Goal: Task Accomplishment & Management: Complete application form

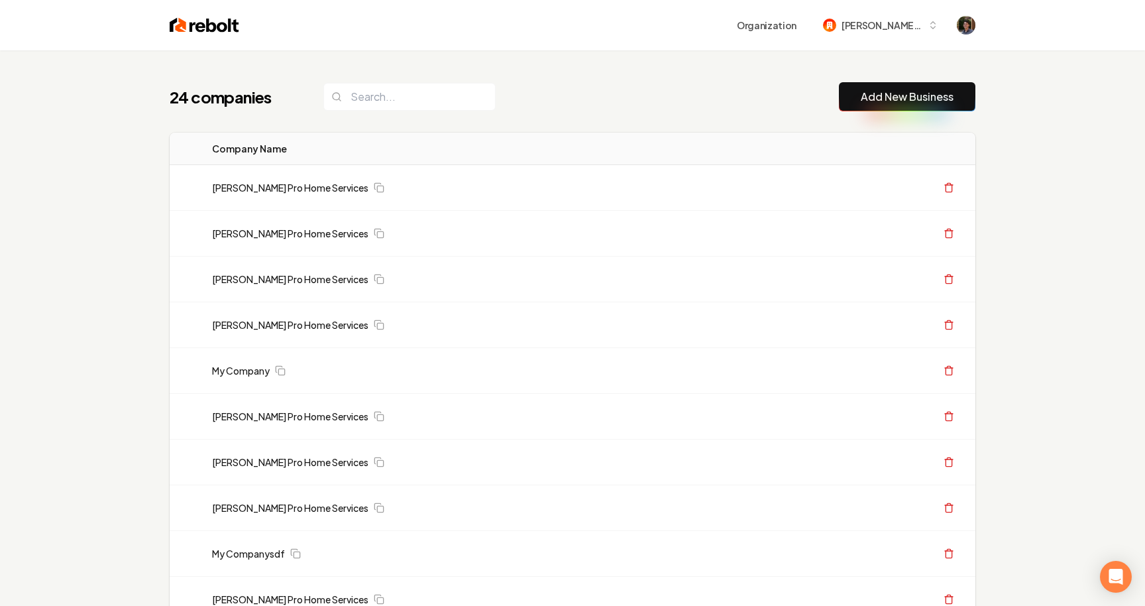
click at [901, 107] on button "Add New Business" at bounding box center [907, 96] width 137 height 29
click at [907, 94] on link "Add New Business" at bounding box center [907, 97] width 93 height 16
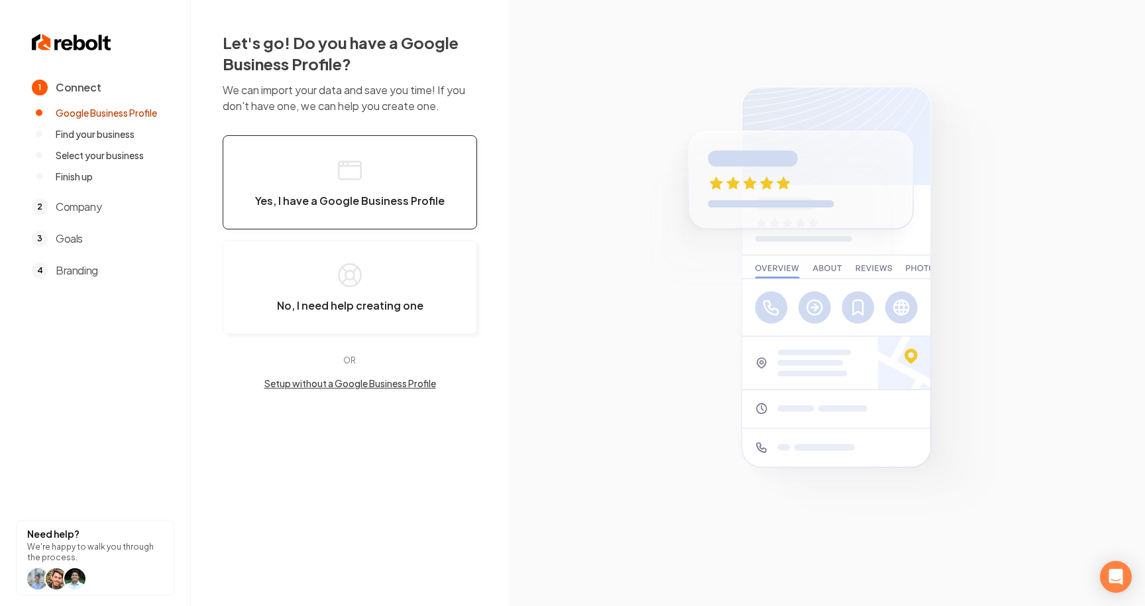
click at [362, 159] on icon "button" at bounding box center [350, 170] width 27 height 27
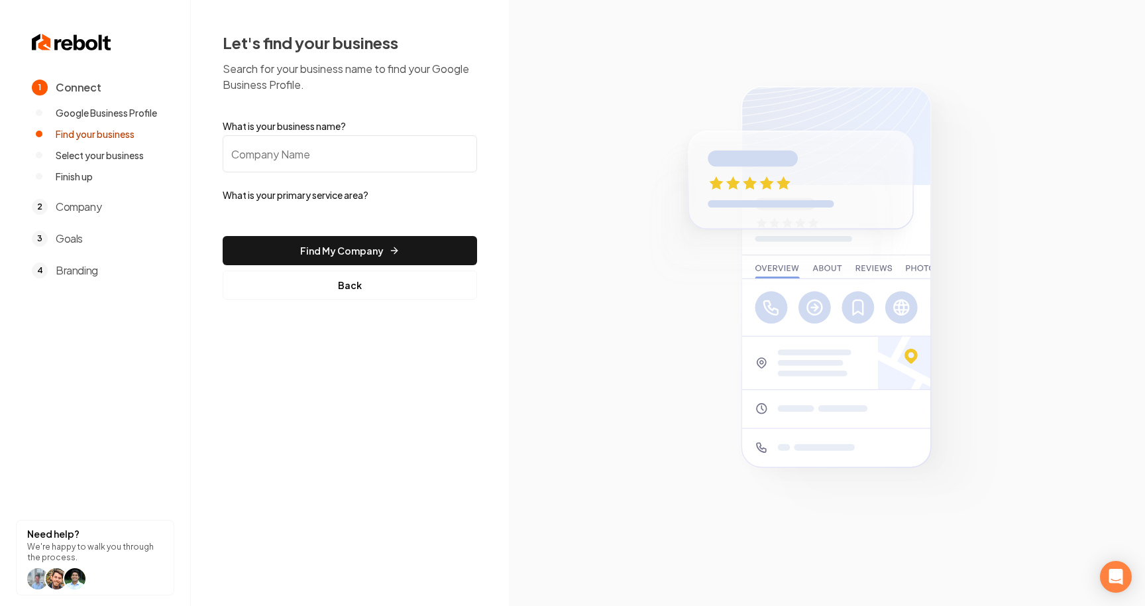
click at [381, 149] on input "What is your business name?" at bounding box center [350, 153] width 254 height 37
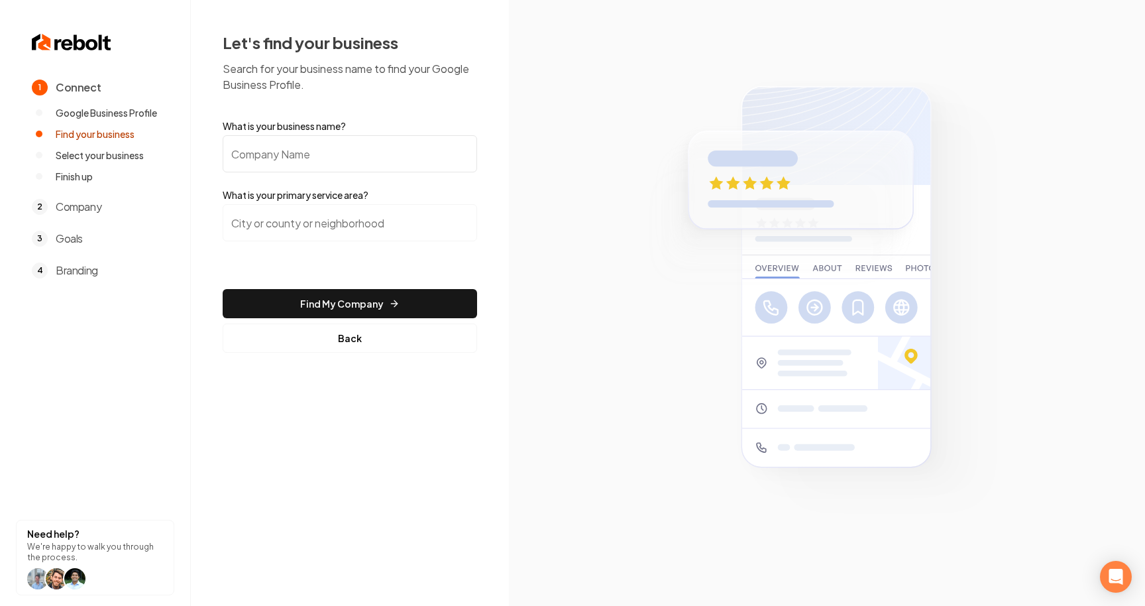
type input "[PERSON_NAME] Pro Home Services"
click at [334, 217] on input "search" at bounding box center [350, 222] width 254 height 37
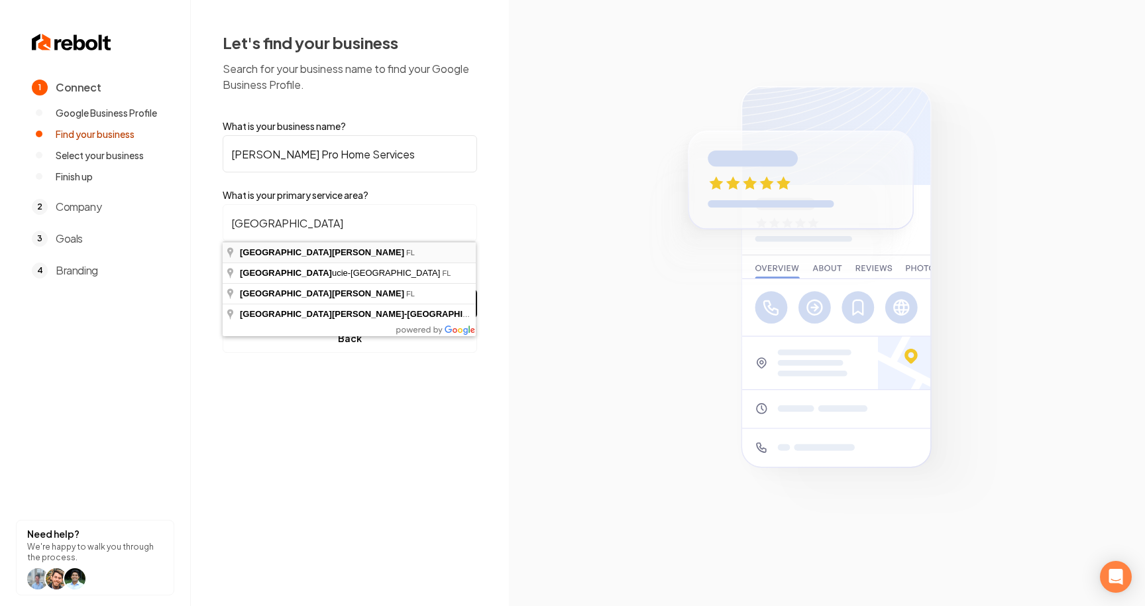
type input "Port St. Lucie, FL"
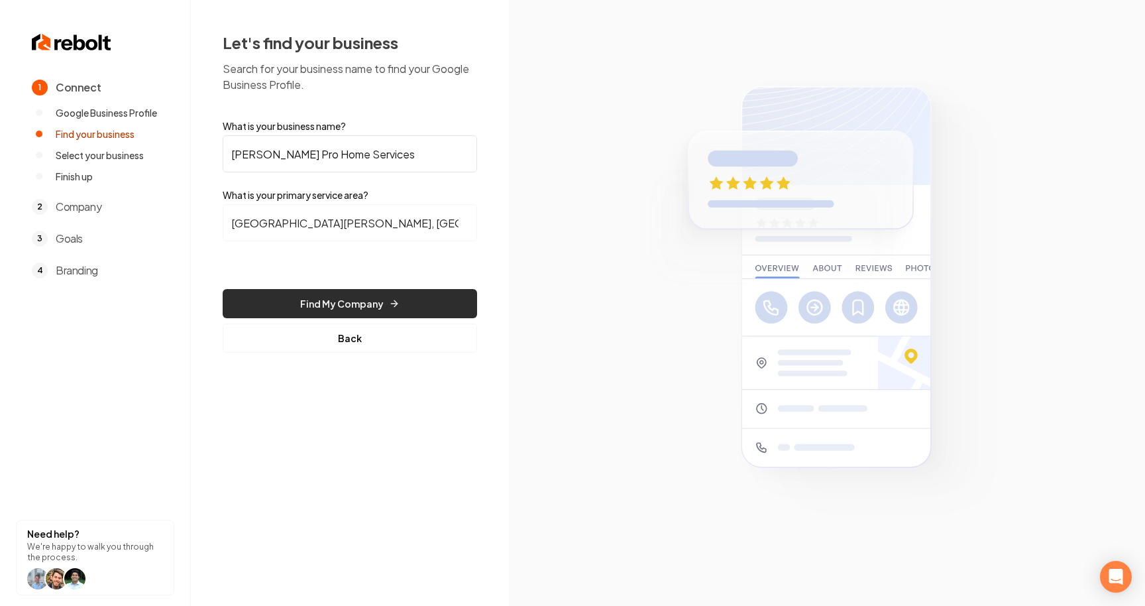
click at [333, 294] on button "Find My Company" at bounding box center [350, 303] width 254 height 29
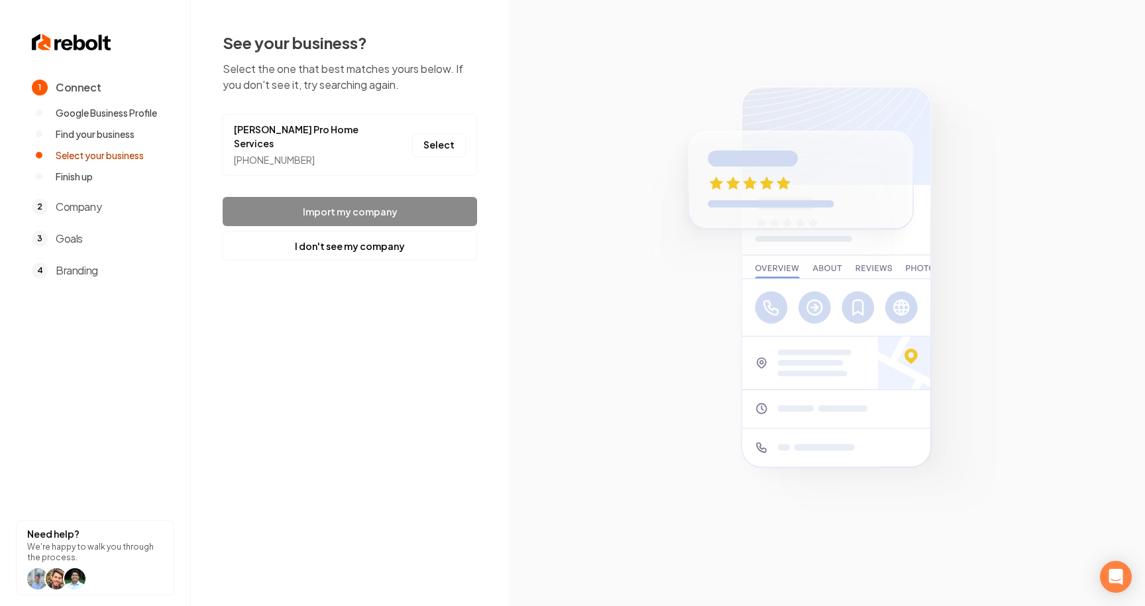
click at [428, 125] on li "Austin's Pro Home Services (772) 243-0268 Select" at bounding box center [350, 145] width 254 height 62
click at [447, 140] on button "Select" at bounding box center [439, 145] width 54 height 24
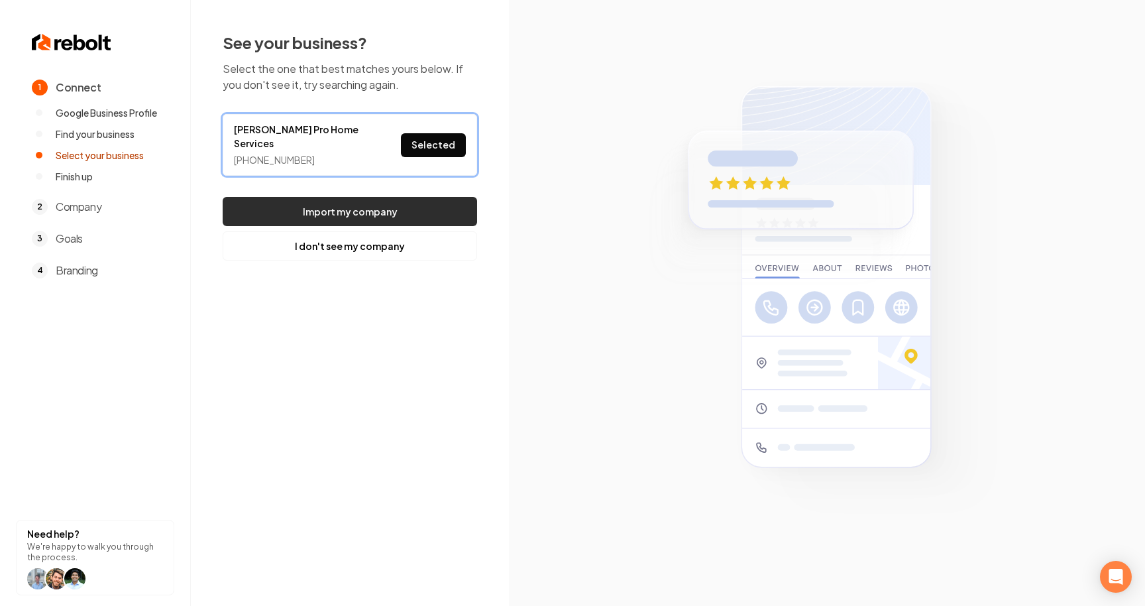
click at [444, 197] on button "Import my company" at bounding box center [350, 211] width 254 height 29
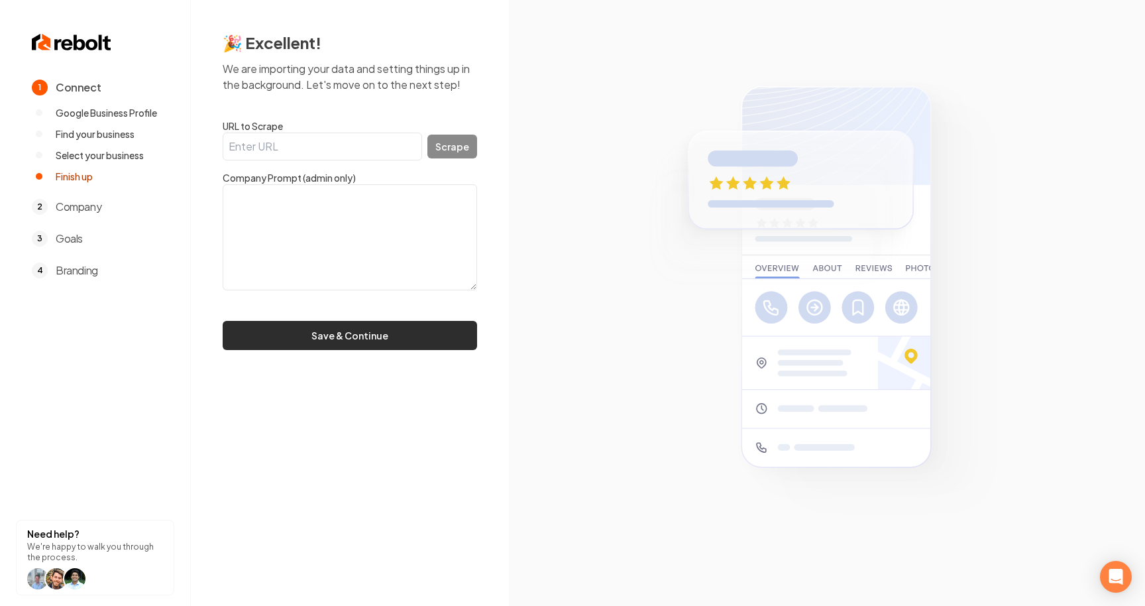
click at [390, 335] on button "Save & Continue" at bounding box center [350, 335] width 254 height 29
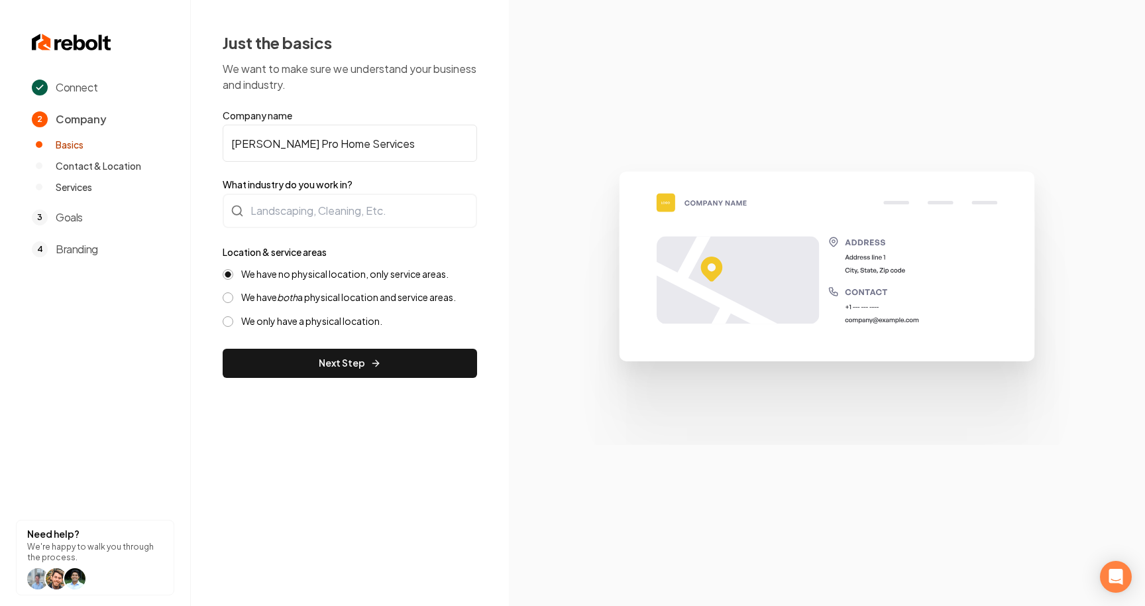
click at [355, 228] on form "Company name Austin's Pro Home Services What industry do you work in? Location …" at bounding box center [350, 243] width 254 height 269
click at [355, 219] on div at bounding box center [350, 210] width 254 height 34
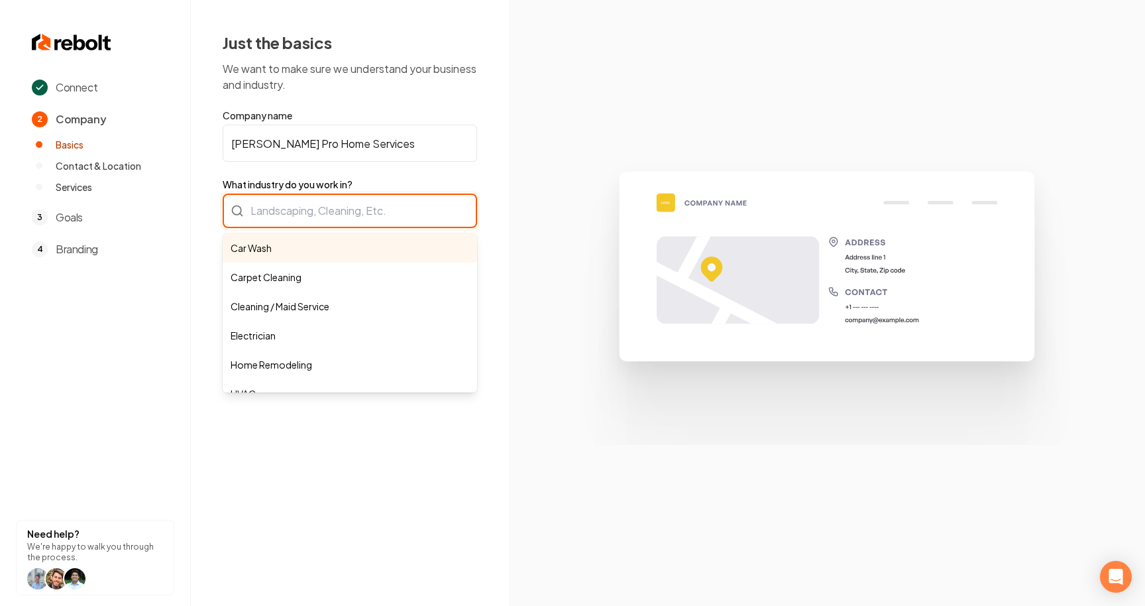
type input "Car Wash"
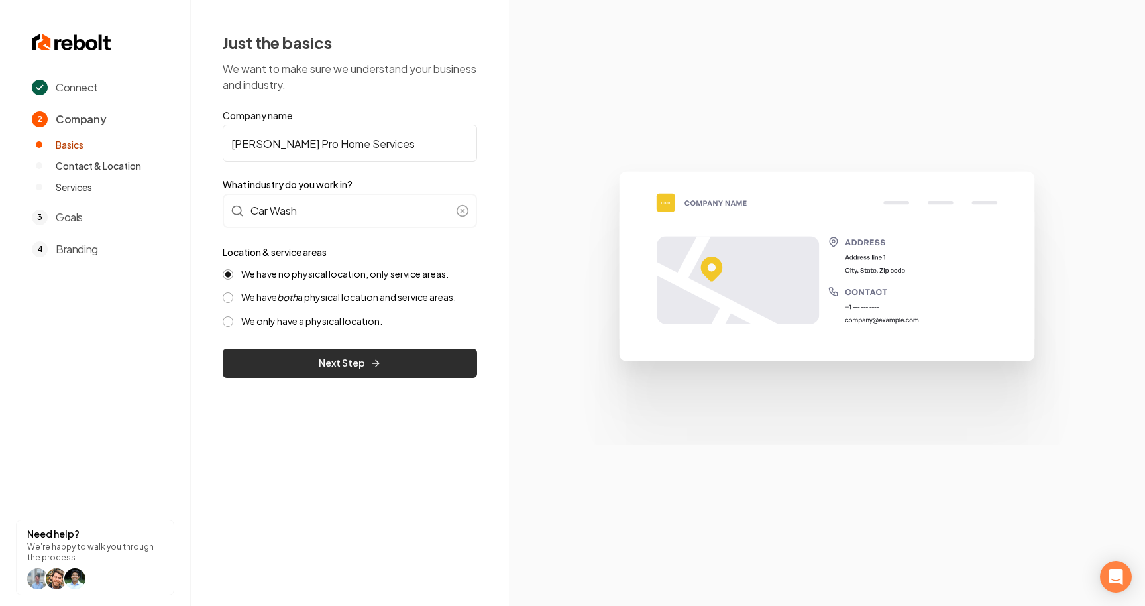
click at [345, 362] on button "Next Step" at bounding box center [350, 363] width 254 height 29
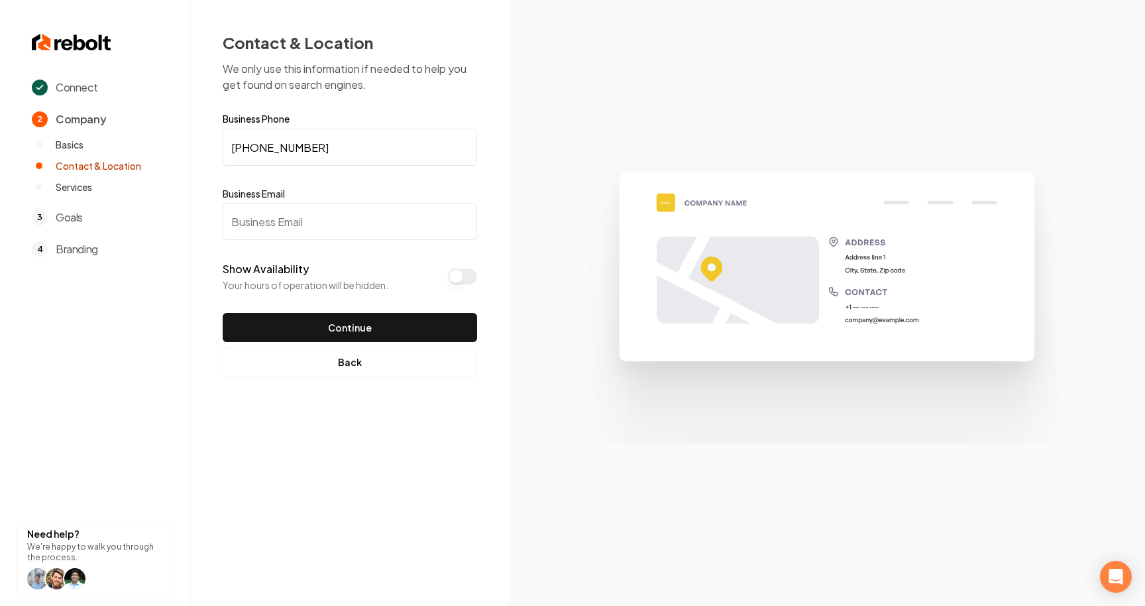
click at [354, 231] on input "Business Email" at bounding box center [350, 221] width 254 height 37
type input "[EMAIL_ADDRESS][DOMAIN_NAME]"
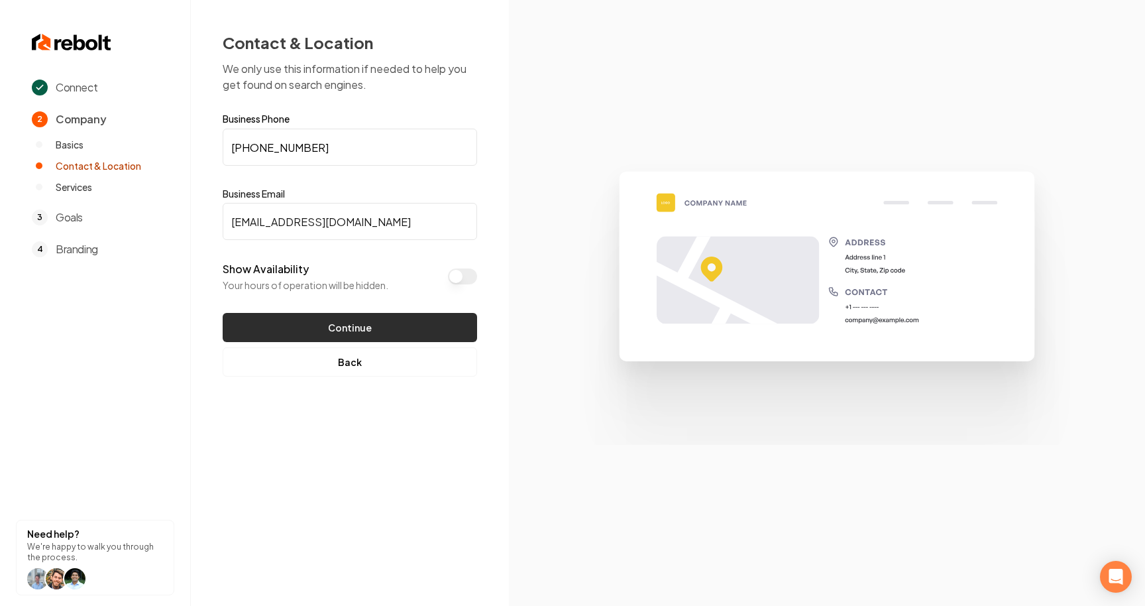
click at [340, 329] on button "Continue" at bounding box center [350, 327] width 254 height 29
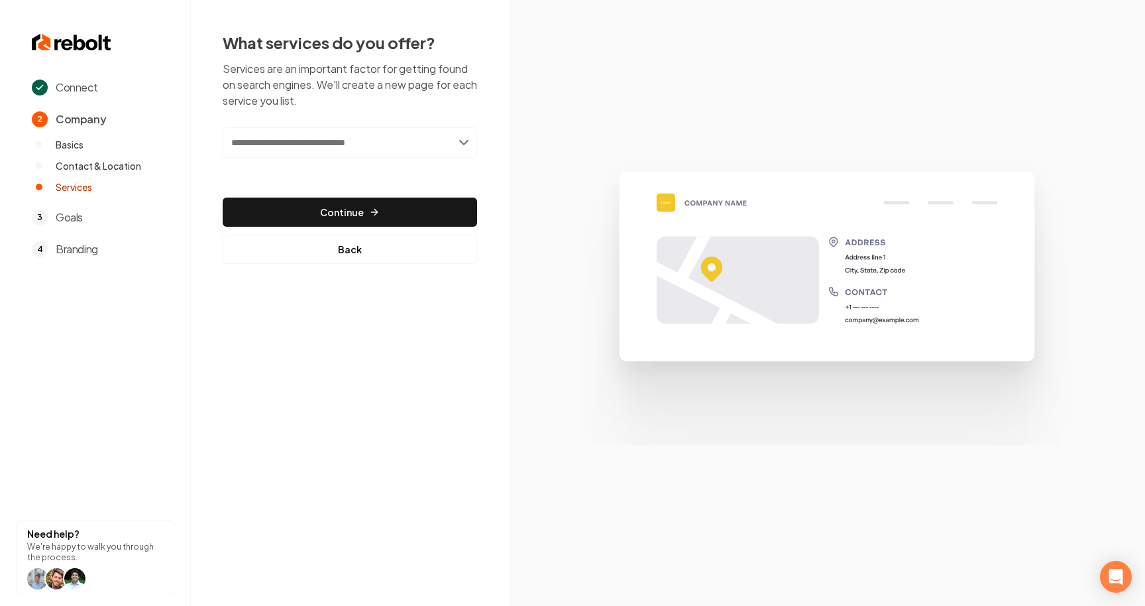
click at [399, 136] on input "text" at bounding box center [350, 142] width 254 height 30
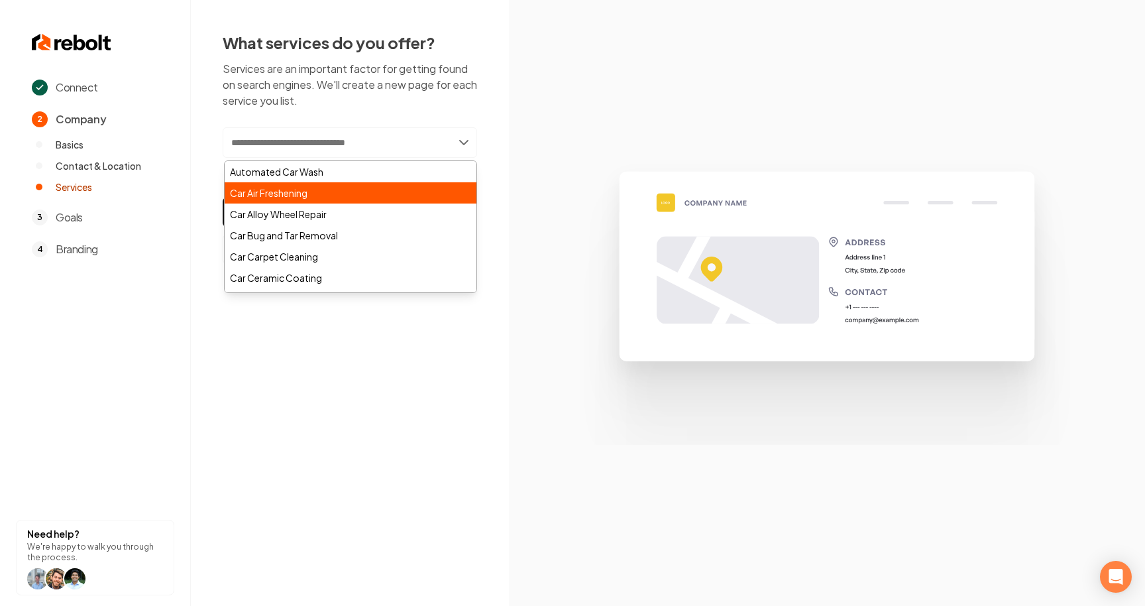
click at [326, 192] on div "Car Air Freshening" at bounding box center [351, 192] width 252 height 21
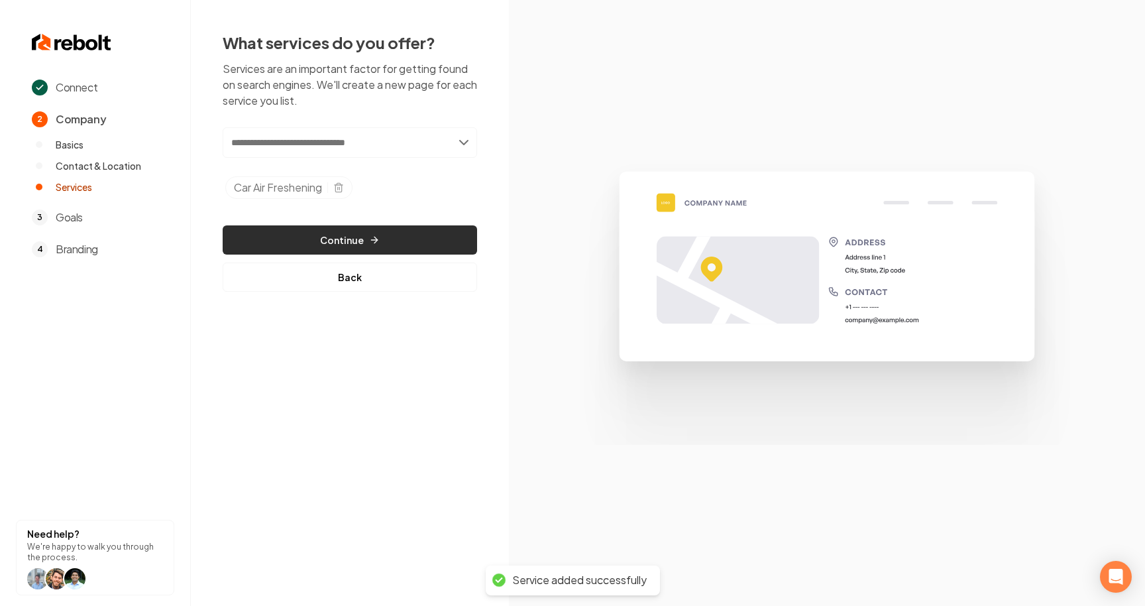
click at [339, 232] on button "Continue" at bounding box center [350, 239] width 254 height 29
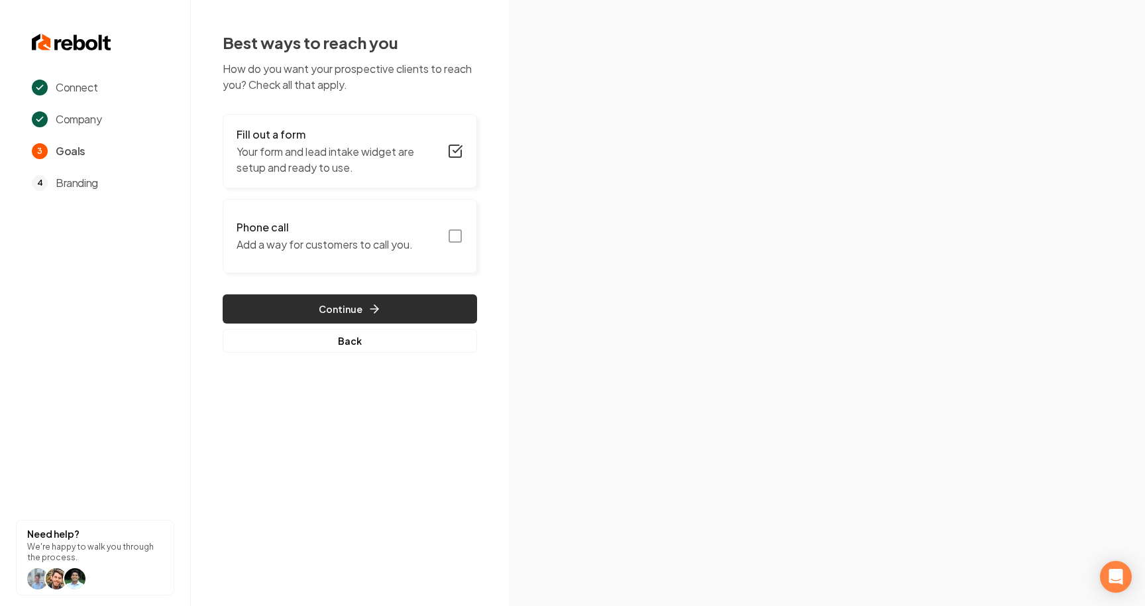
click at [417, 305] on button "Continue" at bounding box center [350, 308] width 254 height 29
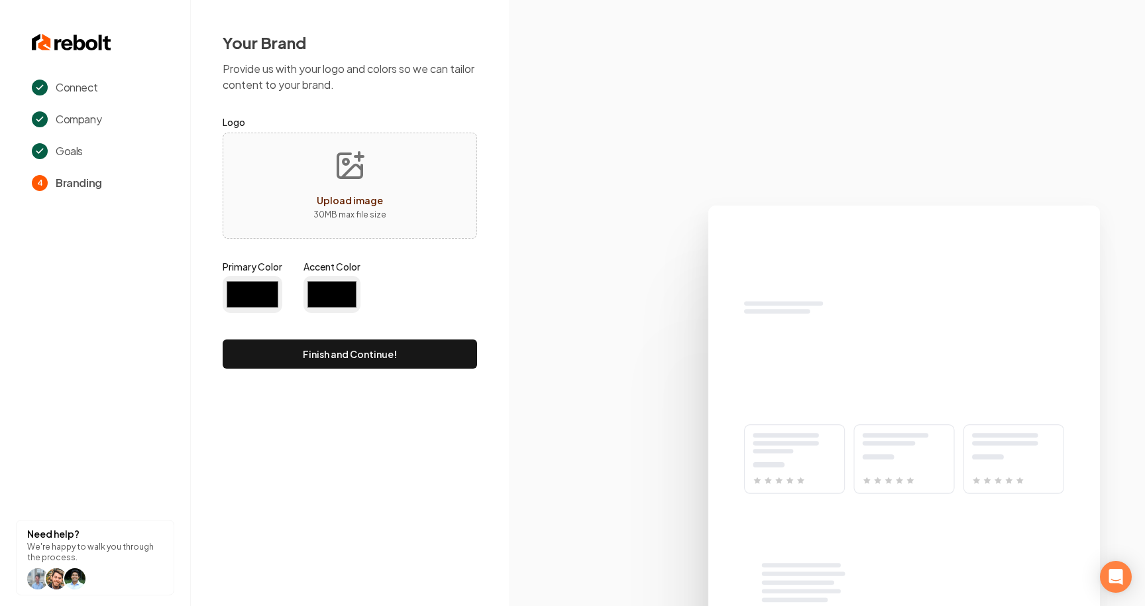
type input "#194d33"
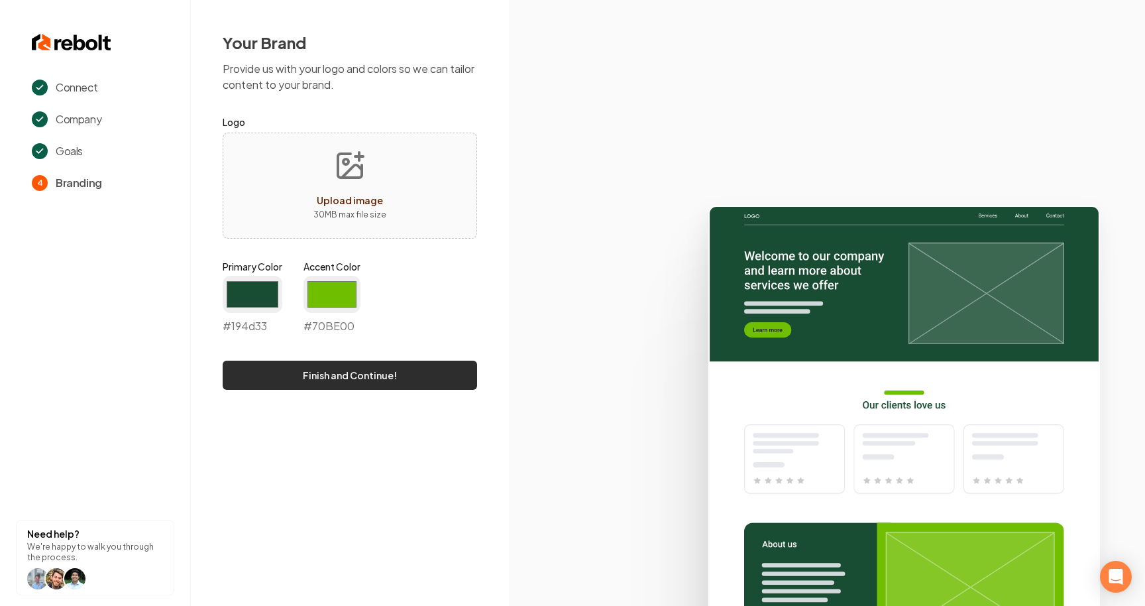
click at [374, 381] on button "Finish and Continue!" at bounding box center [350, 374] width 254 height 29
type input "#70be00"
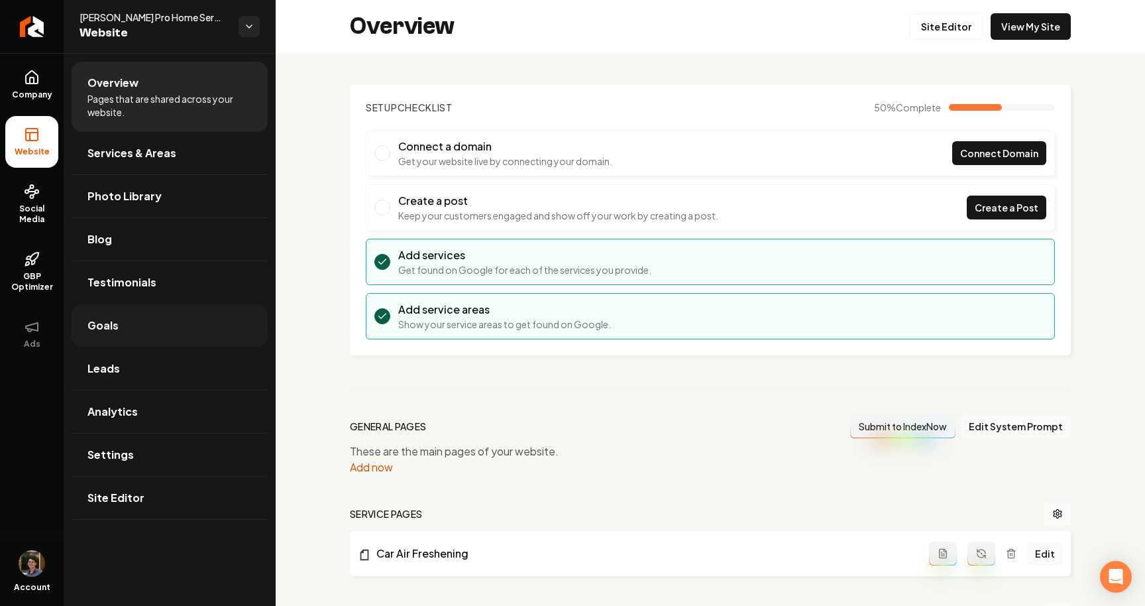
click at [105, 315] on link "Goals" at bounding box center [170, 325] width 196 height 42
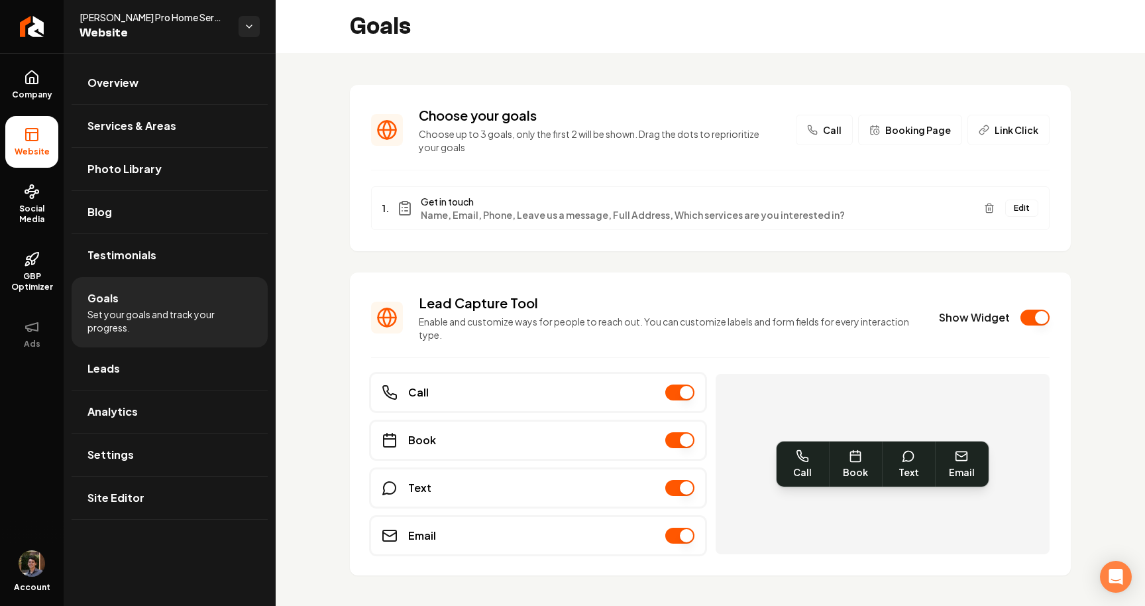
click at [303, 307] on div "Choose your goals Choose up to 3 goals, only the first 2 will be shown. Drag th…" at bounding box center [710, 340] width 869 height 575
click at [36, 31] on icon "Return to dashboard" at bounding box center [31, 26] width 21 height 21
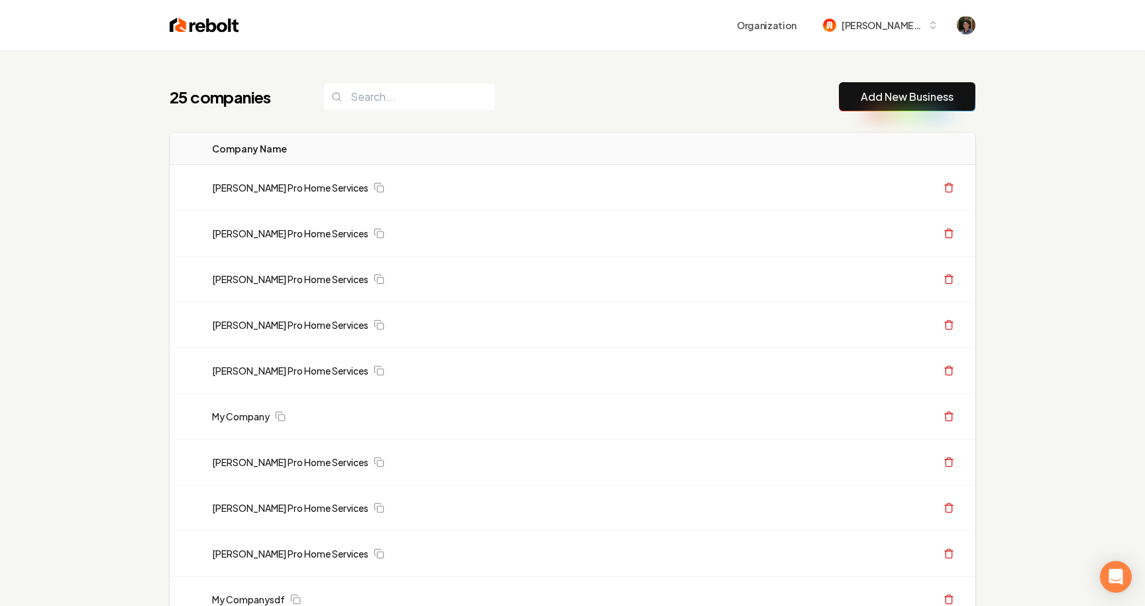
click at [879, 95] on link "Add New Business" at bounding box center [907, 97] width 93 height 16
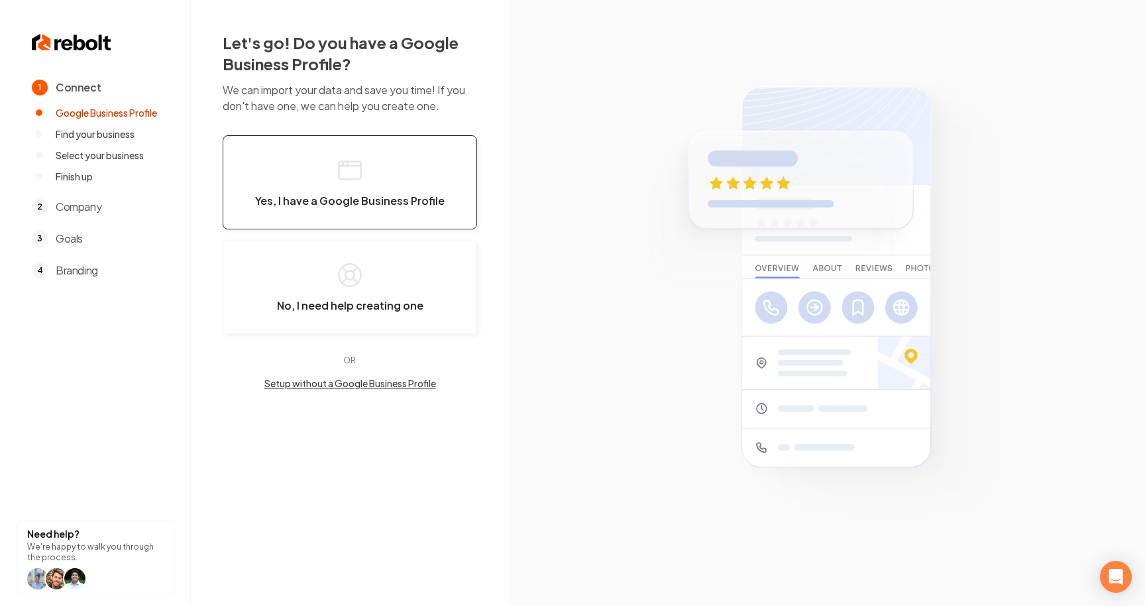
click at [451, 182] on button "Yes, I have a Google Business Profile" at bounding box center [350, 182] width 254 height 94
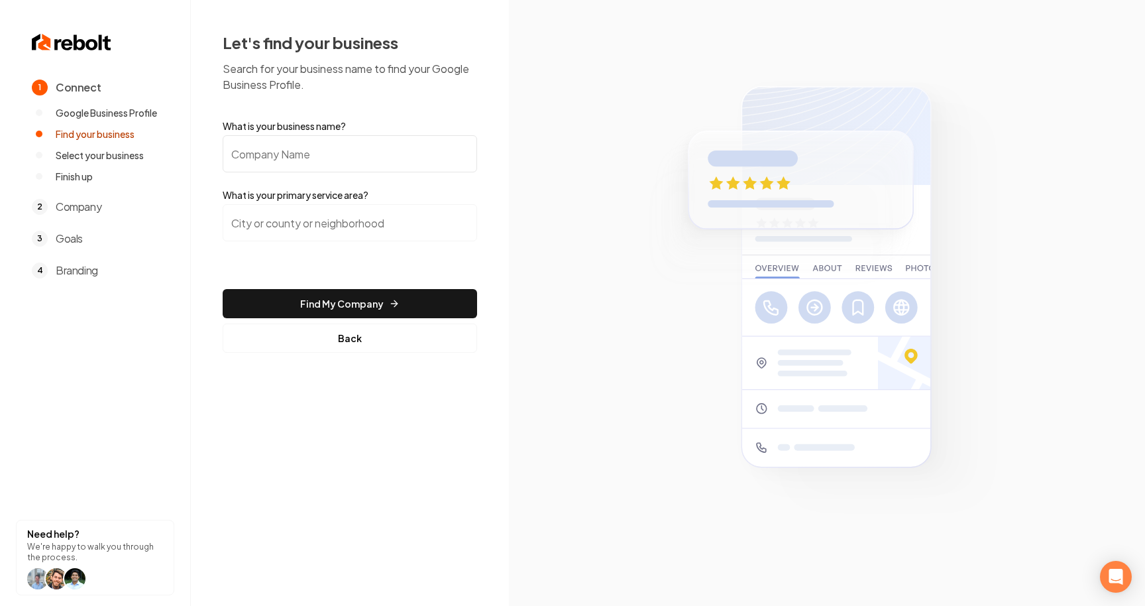
click at [406, 166] on input "What is your business name?" at bounding box center [350, 153] width 254 height 37
type input "[PERSON_NAME] Pro Home Services"
click at [353, 218] on input "search" at bounding box center [350, 222] width 254 height 37
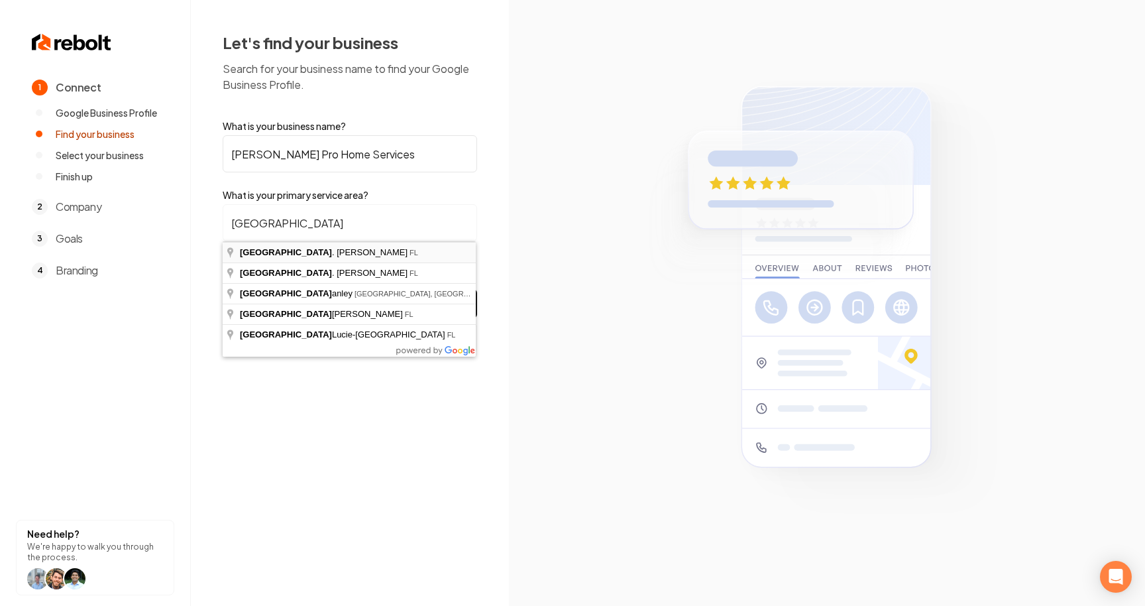
type input "[GEOGRAPHIC_DATA][PERSON_NAME], [GEOGRAPHIC_DATA]"
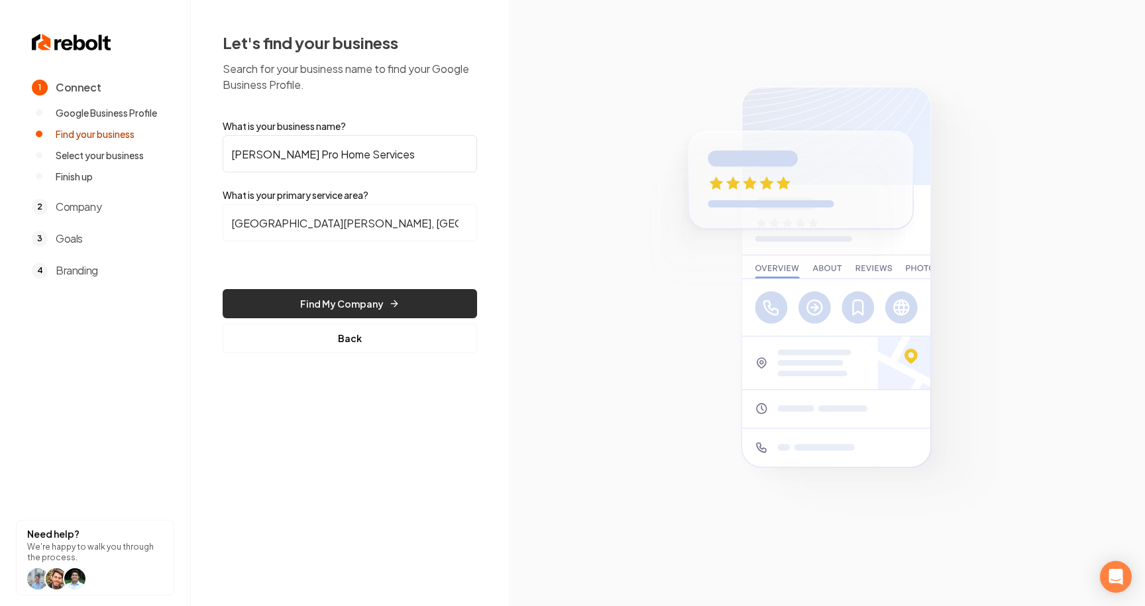
click at [343, 298] on button "Find My Company" at bounding box center [350, 303] width 254 height 29
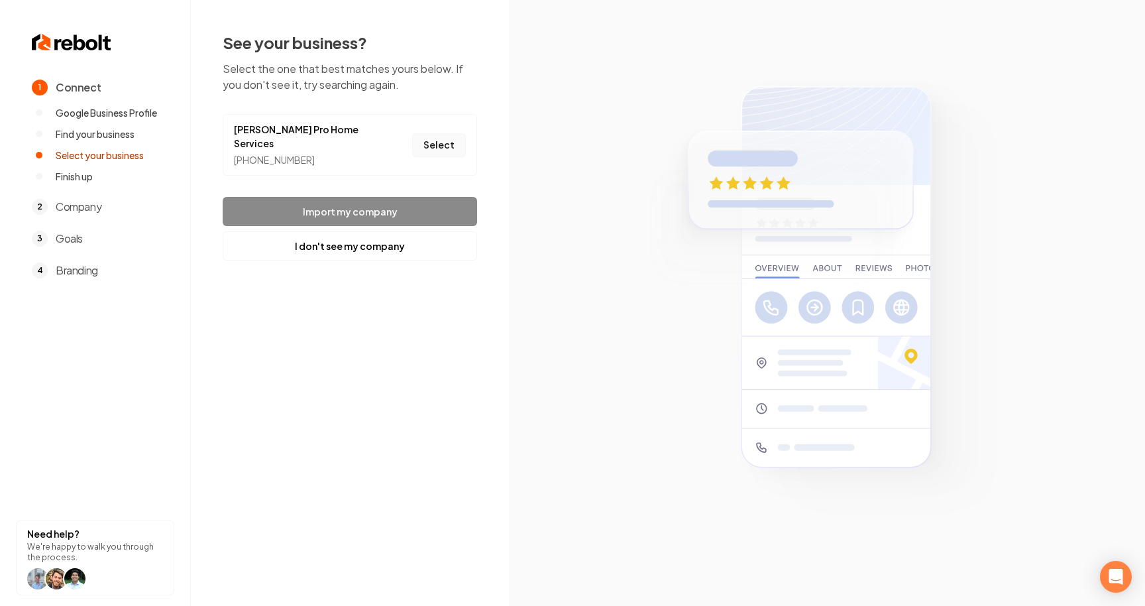
click at [450, 141] on button "Select" at bounding box center [439, 145] width 54 height 24
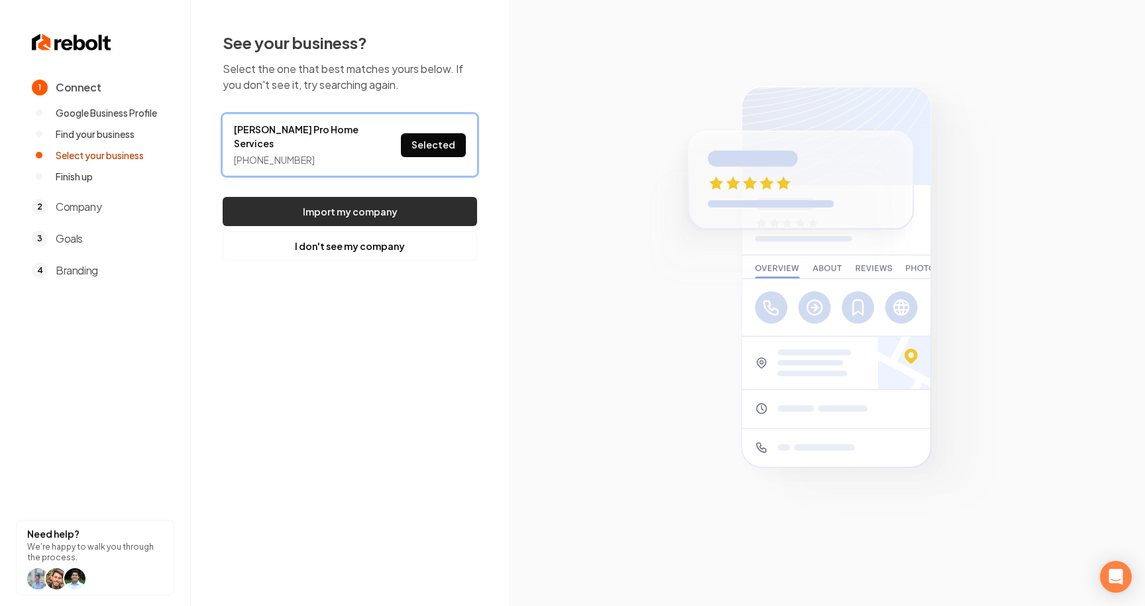
click at [415, 197] on button "Import my company" at bounding box center [350, 211] width 254 height 29
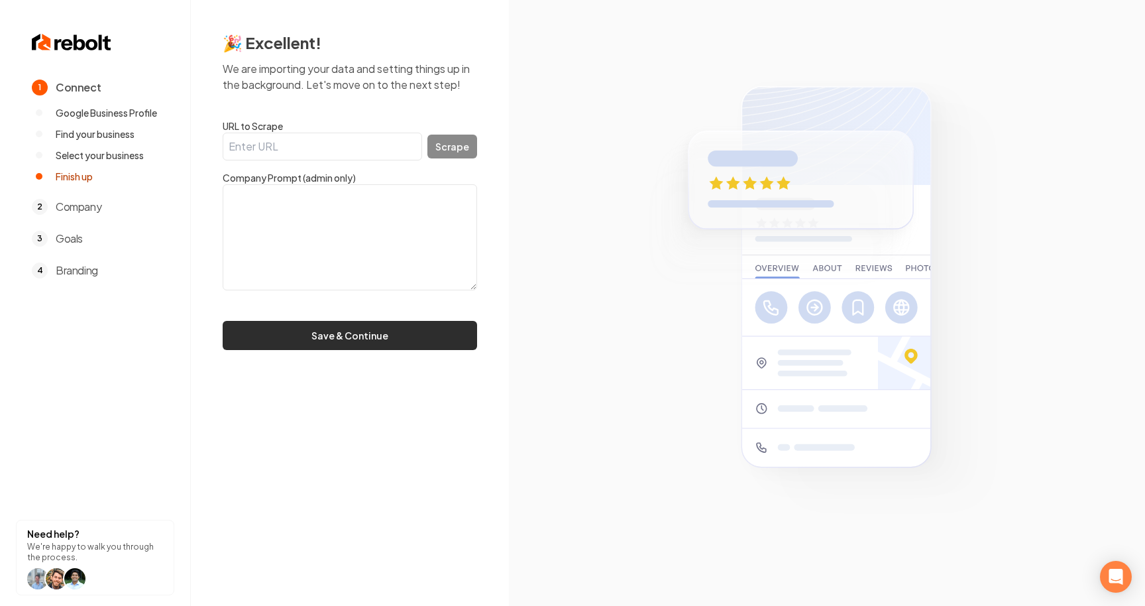
click at [347, 326] on button "Save & Continue" at bounding box center [350, 335] width 254 height 29
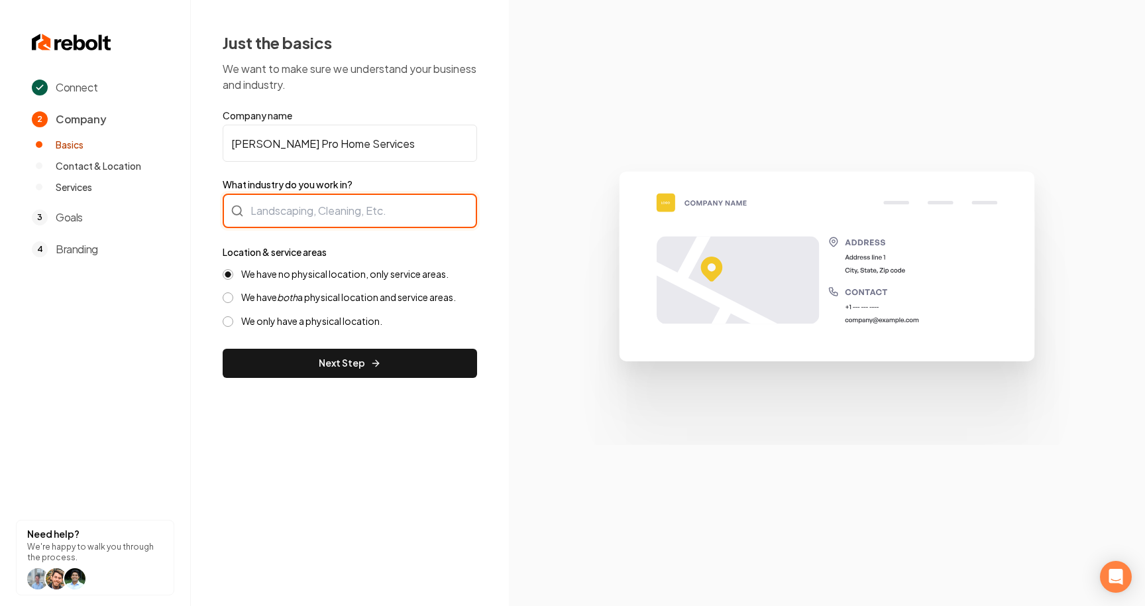
click at [324, 206] on div at bounding box center [350, 210] width 254 height 34
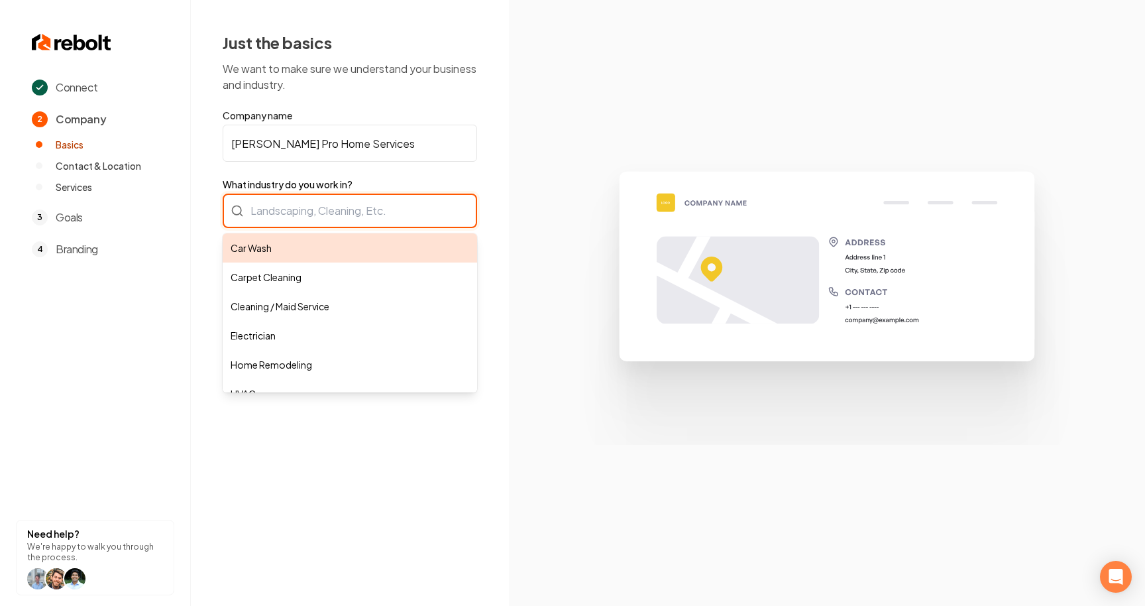
type input "Car Wash"
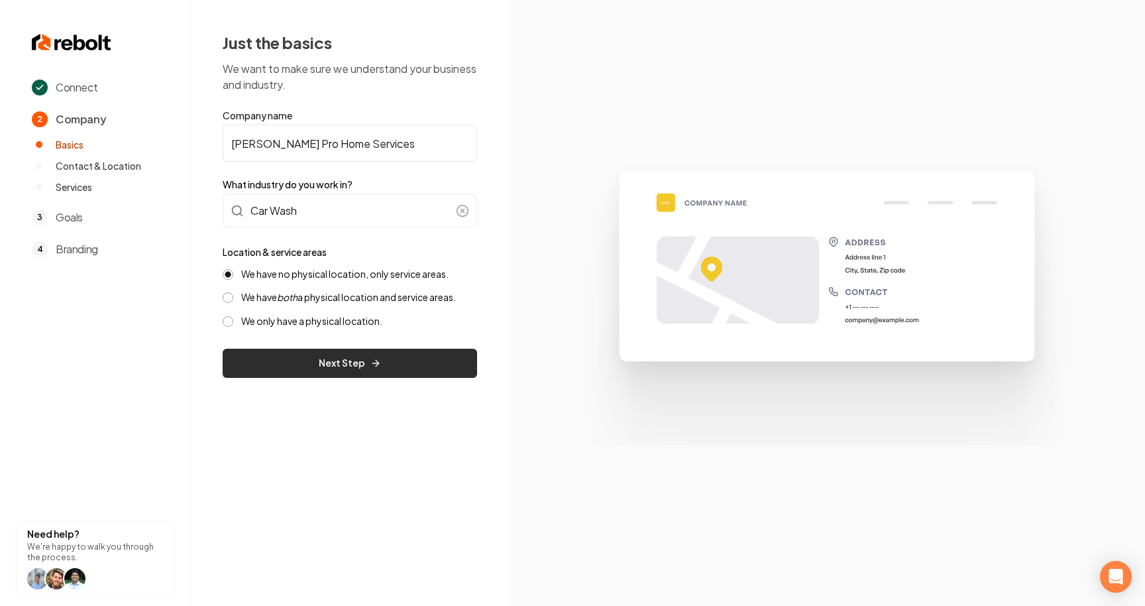
click at [280, 360] on button "Next Step" at bounding box center [350, 363] width 254 height 29
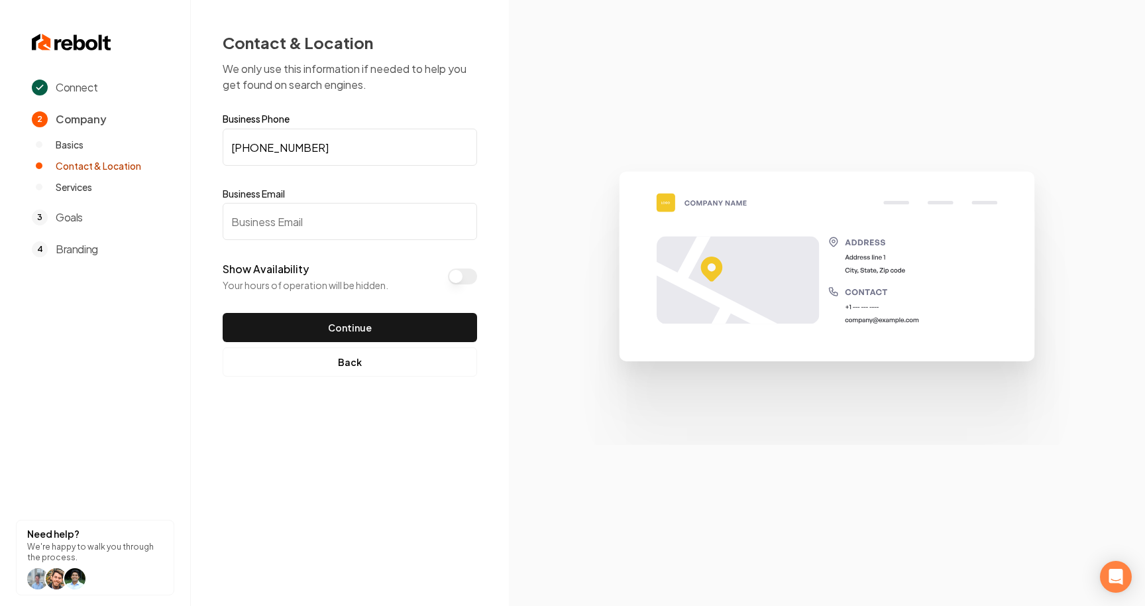
click at [326, 242] on form "Business Phone (772) 243-0268 Business Email Show Availability Your hours of op…" at bounding box center [350, 228] width 254 height 228
click at [329, 233] on input "Business Email" at bounding box center [350, 221] width 254 height 37
type input "[EMAIL_ADDRESS][DOMAIN_NAME]"
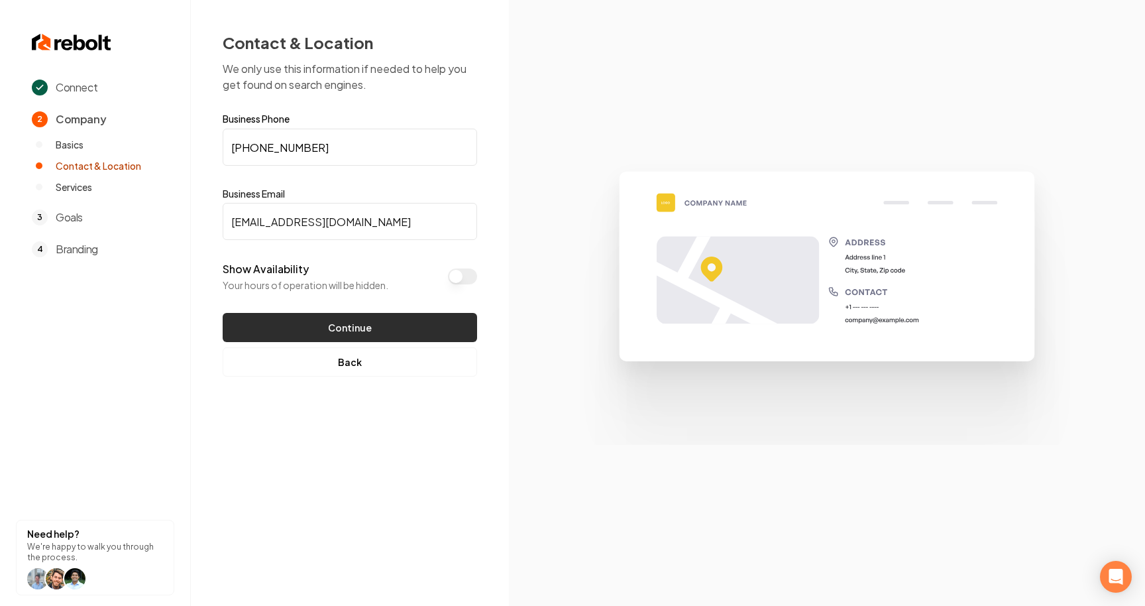
click at [326, 316] on button "Continue" at bounding box center [350, 327] width 254 height 29
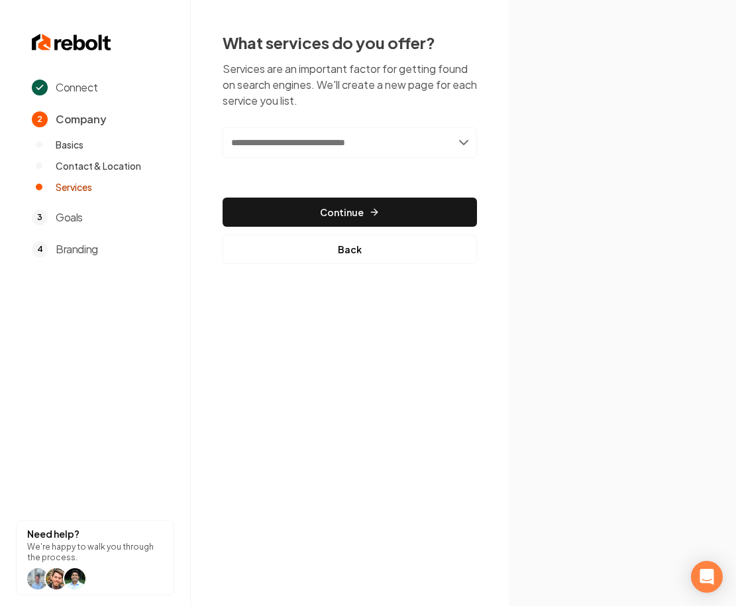
click at [377, 138] on input "text" at bounding box center [350, 142] width 254 height 30
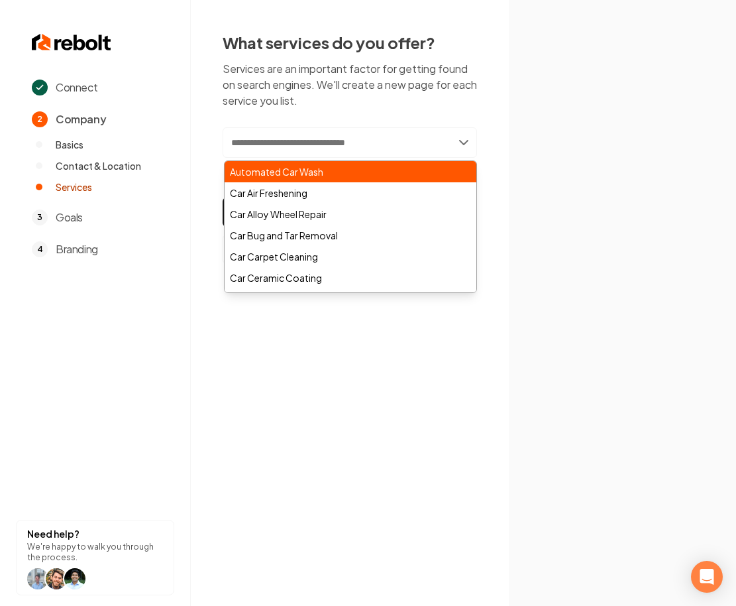
click at [345, 176] on div "Automated Car Wash" at bounding box center [351, 171] width 252 height 21
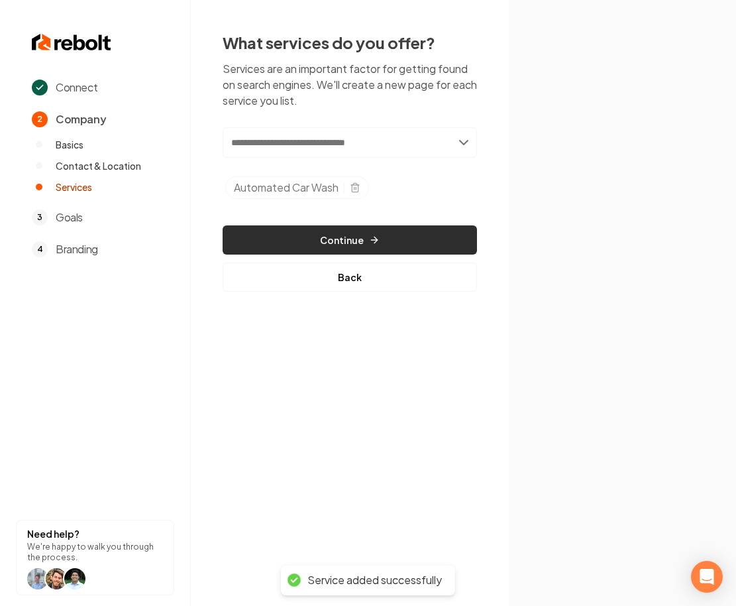
click at [357, 231] on button "Continue" at bounding box center [350, 239] width 254 height 29
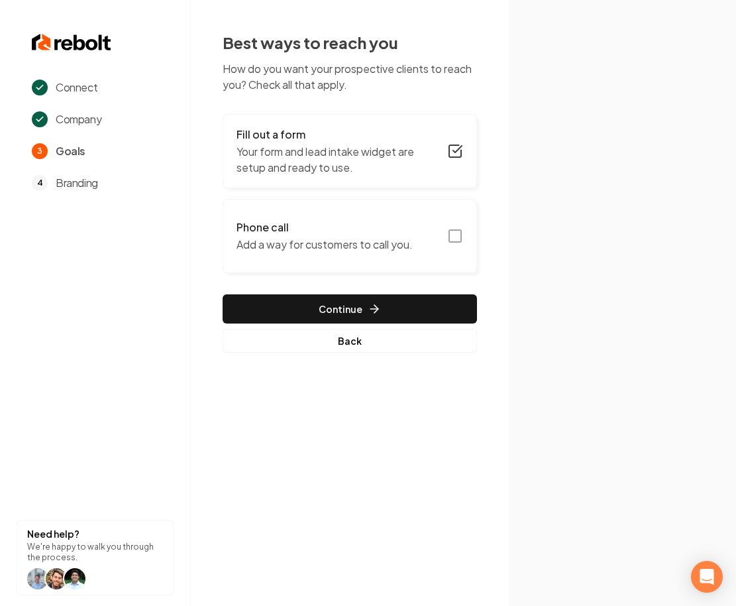
click at [401, 138] on h3 "Fill out a form" at bounding box center [338, 135] width 203 height 16
click at [406, 146] on p "Have your customers fill this and we'll email you the details." at bounding box center [338, 160] width 203 height 32
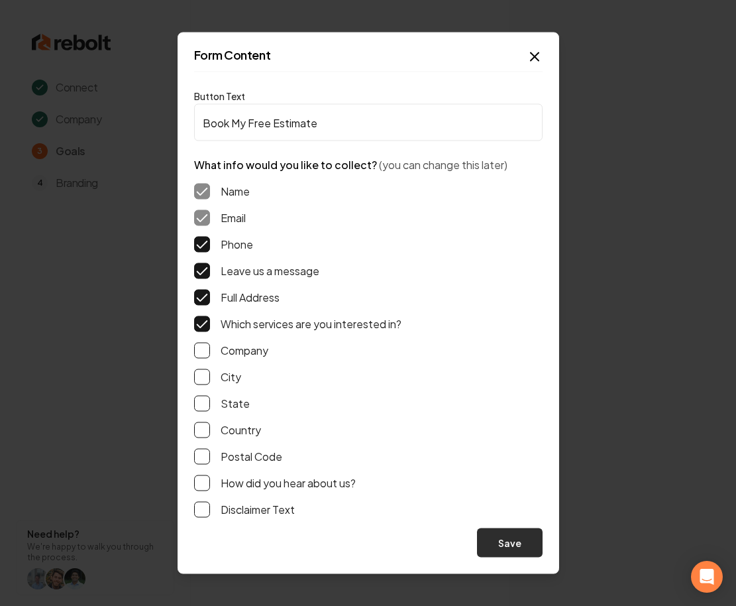
click at [513, 539] on button "Save" at bounding box center [510, 542] width 66 height 29
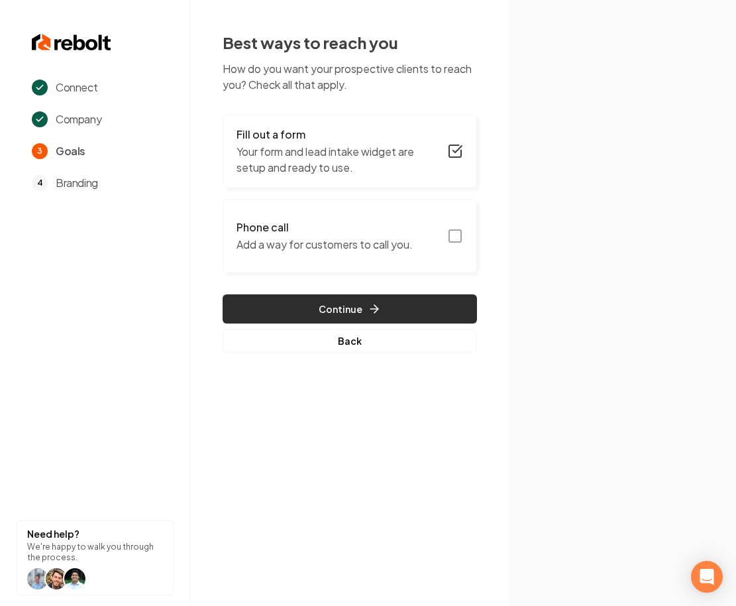
click at [431, 304] on button "Continue" at bounding box center [350, 308] width 254 height 29
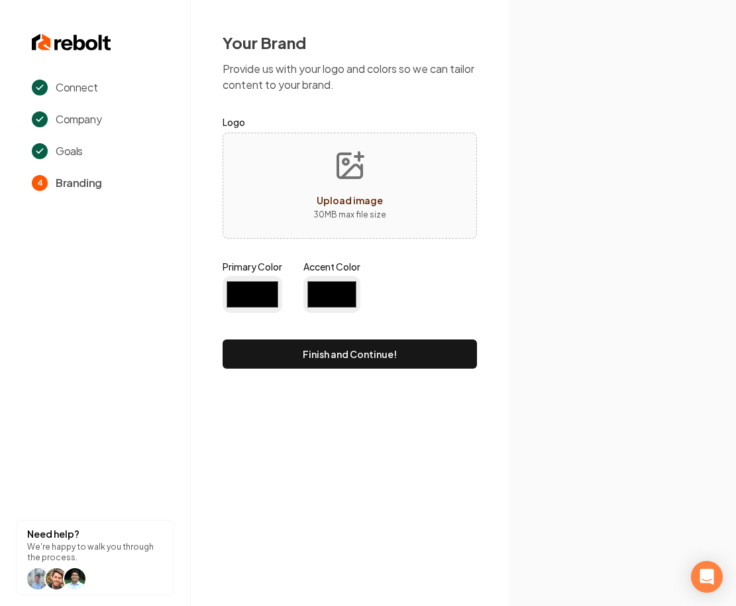
type input "#194d33"
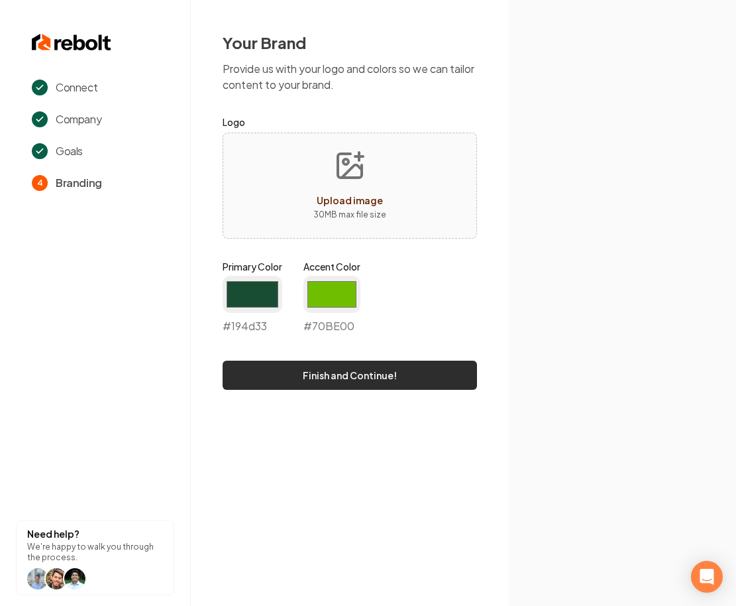
click at [363, 370] on button "Finish and Continue!" at bounding box center [350, 374] width 254 height 29
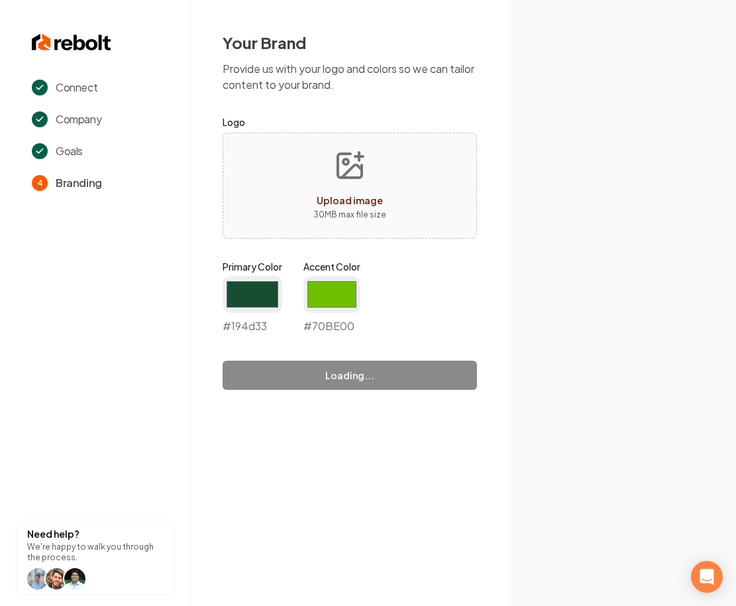
type input "#70be00"
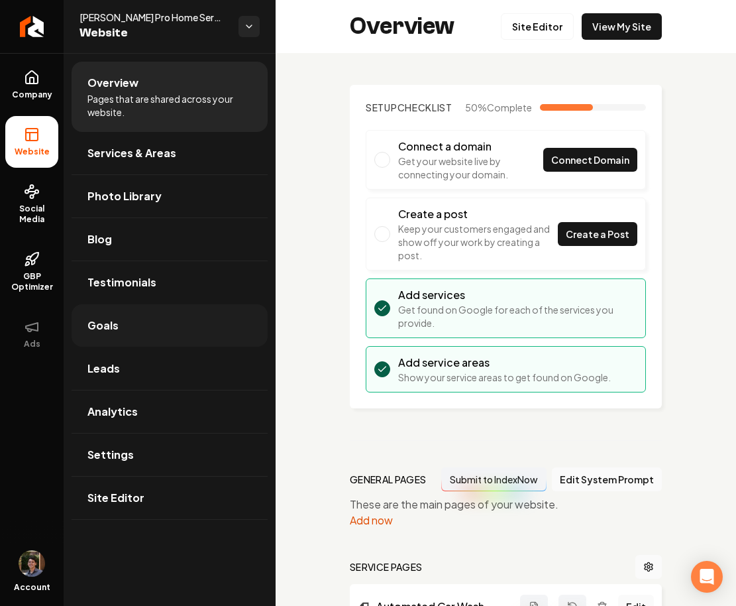
click at [136, 320] on link "Goals" at bounding box center [170, 325] width 196 height 42
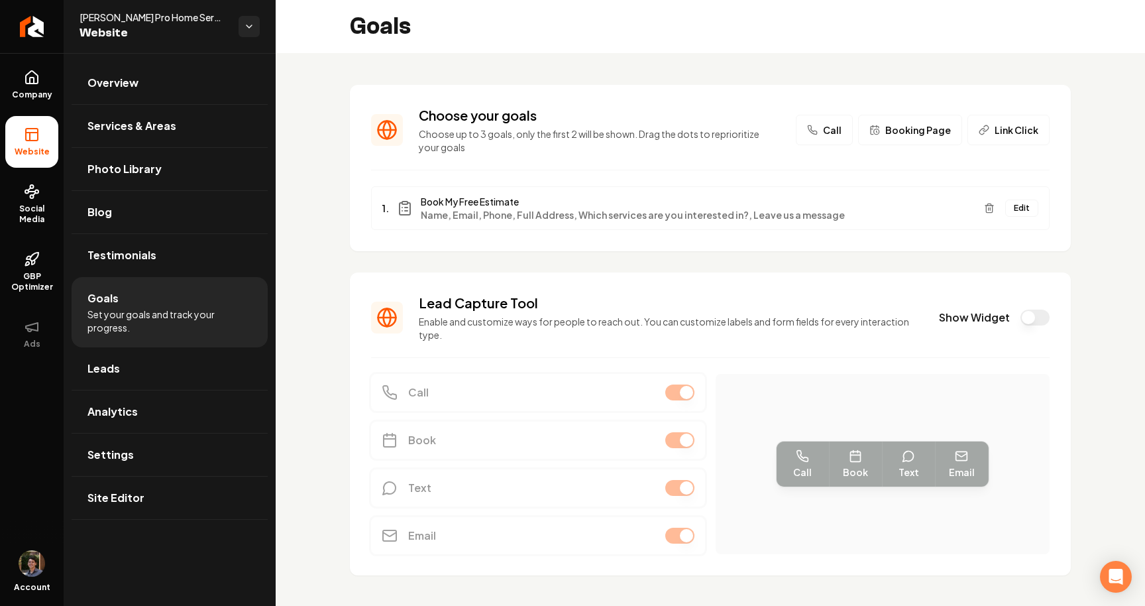
click at [496, 150] on p "Choose up to 3 goals, only the first 2 will be shown. Drag the dots to repriori…" at bounding box center [599, 140] width 361 height 27
click at [842, 130] on span "Call" at bounding box center [832, 129] width 19 height 13
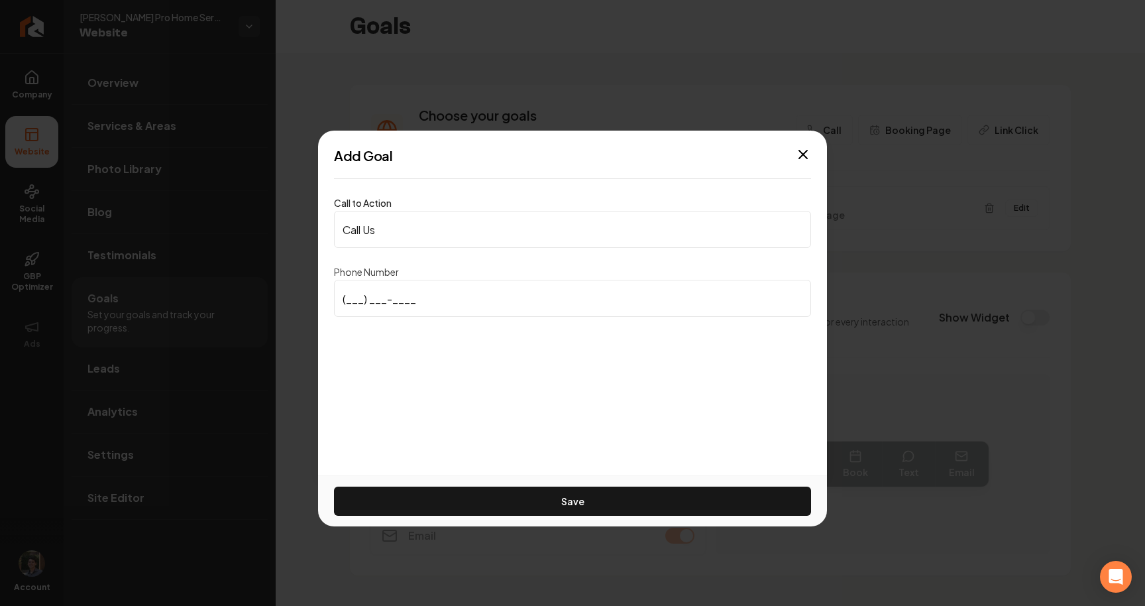
type input "(772) 243-0268"
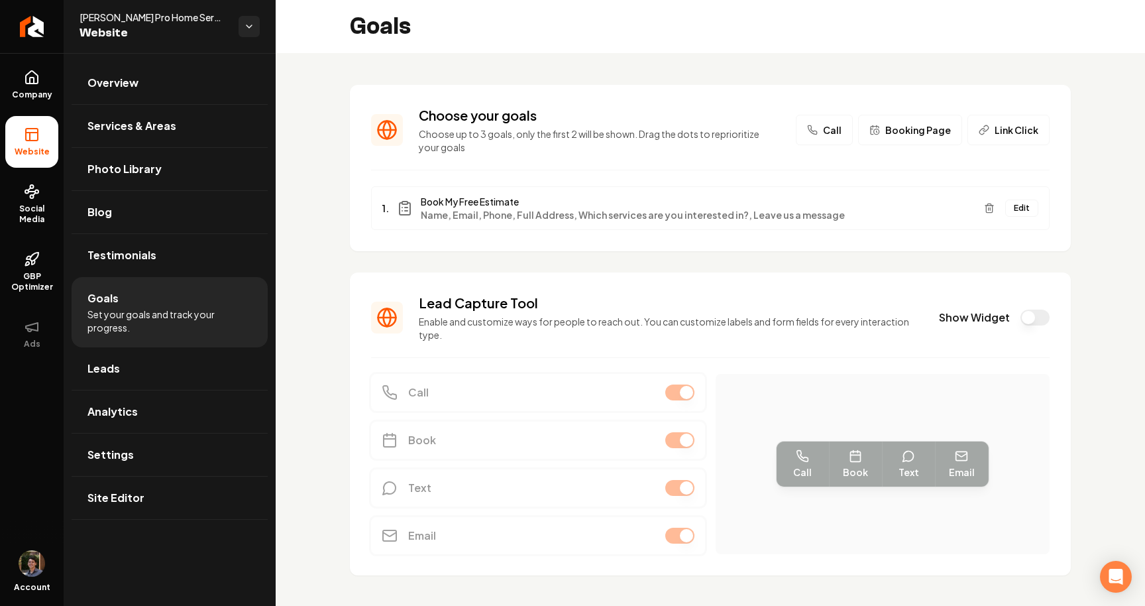
click at [918, 121] on button "Booking Page" at bounding box center [910, 130] width 104 height 30
click at [922, 123] on span "Booking Page" at bounding box center [918, 129] width 66 height 13
click at [1037, 319] on button "Show Widget" at bounding box center [1034, 317] width 29 height 16
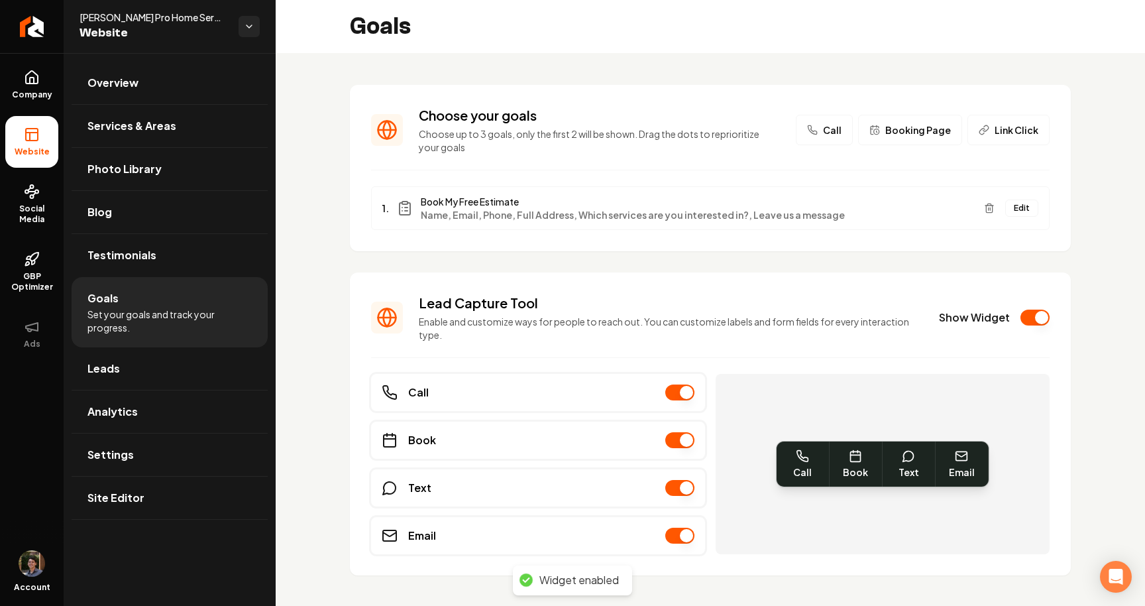
click at [1037, 319] on button "Show Widget" at bounding box center [1034, 317] width 29 height 16
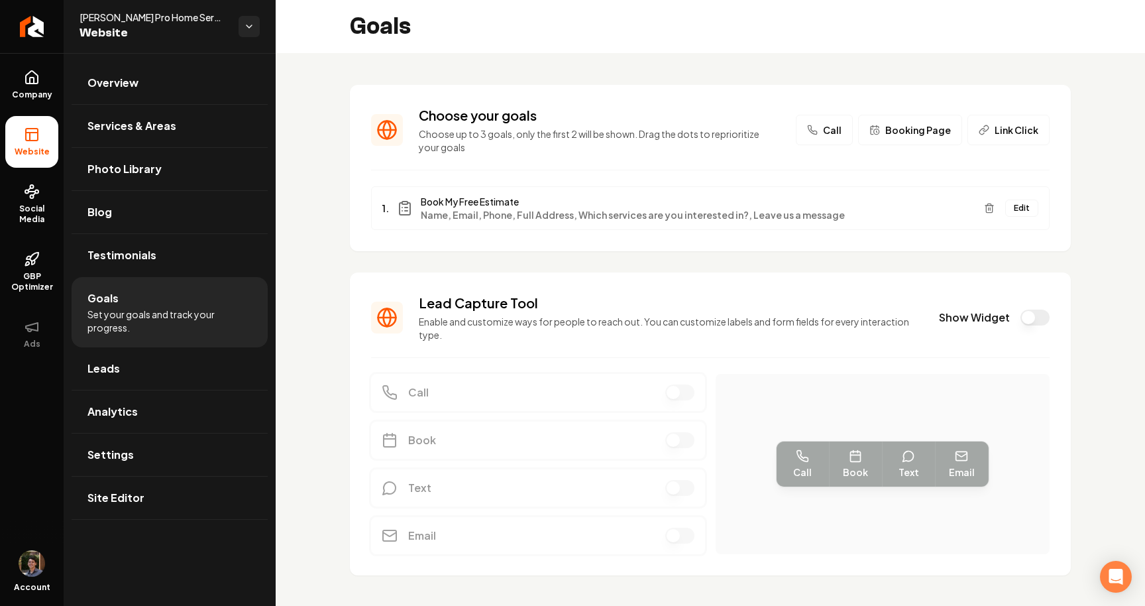
click at [1028, 317] on button "Show Widget" at bounding box center [1034, 317] width 29 height 16
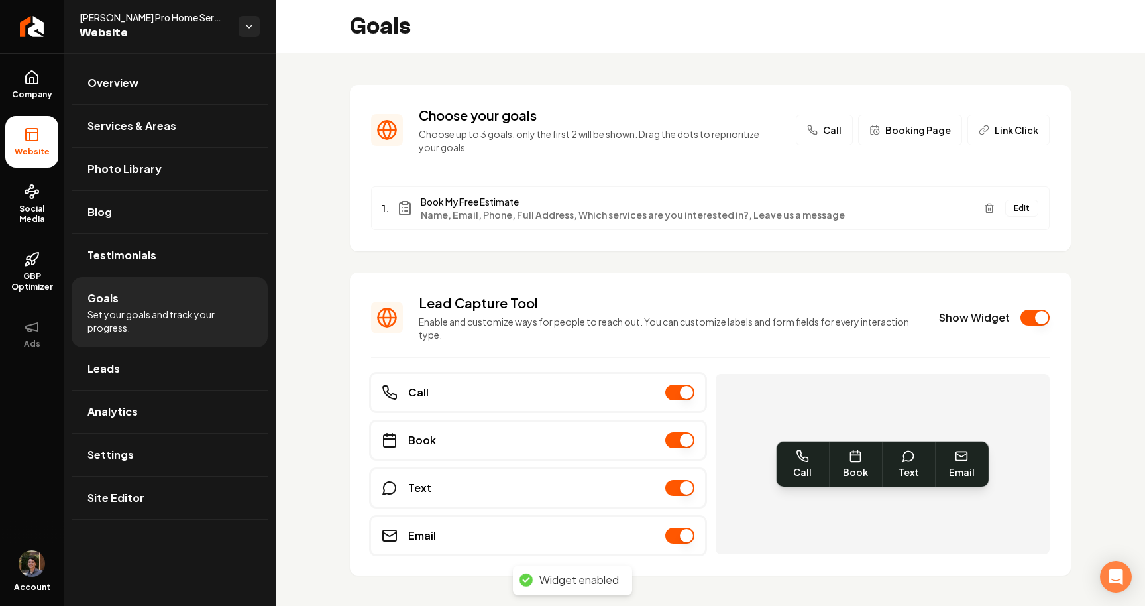
click at [1069, 266] on div "Choose your goals Choose up to 3 goals, only the first 2 will be shown. Drag th…" at bounding box center [710, 340] width 869 height 575
click at [38, 31] on icon "Return to dashboard" at bounding box center [31, 26] width 21 height 21
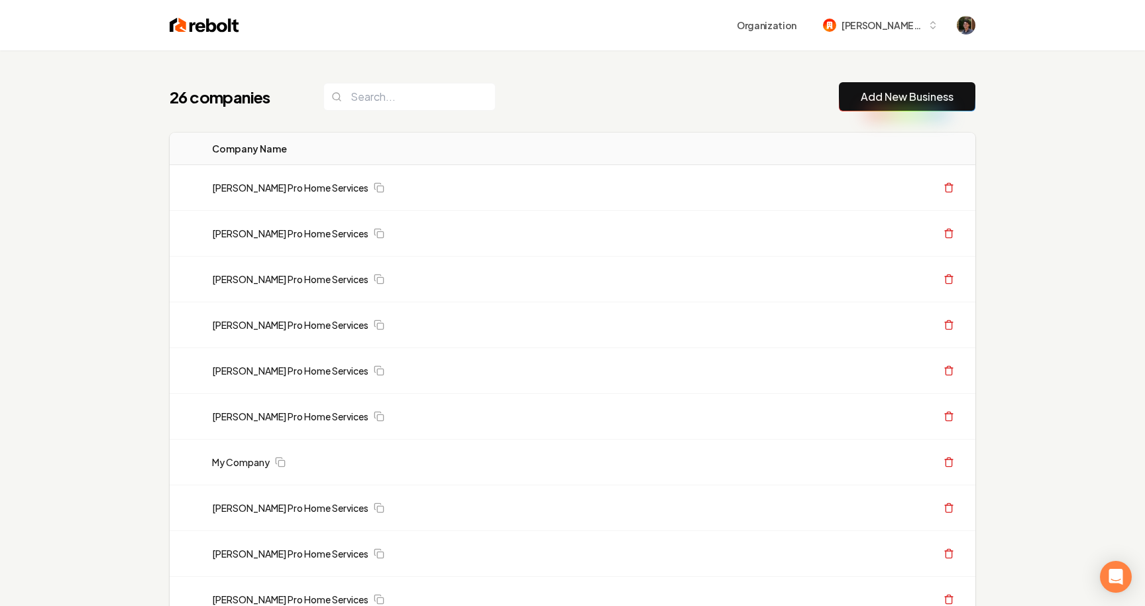
click at [856, 93] on button "Add New Business" at bounding box center [907, 96] width 137 height 29
click at [866, 99] on link "Add New Business" at bounding box center [907, 97] width 93 height 16
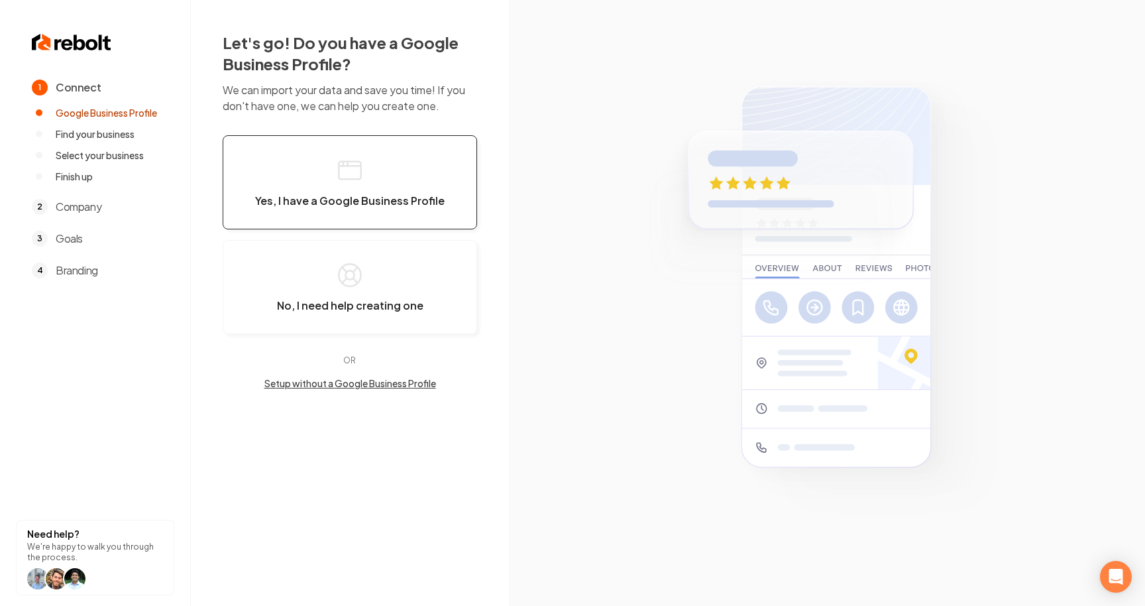
click at [363, 210] on button "Yes, I have a Google Business Profile" at bounding box center [350, 182] width 254 height 94
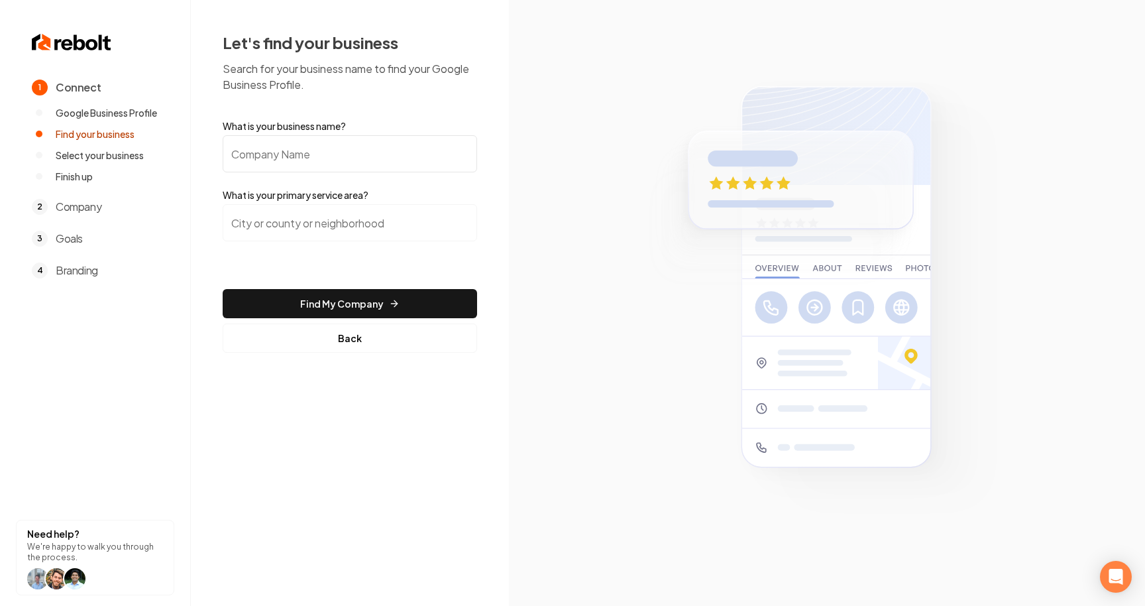
click at [384, 156] on input "What is your business name?" at bounding box center [350, 153] width 254 height 37
type input "[PERSON_NAME] Pro Home Services"
click at [332, 253] on div at bounding box center [350, 230] width 254 height 53
click at [354, 231] on input "search" at bounding box center [350, 222] width 254 height 37
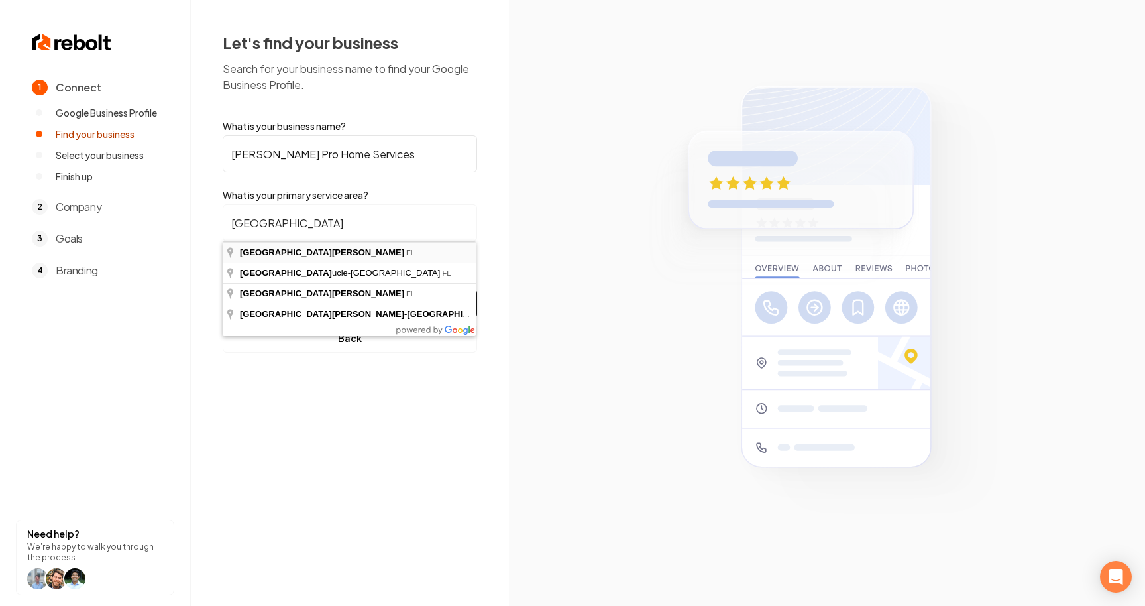
type input "Port St. Lucie, FL"
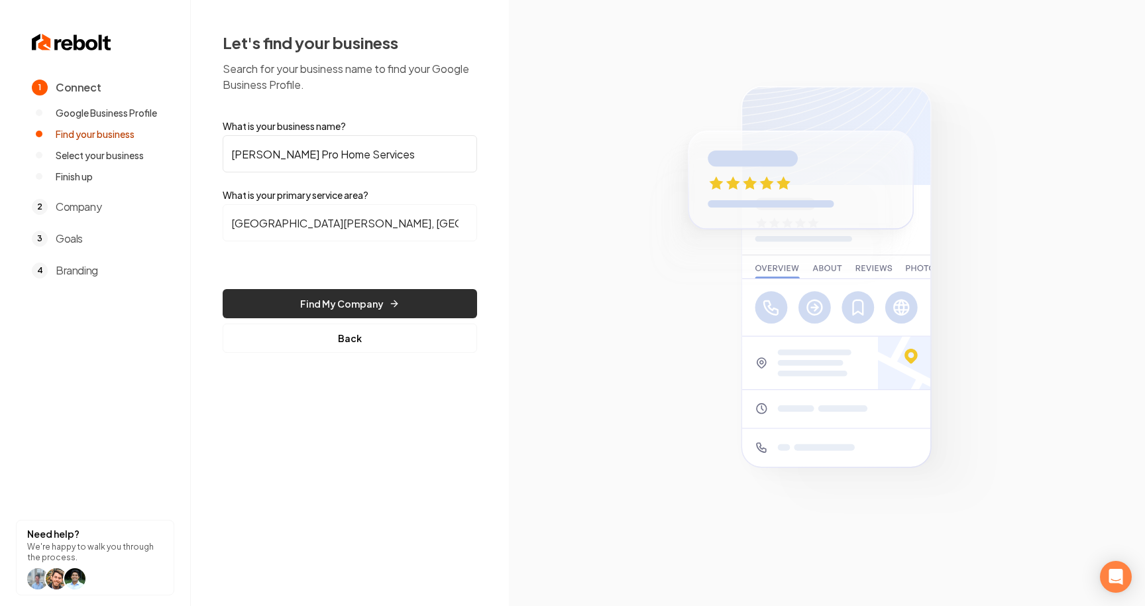
click at [349, 305] on button "Find My Company" at bounding box center [350, 303] width 254 height 29
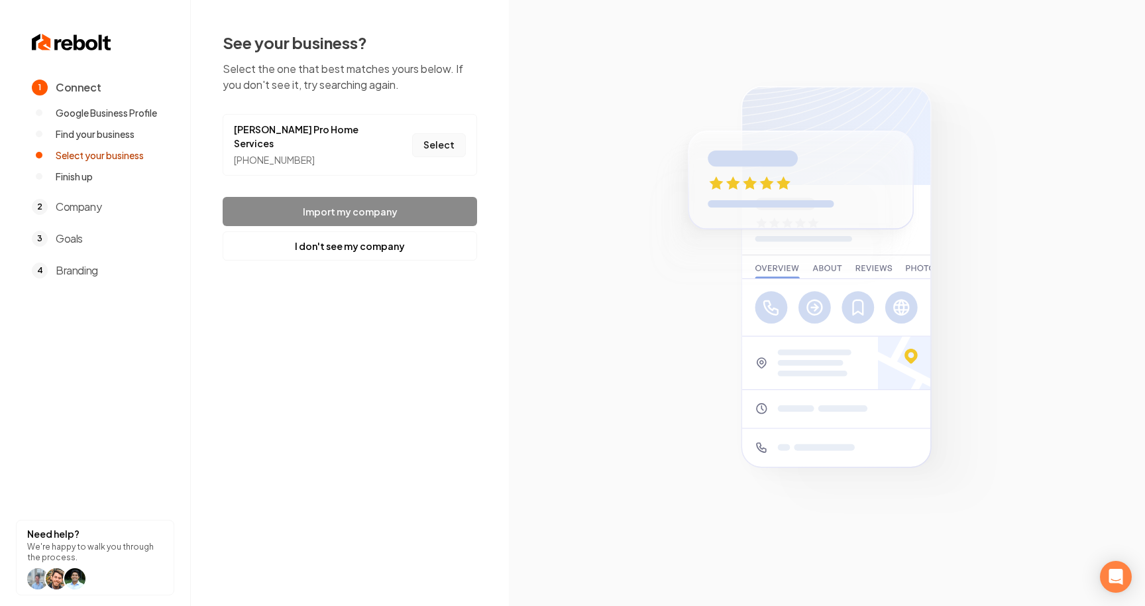
click at [448, 133] on button "Select" at bounding box center [439, 145] width 54 height 24
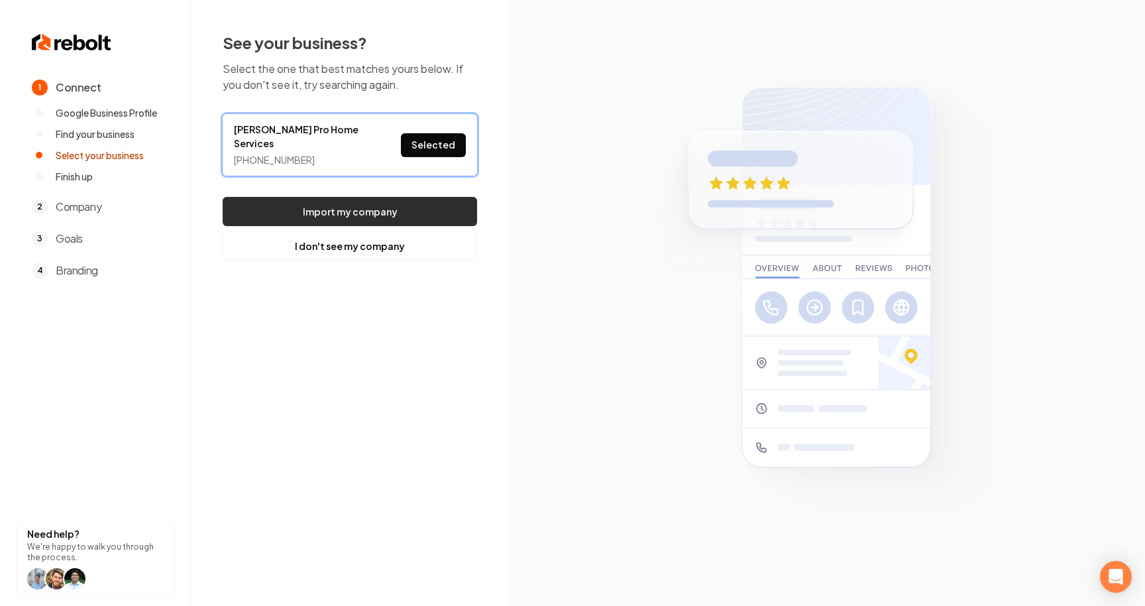
click at [384, 198] on button "Import my company" at bounding box center [350, 211] width 254 height 29
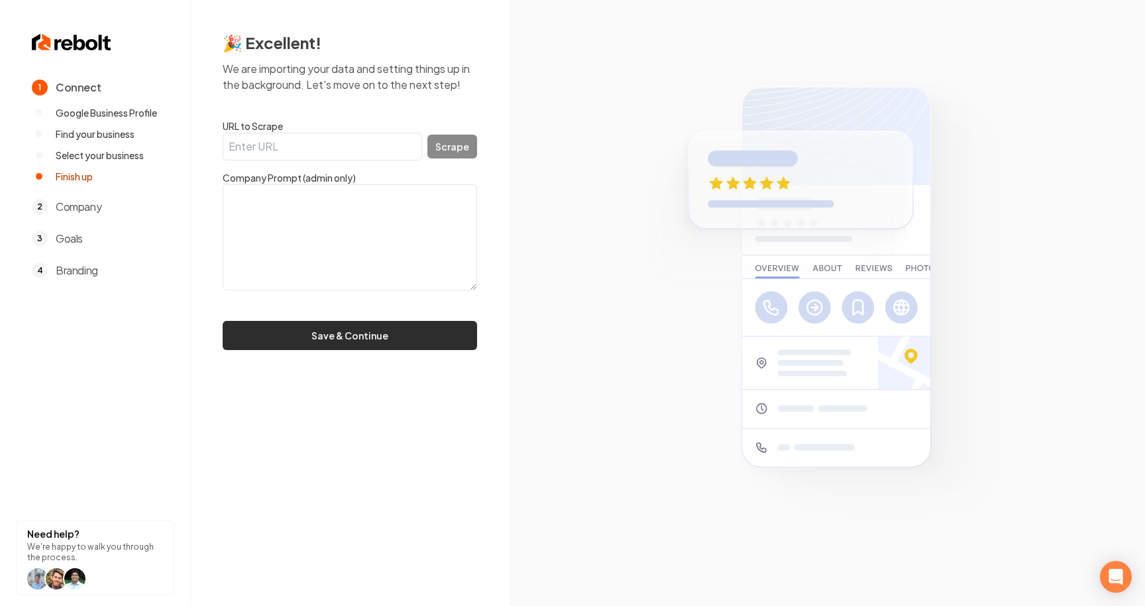
click at [353, 333] on button "Save & Continue" at bounding box center [350, 335] width 254 height 29
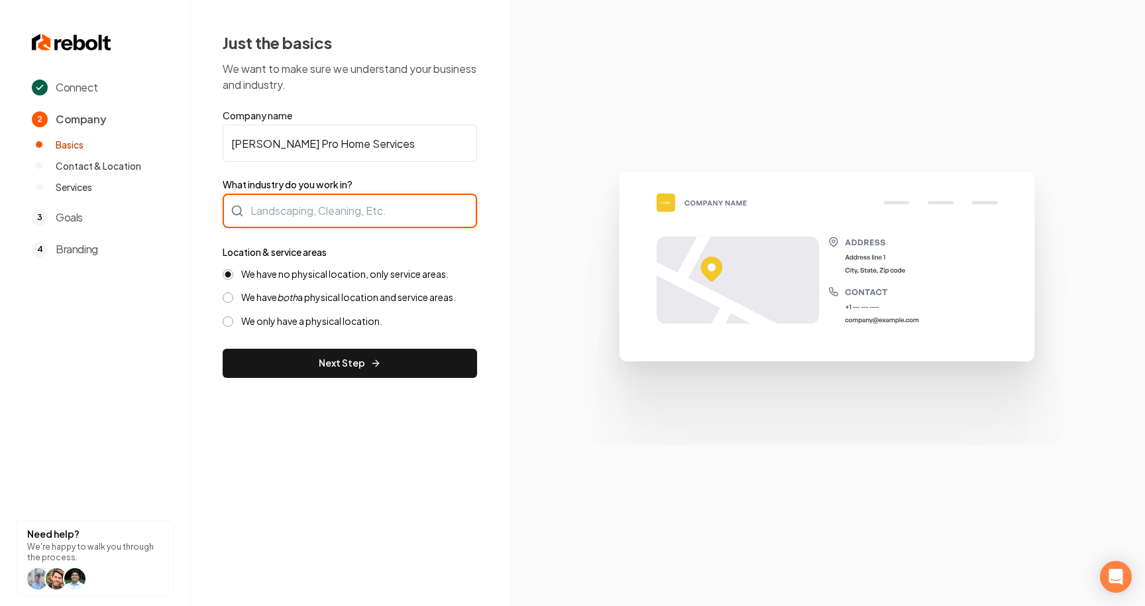
click at [376, 221] on div at bounding box center [350, 210] width 254 height 34
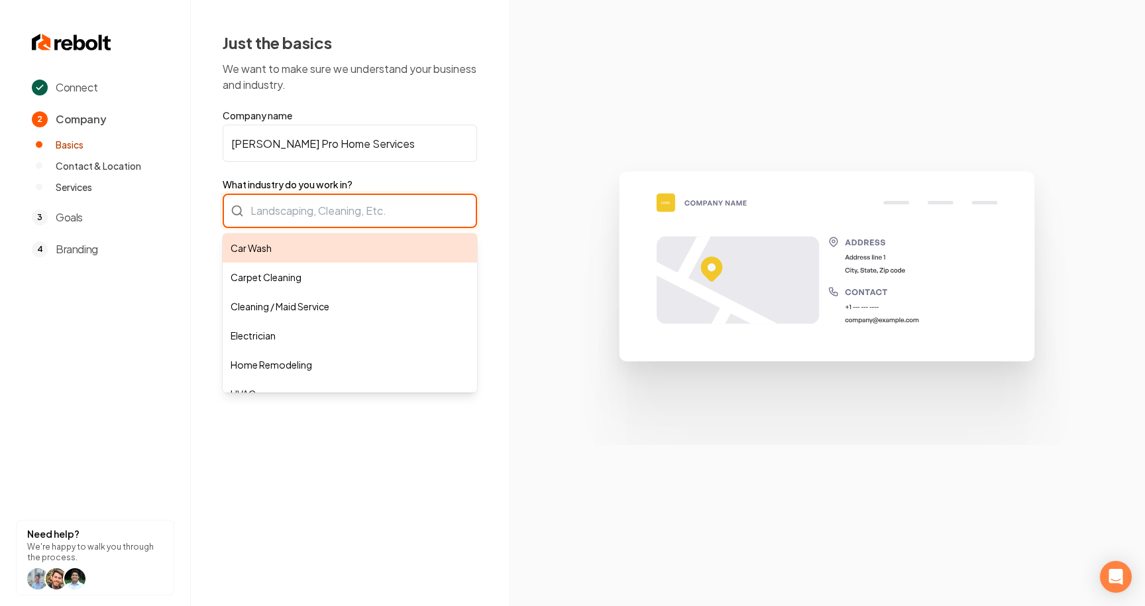
type input "Car Wash"
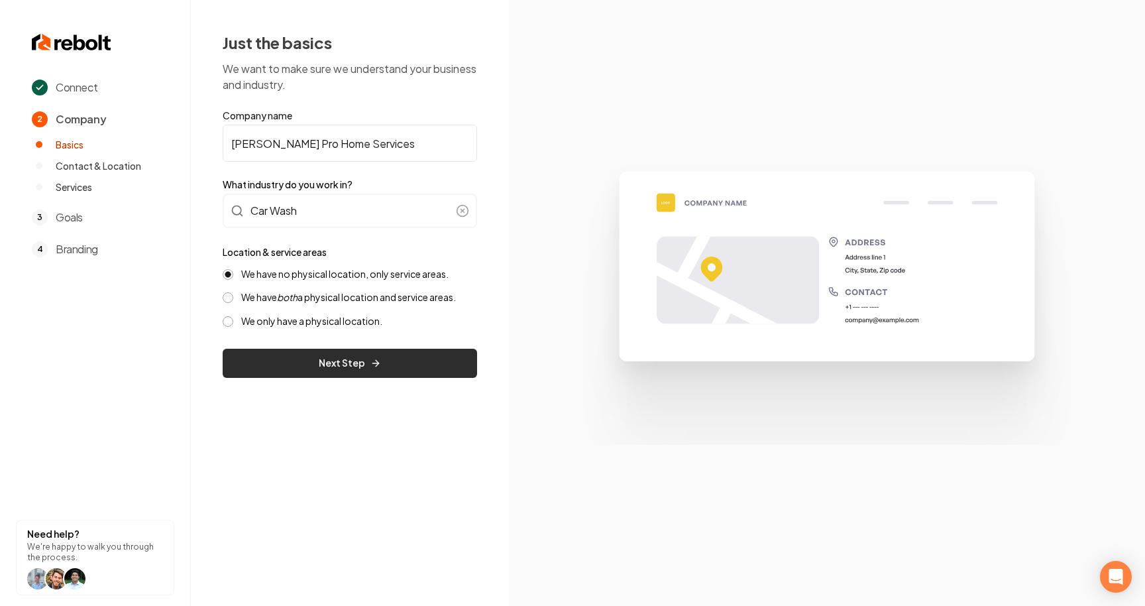
click at [333, 367] on button "Next Step" at bounding box center [350, 363] width 254 height 29
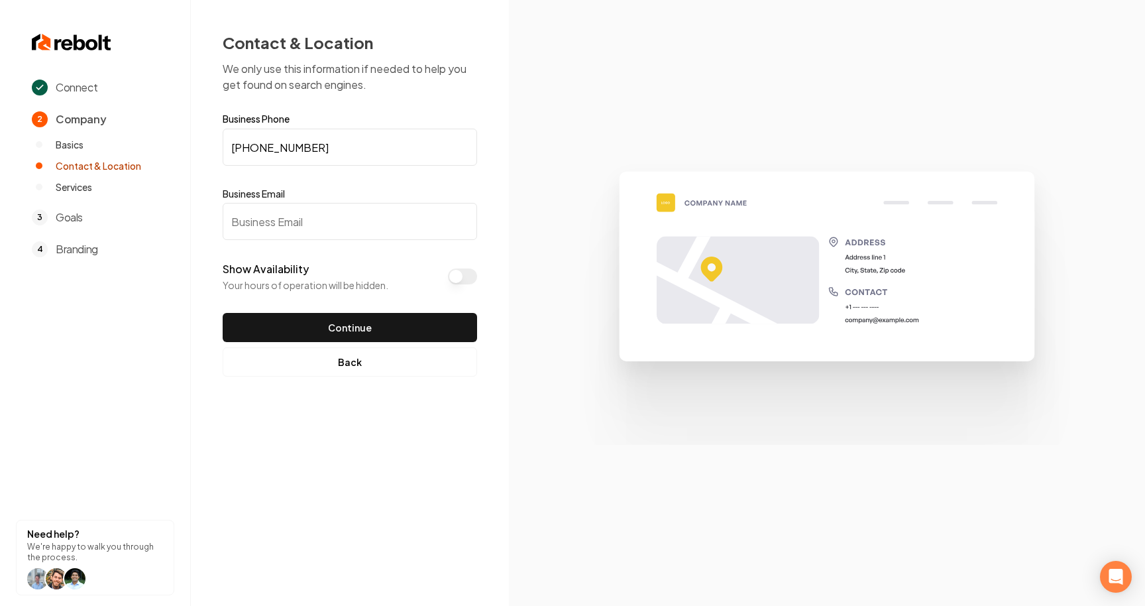
click at [406, 235] on input "Business Email" at bounding box center [350, 221] width 254 height 37
type input "mitchj@gmail.com"
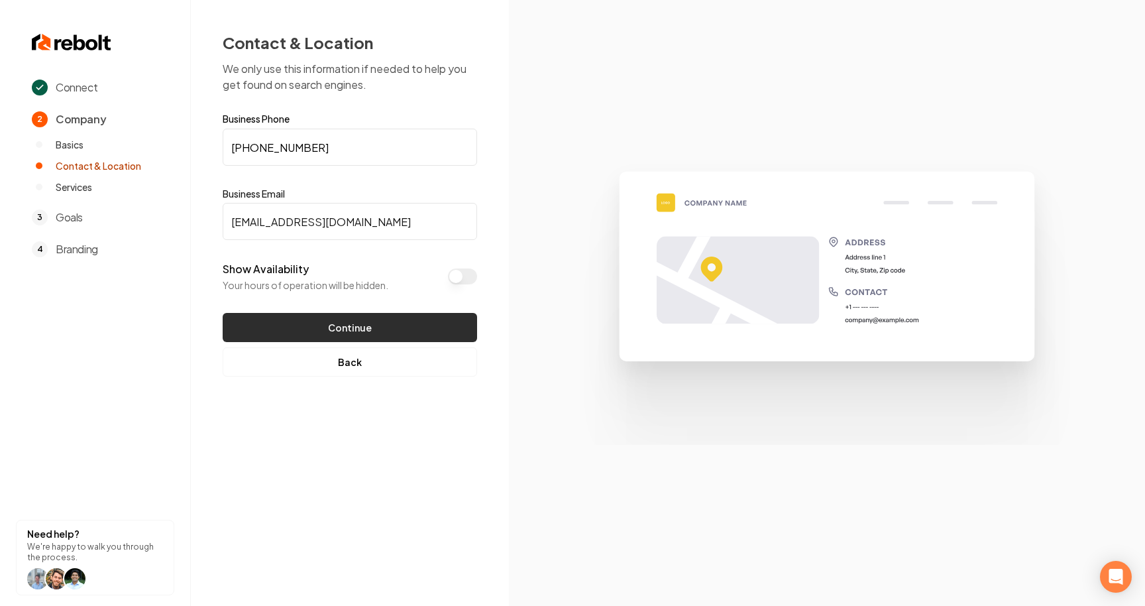
click at [333, 333] on button "Continue" at bounding box center [350, 327] width 254 height 29
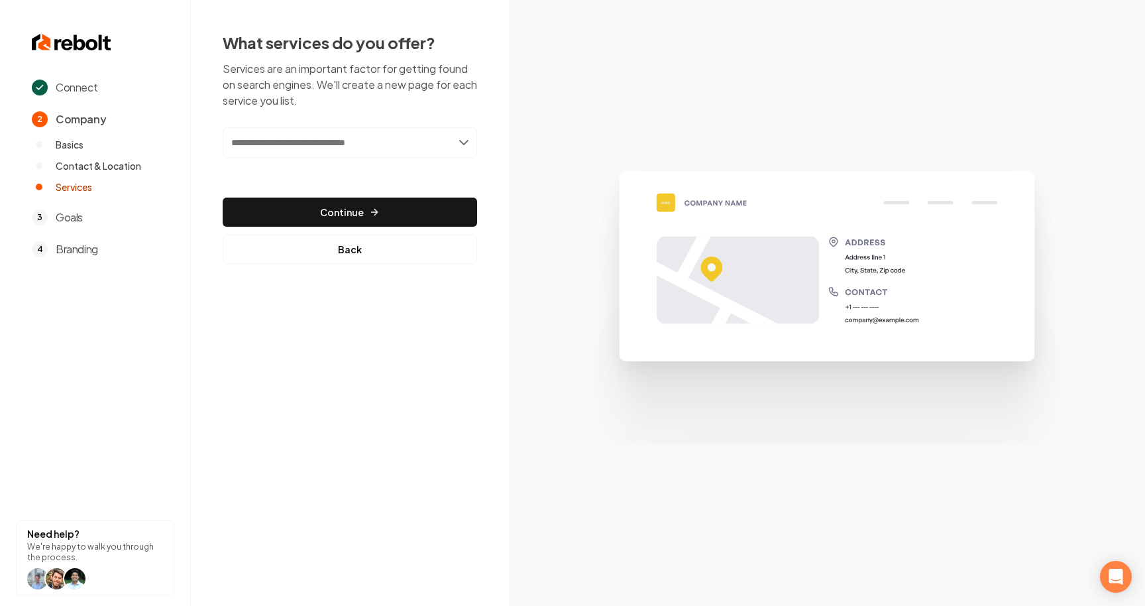
click at [344, 147] on input "text" at bounding box center [350, 142] width 254 height 30
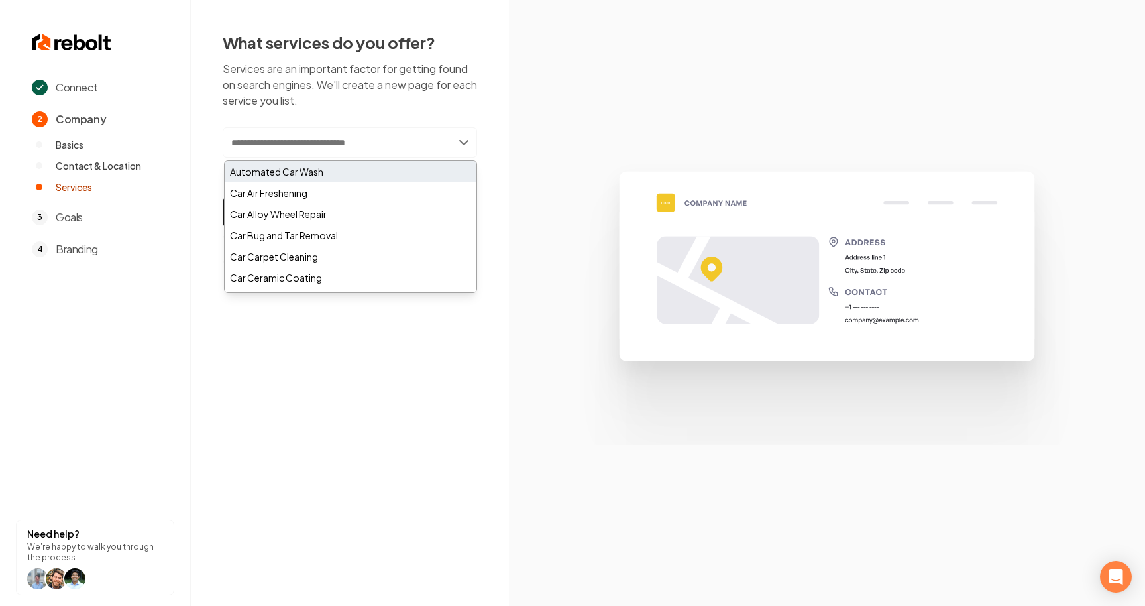
click at [331, 167] on div "Automated Car Wash" at bounding box center [351, 171] width 252 height 21
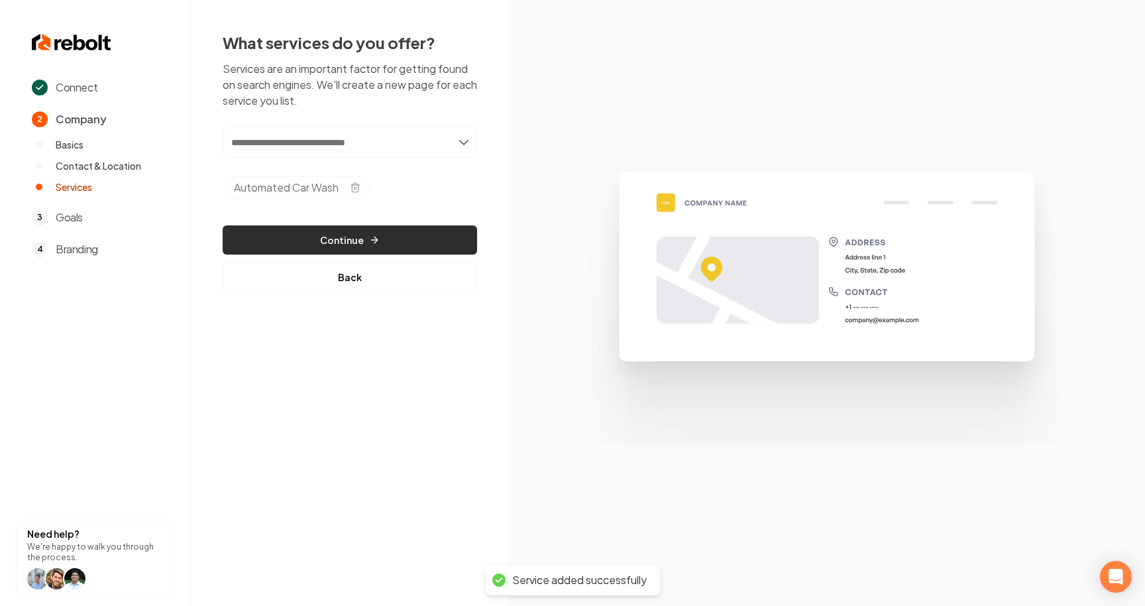
click at [348, 235] on button "Continue" at bounding box center [350, 239] width 254 height 29
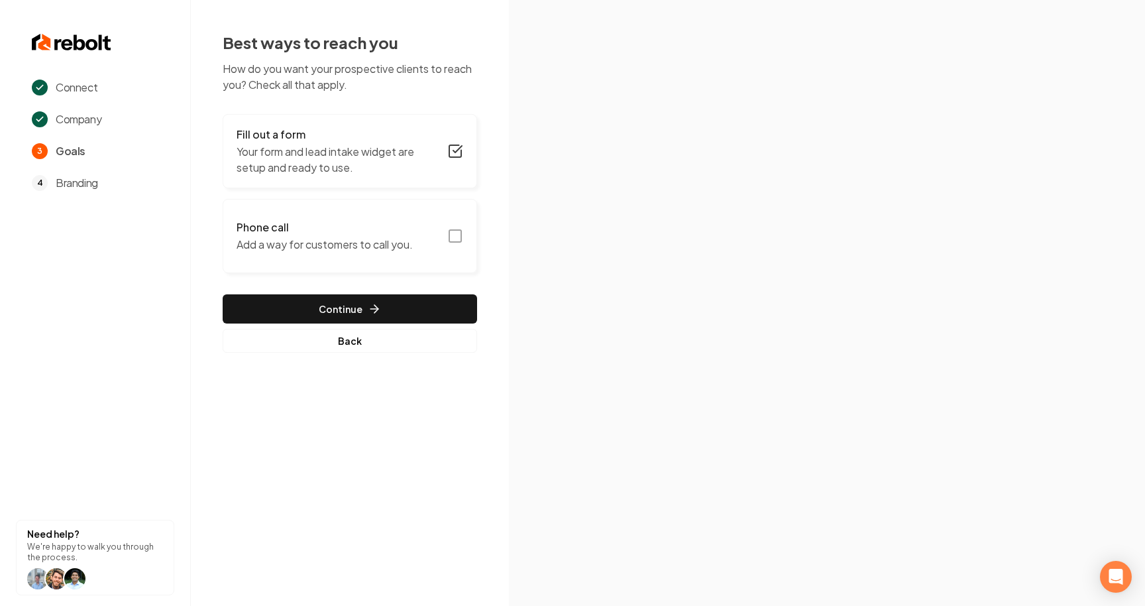
click at [423, 237] on button "Phone call Add a way for customers to call you." at bounding box center [350, 236] width 254 height 74
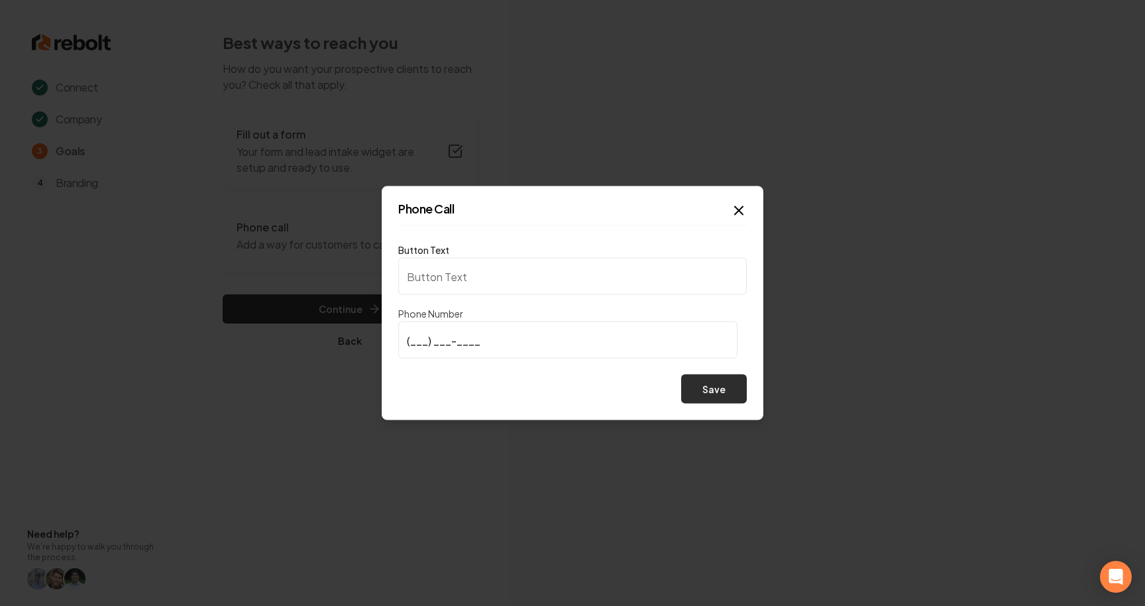
type input "Call us"
type input "[PHONE_NUMBER]"
click at [721, 396] on button "Save" at bounding box center [714, 388] width 66 height 29
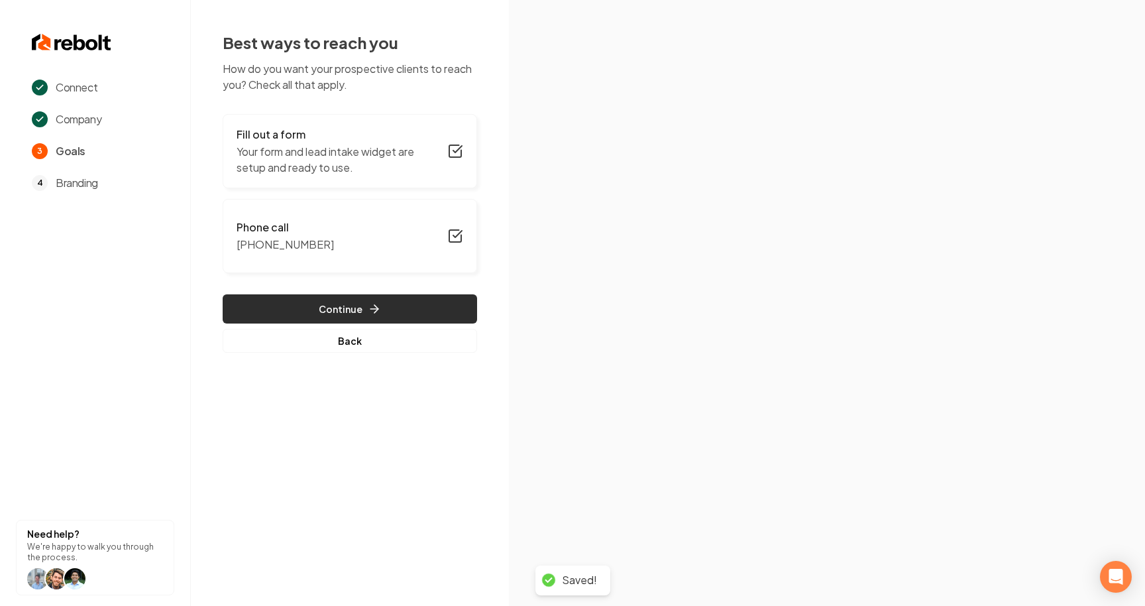
click at [364, 302] on button "Continue" at bounding box center [350, 308] width 254 height 29
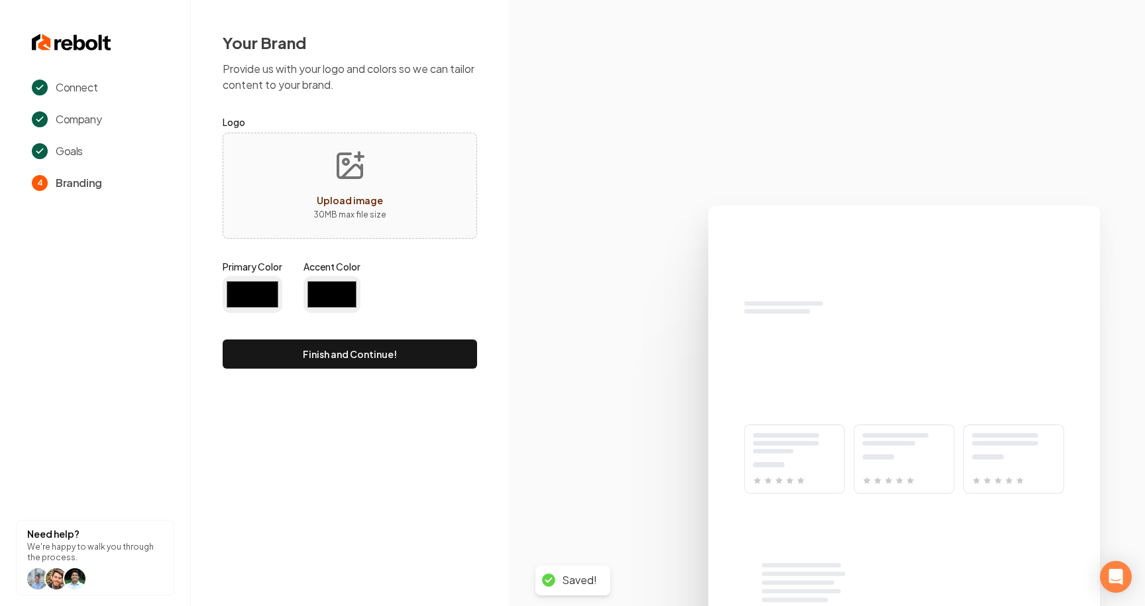
type input "#194d33"
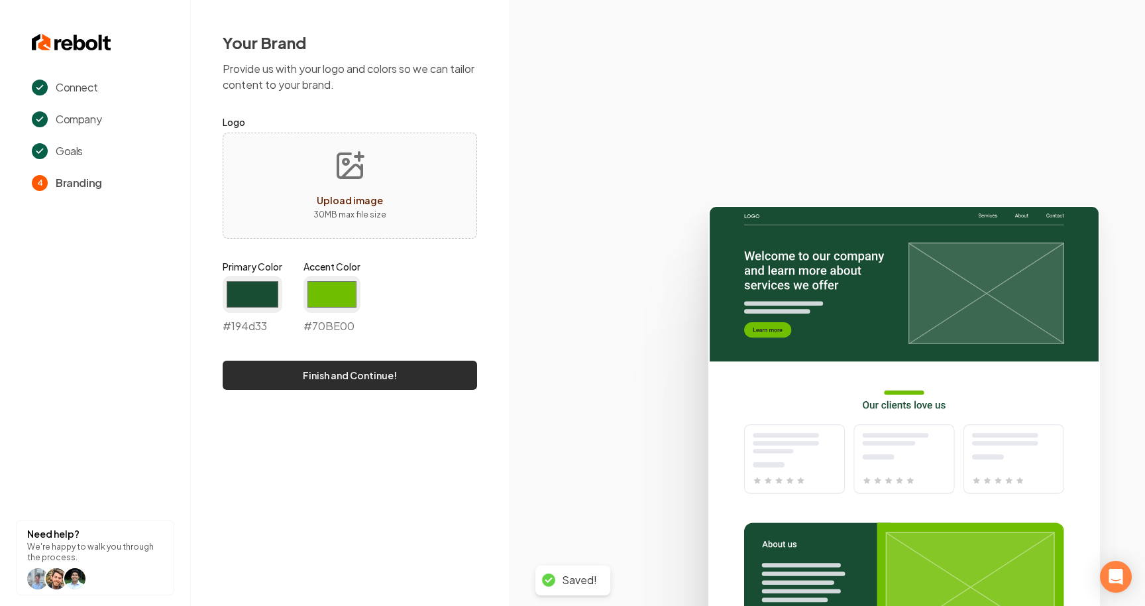
click at [348, 366] on button "Finish and Continue!" at bounding box center [350, 374] width 254 height 29
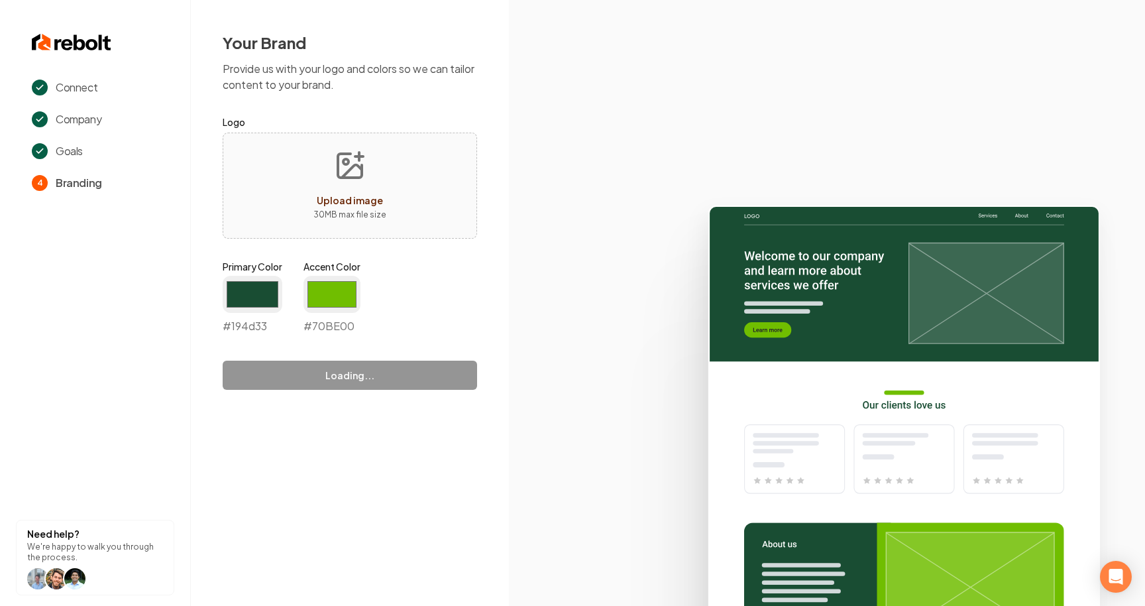
type input "#70be00"
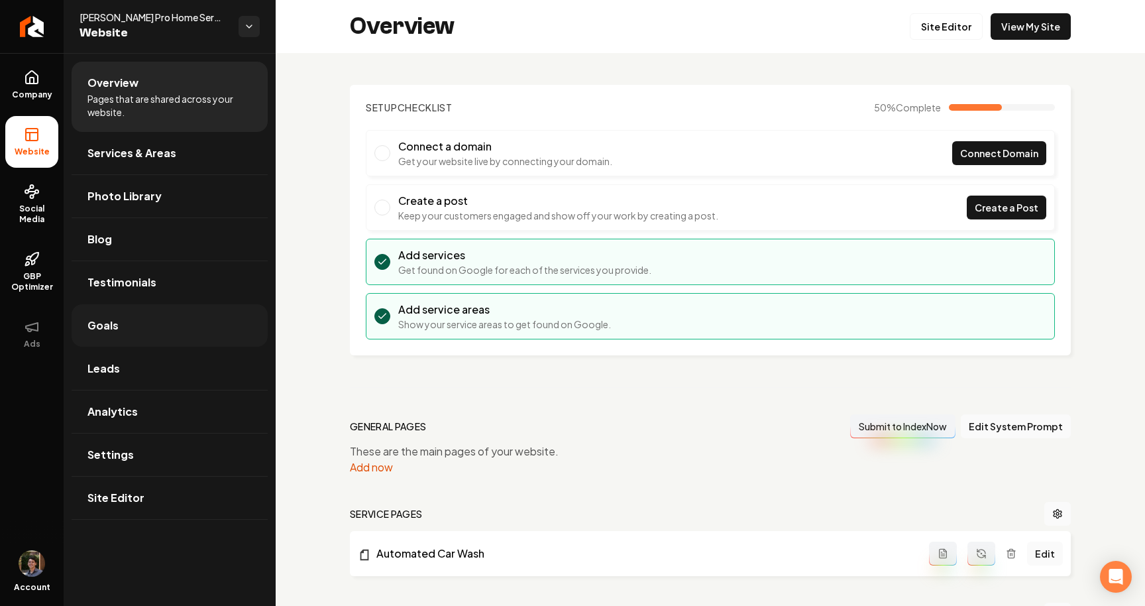
click at [155, 317] on link "Goals" at bounding box center [170, 325] width 196 height 42
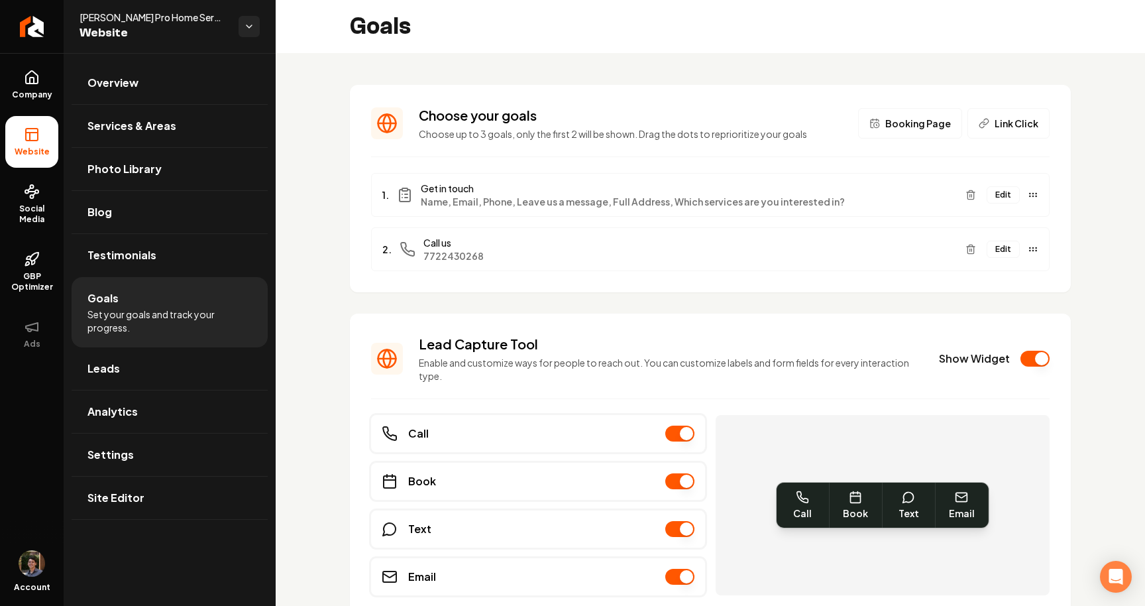
click at [311, 332] on div "Choose your goals Choose up to 3 goals, only the first 2 will be shown. Drag th…" at bounding box center [710, 361] width 869 height 616
click at [38, 32] on icon "Return to dashboard" at bounding box center [31, 26] width 21 height 21
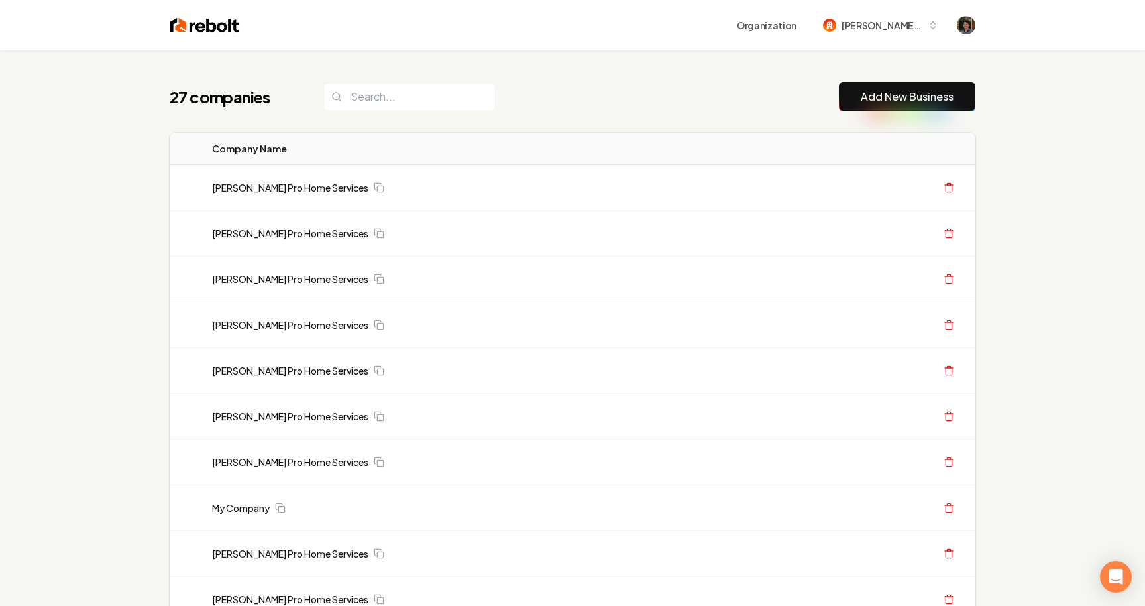
click at [848, 91] on button "Add New Business" at bounding box center [907, 96] width 137 height 29
click at [867, 101] on link "Add New Business" at bounding box center [907, 97] width 93 height 16
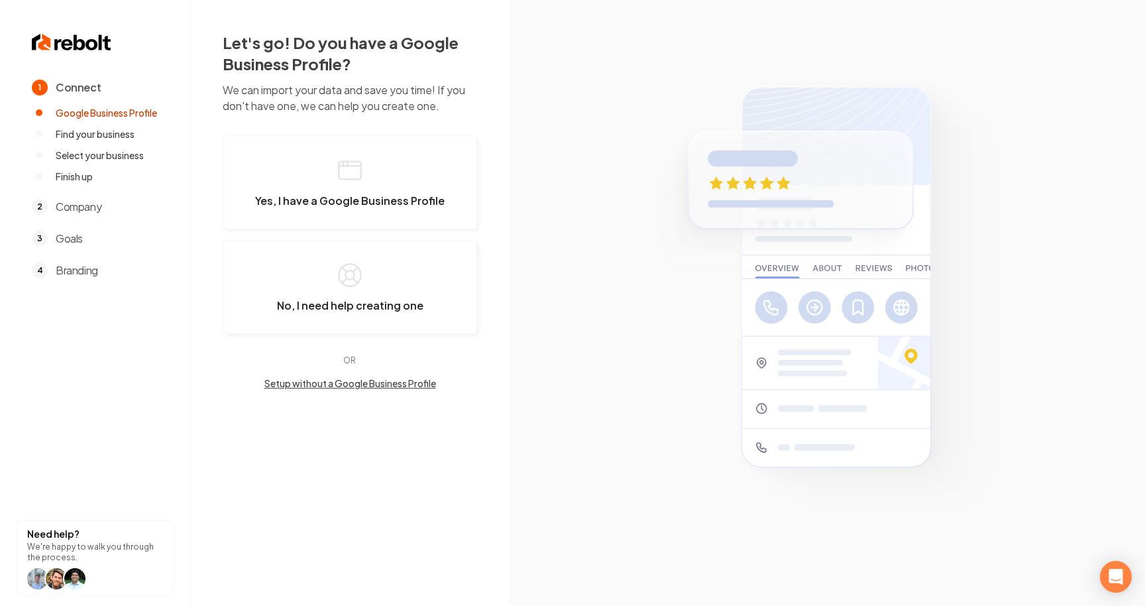
click at [388, 382] on button "Setup without a Google Business Profile" at bounding box center [350, 382] width 254 height 13
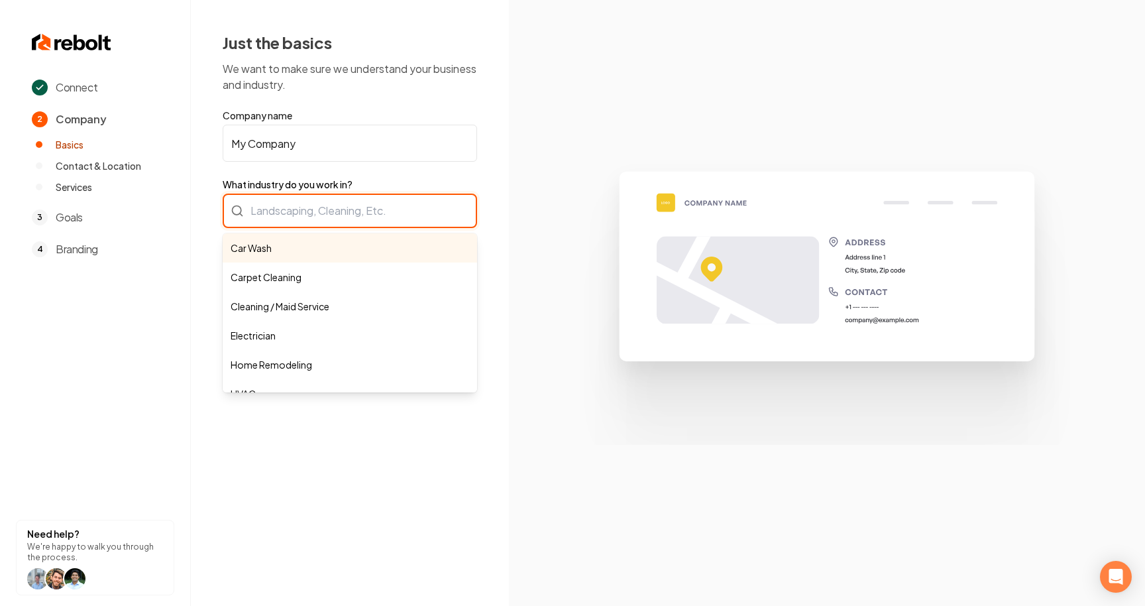
click at [352, 211] on div "Car Wash Carpet Cleaning Cleaning / Maid Service Electrician Home Remodeling HV…" at bounding box center [350, 210] width 254 height 34
type input "Car Wash"
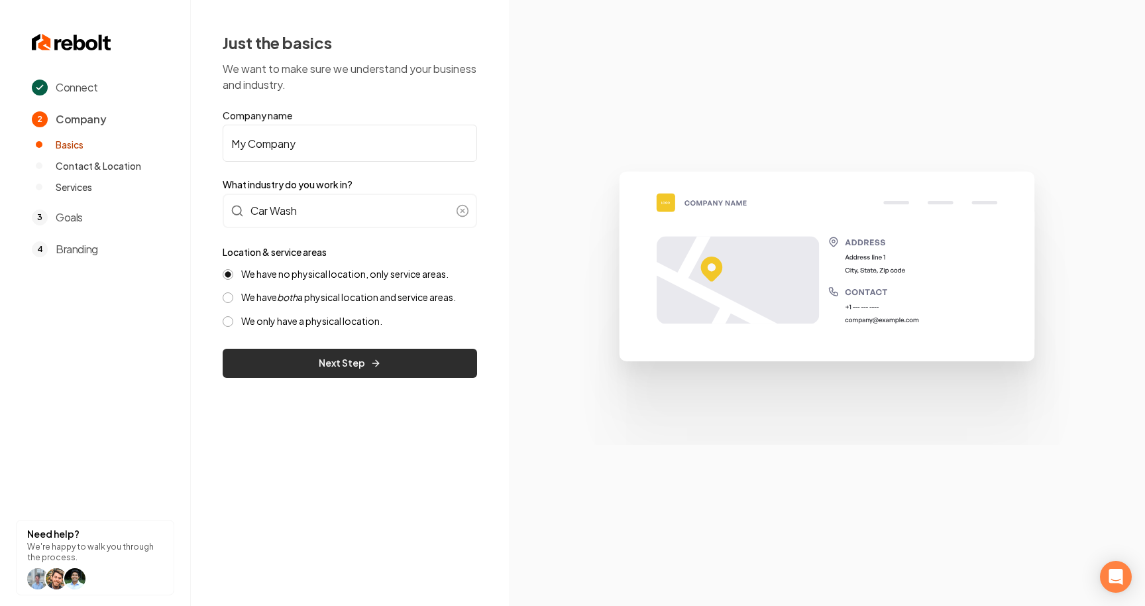
click at [294, 370] on button "Next Step" at bounding box center [350, 363] width 254 height 29
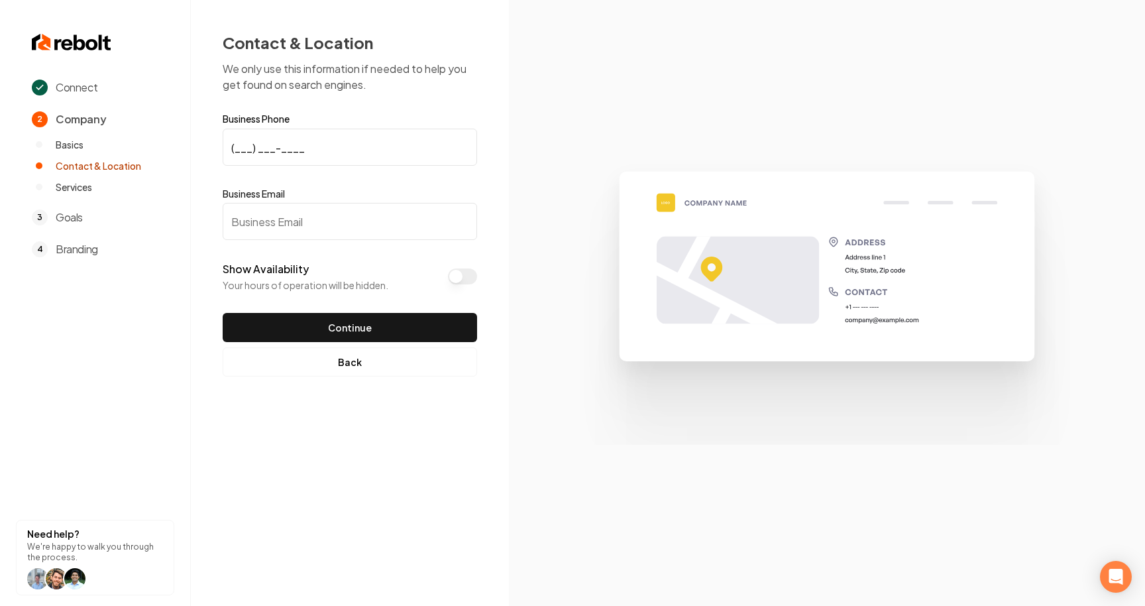
click at [355, 154] on input "(___) ___-____" at bounding box center [350, 147] width 254 height 37
type input "[PHONE_NUMBER]"
click at [320, 231] on input "Business Email" at bounding box center [350, 221] width 254 height 37
type input "mitchj@gmail.com"
click at [326, 307] on form "Business Phone (772) 243-0268 Business Email mitchj@gmail.com Show Availability…" at bounding box center [350, 228] width 254 height 228
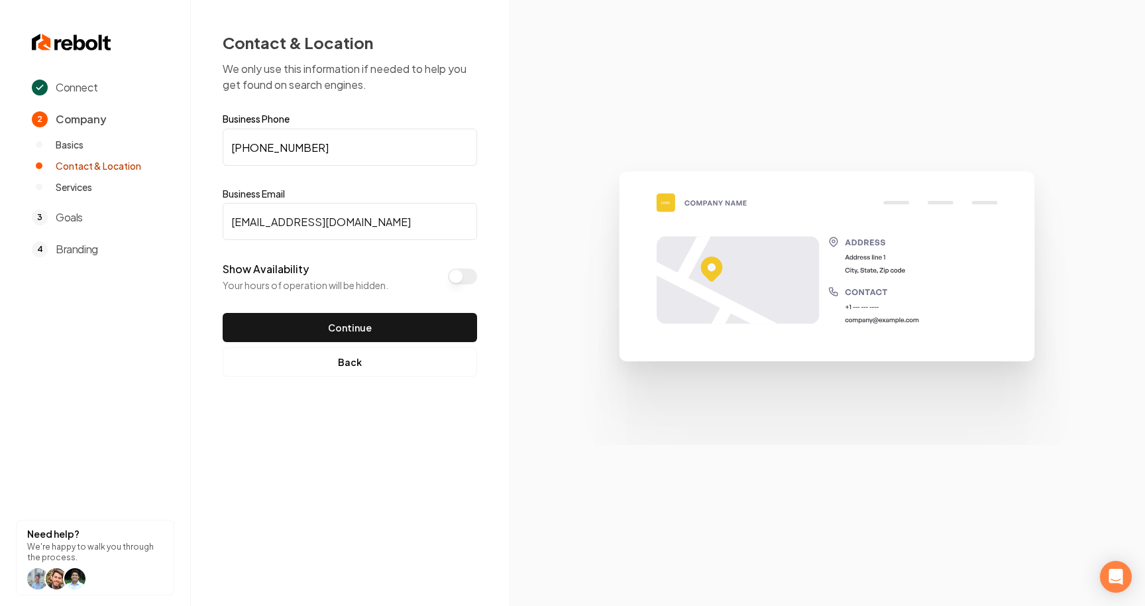
click at [326, 311] on form "Business Phone (772) 243-0268 Business Email mitchj@gmail.com Show Availability…" at bounding box center [350, 228] width 254 height 228
click at [325, 320] on button "Continue" at bounding box center [350, 327] width 254 height 29
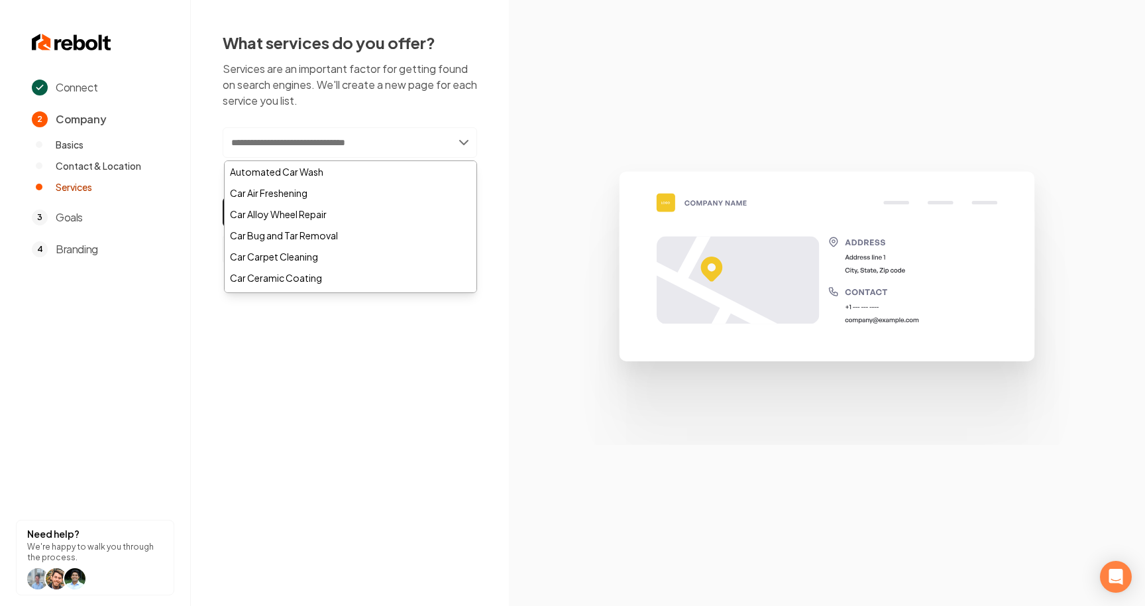
click at [368, 144] on input "text" at bounding box center [350, 142] width 254 height 30
click at [342, 174] on div "Automated Car Wash" at bounding box center [351, 171] width 252 height 21
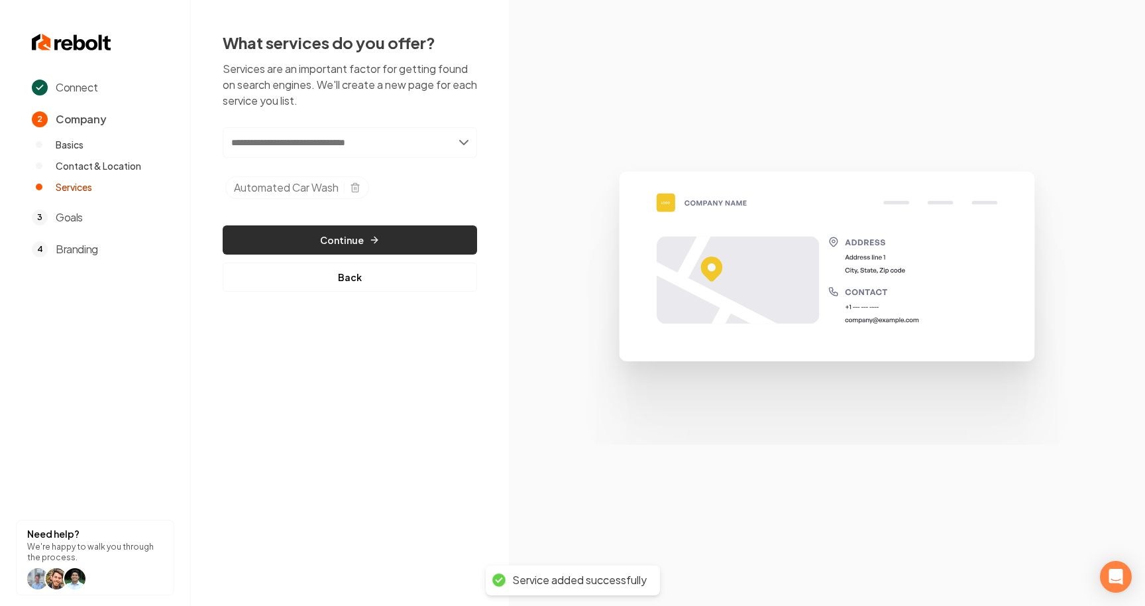
click at [345, 231] on button "Continue" at bounding box center [350, 239] width 254 height 29
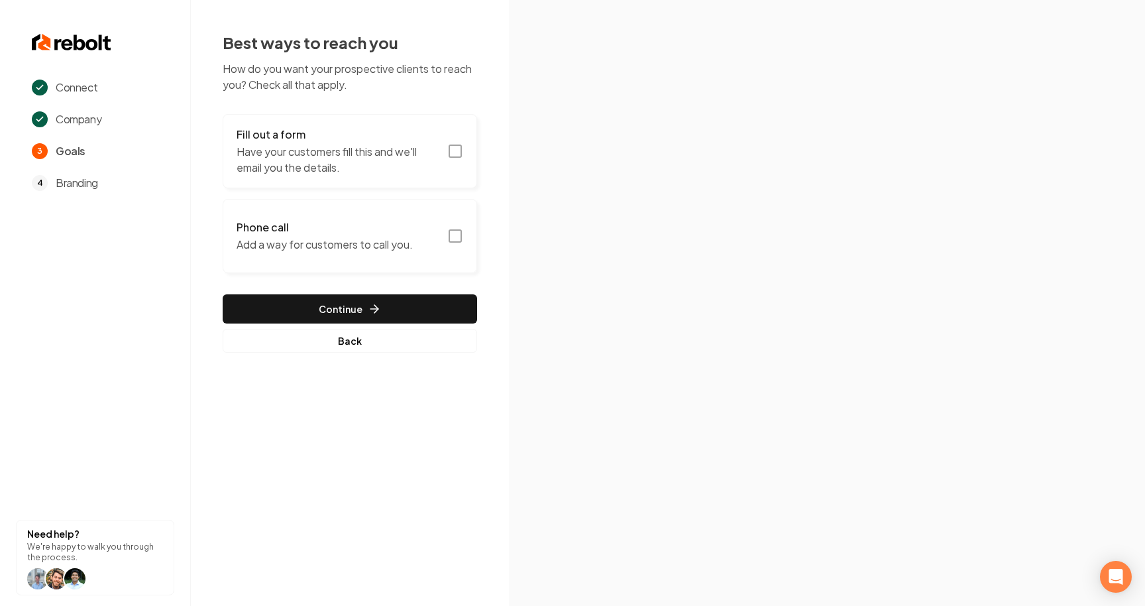
click at [427, 171] on p "Have your customers fill this and we'll email you the details." at bounding box center [338, 160] width 203 height 32
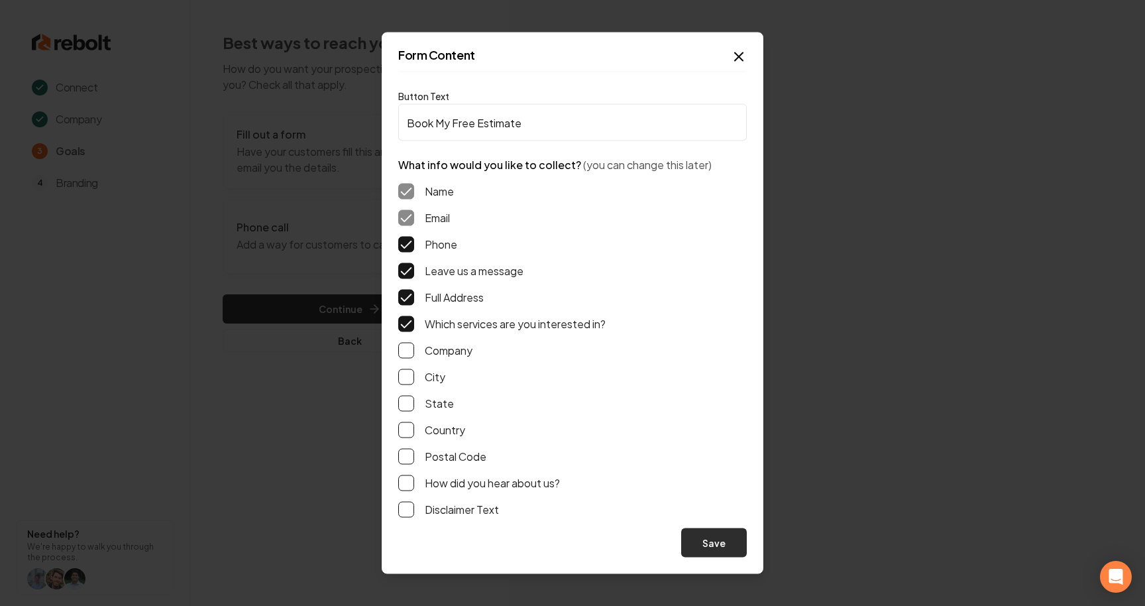
click at [711, 548] on button "Save" at bounding box center [714, 542] width 66 height 29
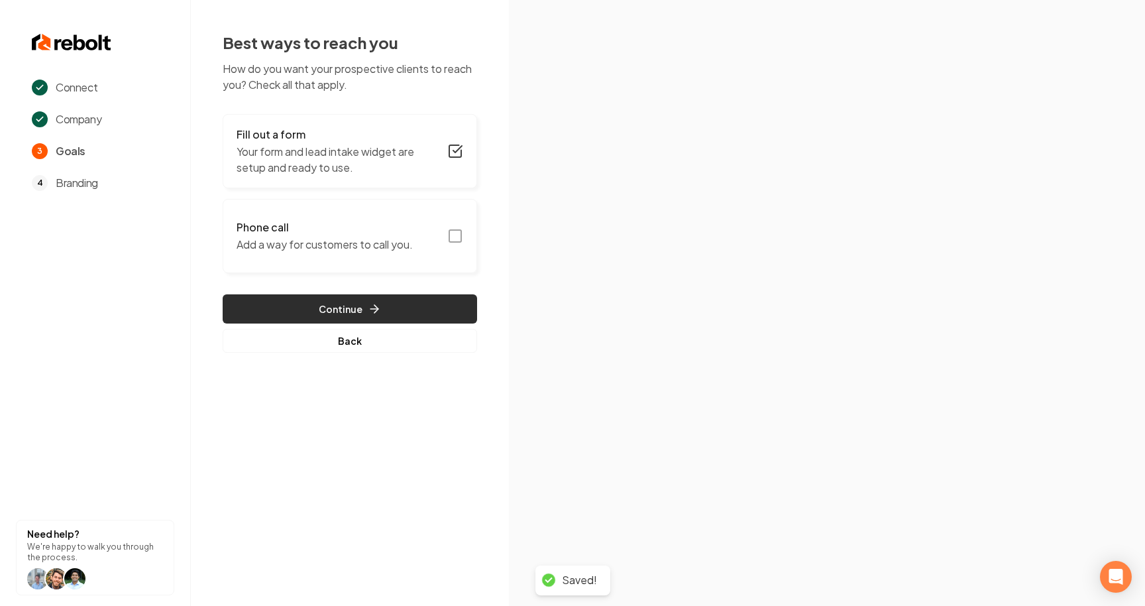
click at [350, 305] on button "Continue" at bounding box center [350, 308] width 254 height 29
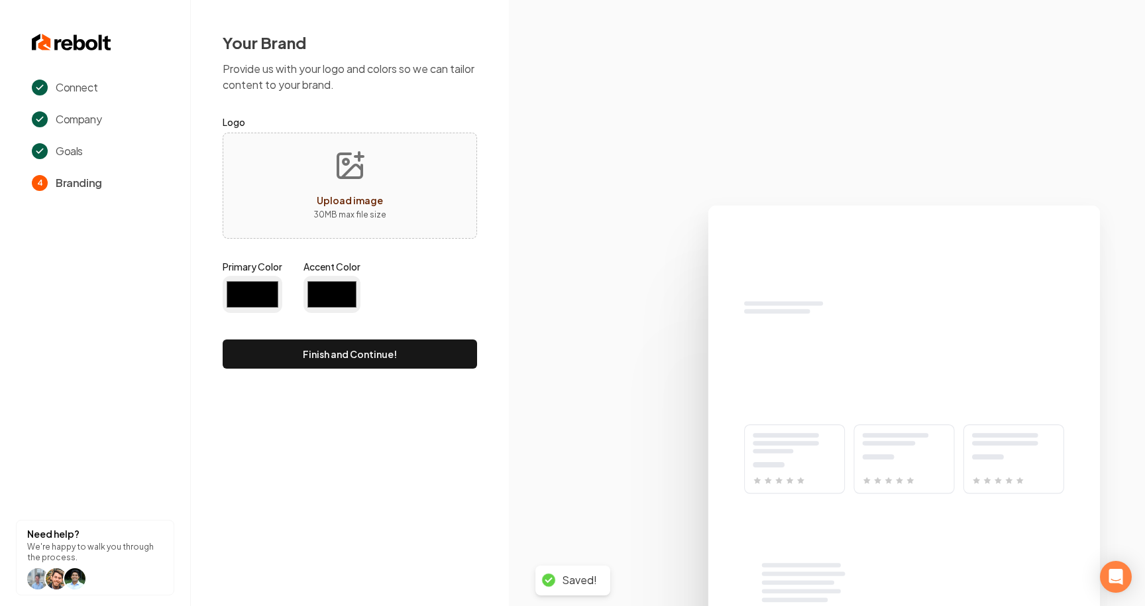
type input "#194d33"
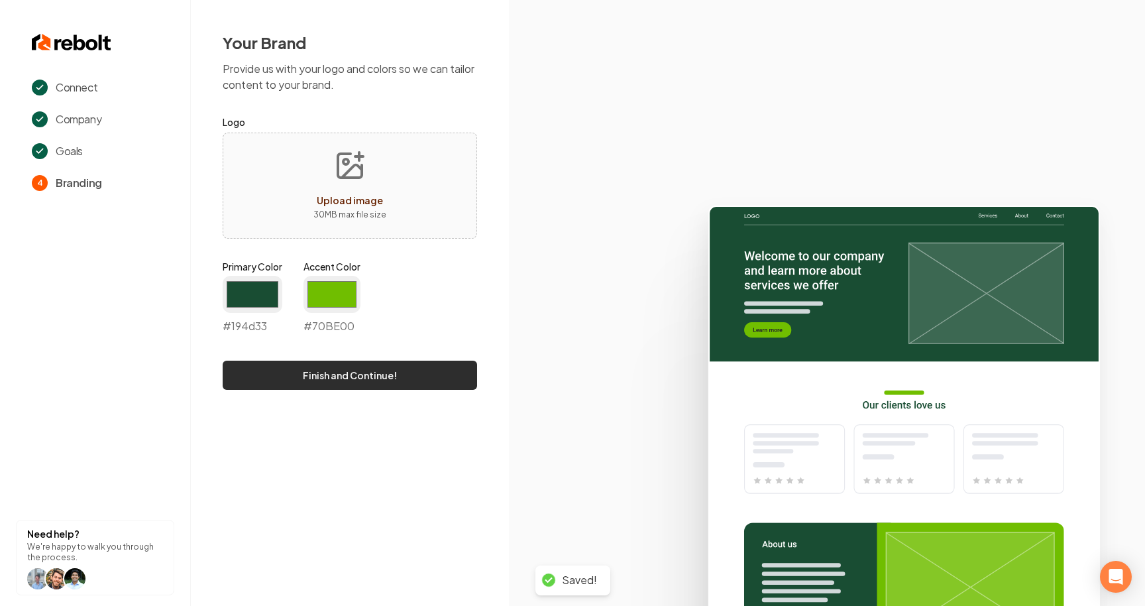
click at [355, 368] on button "Finish and Continue!" at bounding box center [350, 374] width 254 height 29
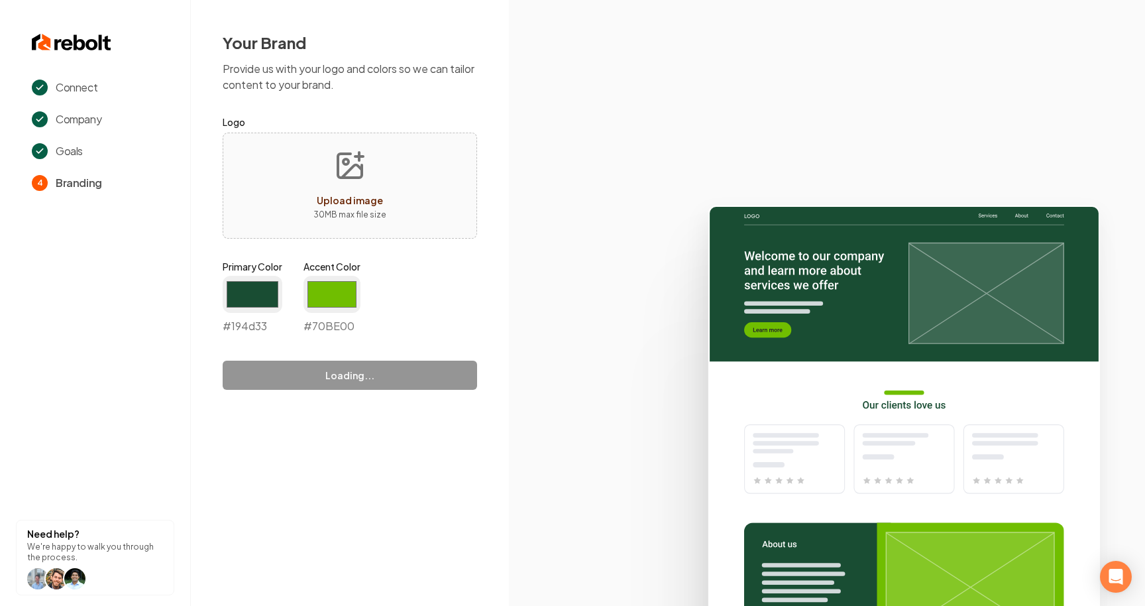
type input "#70be00"
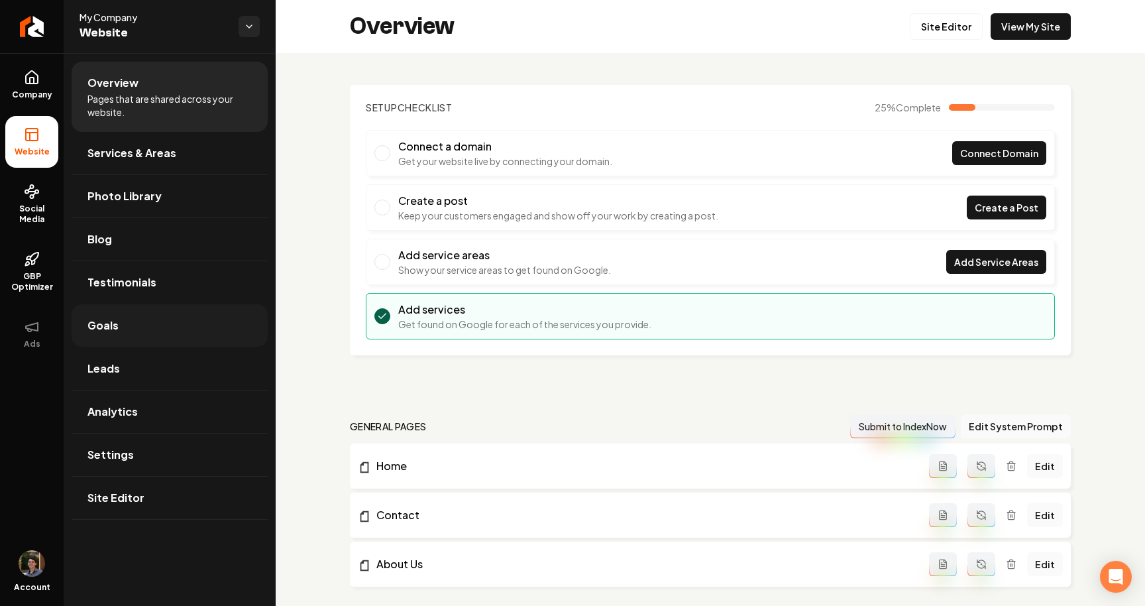
click at [162, 323] on link "Goals" at bounding box center [170, 325] width 196 height 42
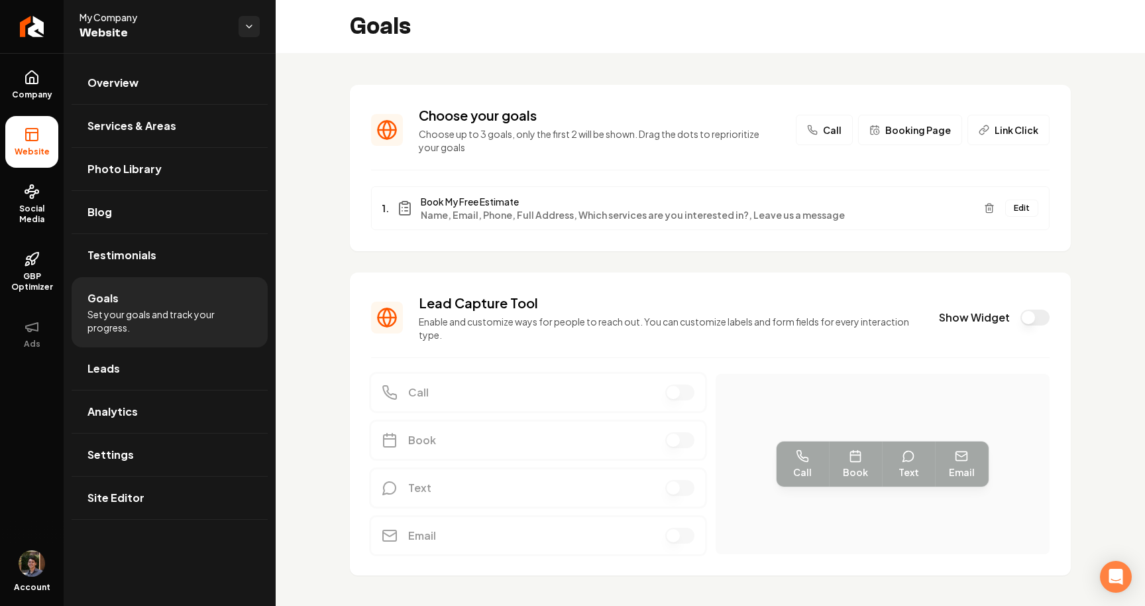
click at [284, 305] on div "Choose your goals Choose up to 3 goals, only the first 2 will be shown. Drag th…" at bounding box center [710, 340] width 869 height 575
click at [1042, 311] on button "Show Widget" at bounding box center [1034, 317] width 29 height 16
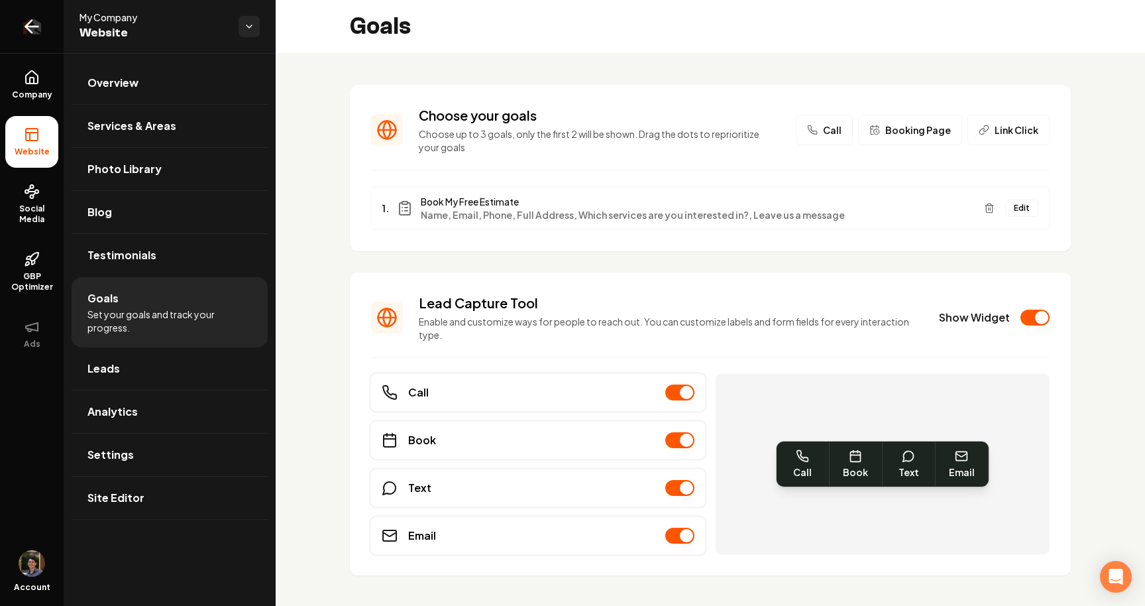
click at [48, 44] on link "Return to dashboard" at bounding box center [32, 26] width 64 height 53
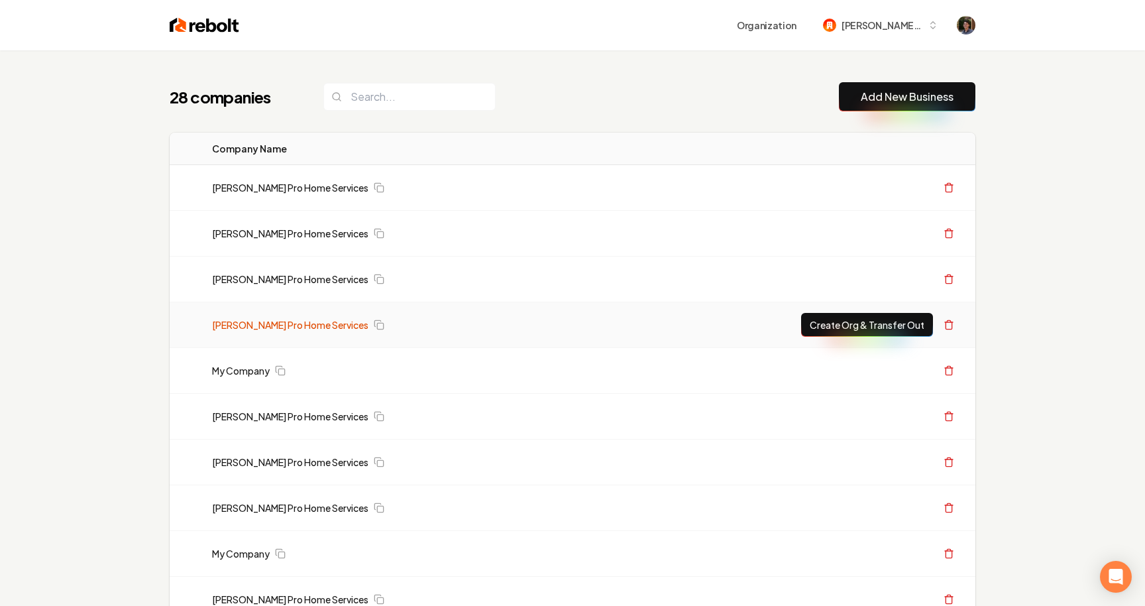
click at [309, 323] on link "[PERSON_NAME] Pro Home Services" at bounding box center [290, 324] width 156 height 13
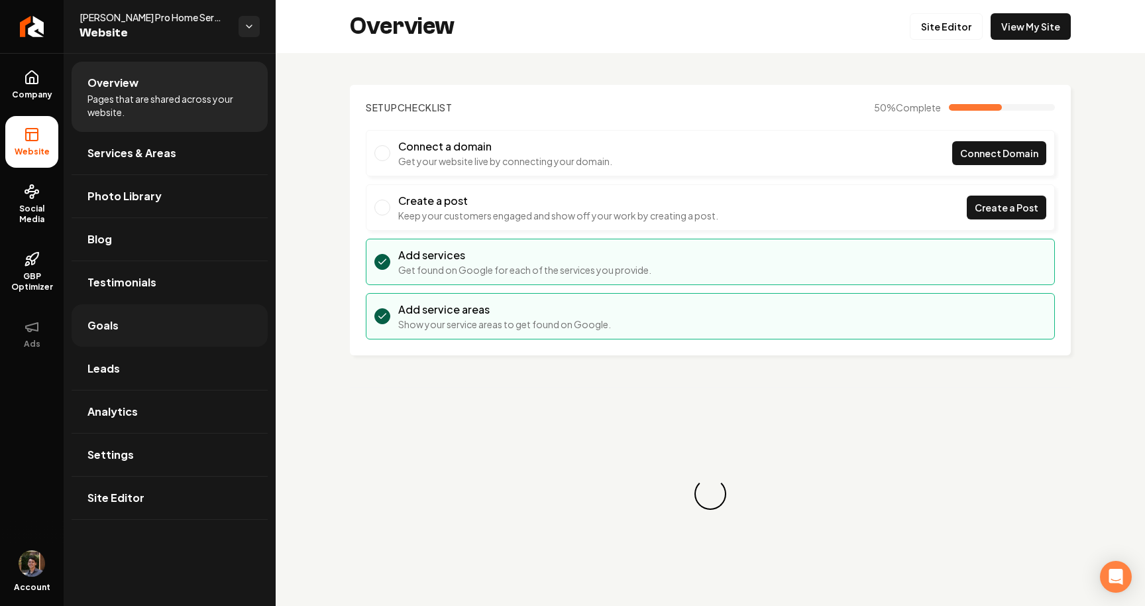
click at [145, 329] on link "Goals" at bounding box center [170, 325] width 196 height 42
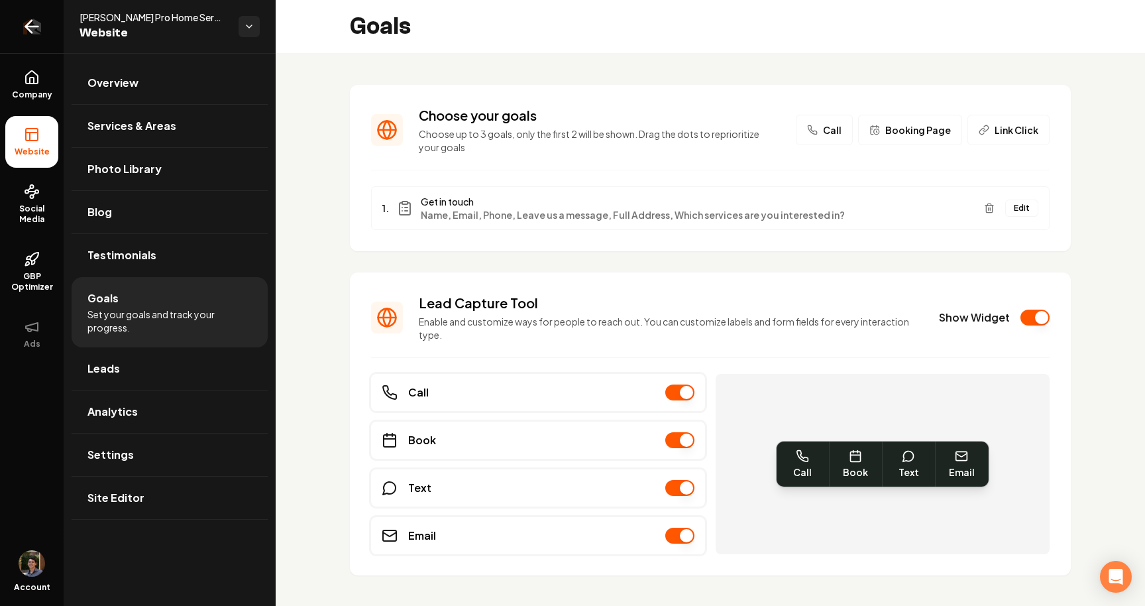
click at [34, 30] on icon "Return to dashboard" at bounding box center [31, 26] width 21 height 21
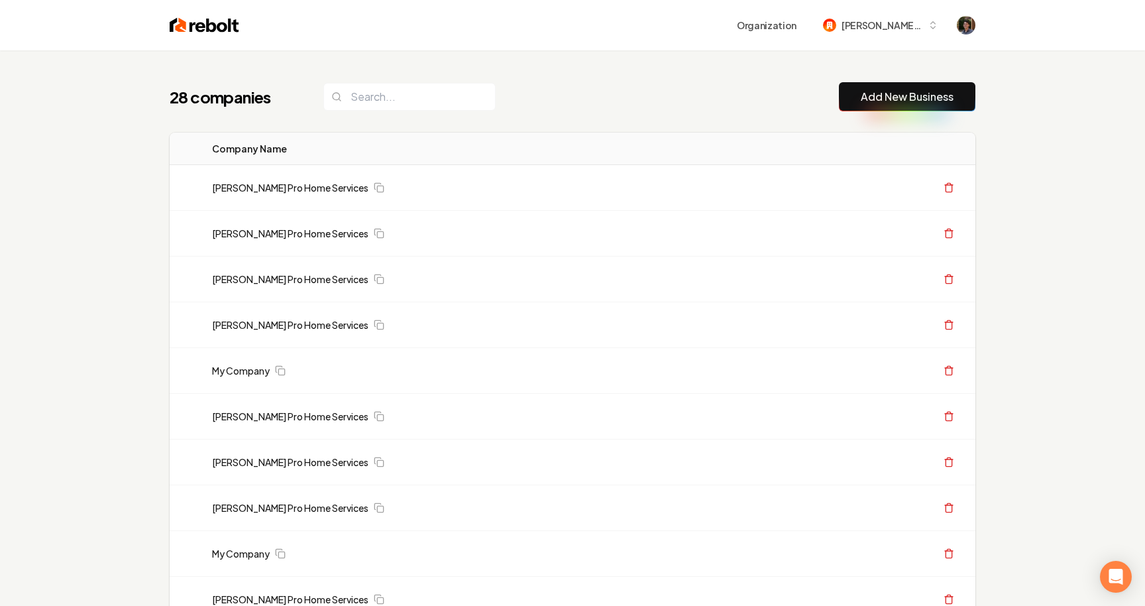
click at [879, 97] on link "Add New Business" at bounding box center [907, 97] width 93 height 16
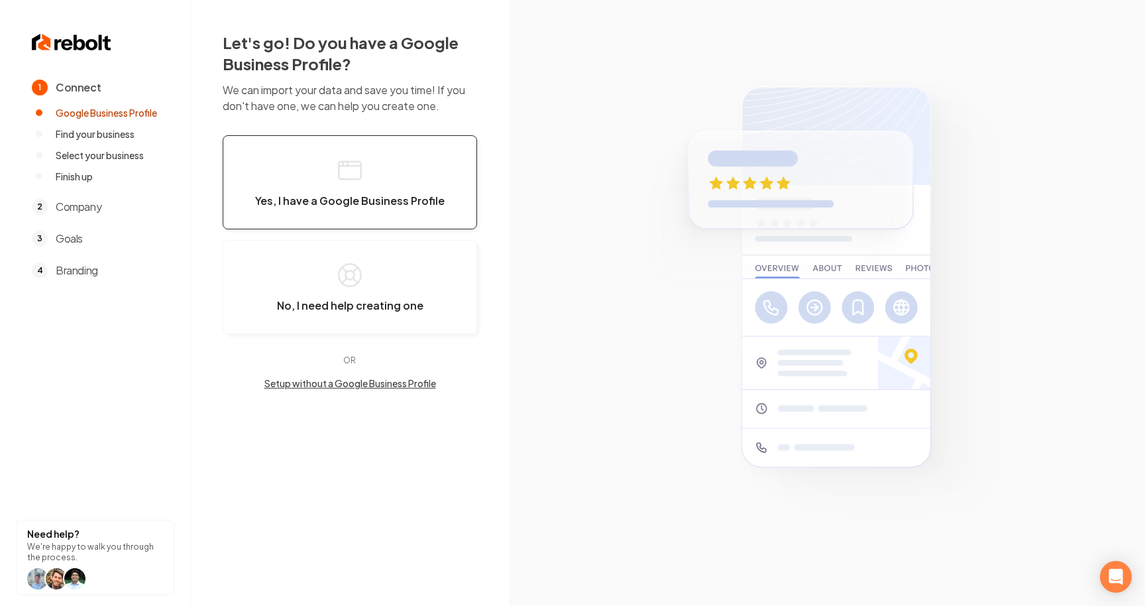
click at [403, 164] on button "Yes, I have a Google Business Profile" at bounding box center [350, 182] width 254 height 94
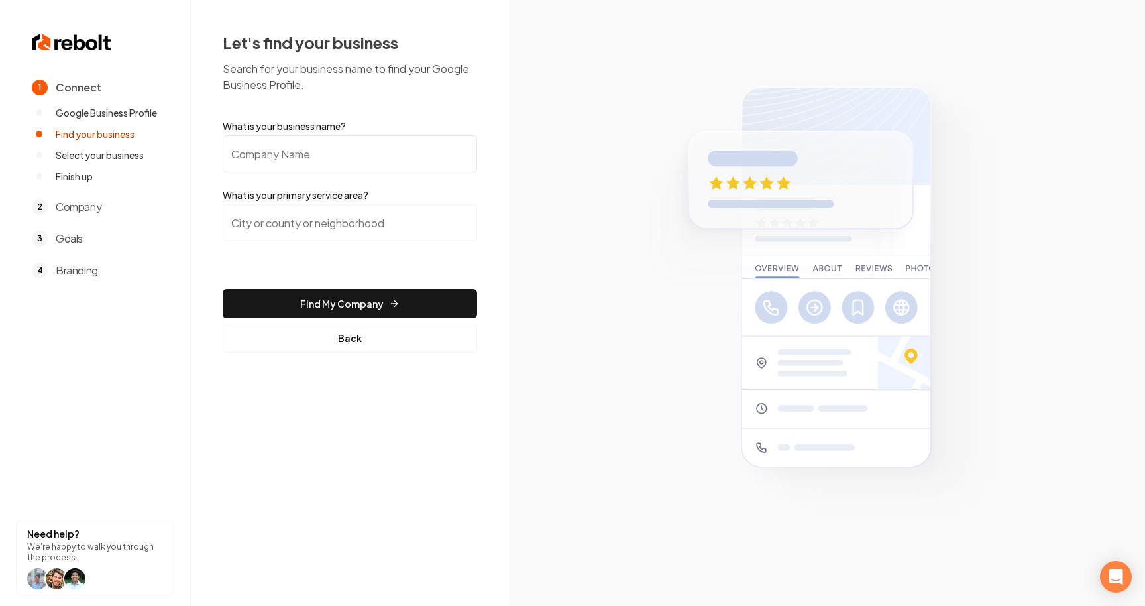
click at [395, 162] on input "What is your business name?" at bounding box center [350, 153] width 254 height 37
type input "[PERSON_NAME] Pro Home Services"
click at [348, 214] on input "search" at bounding box center [350, 222] width 254 height 37
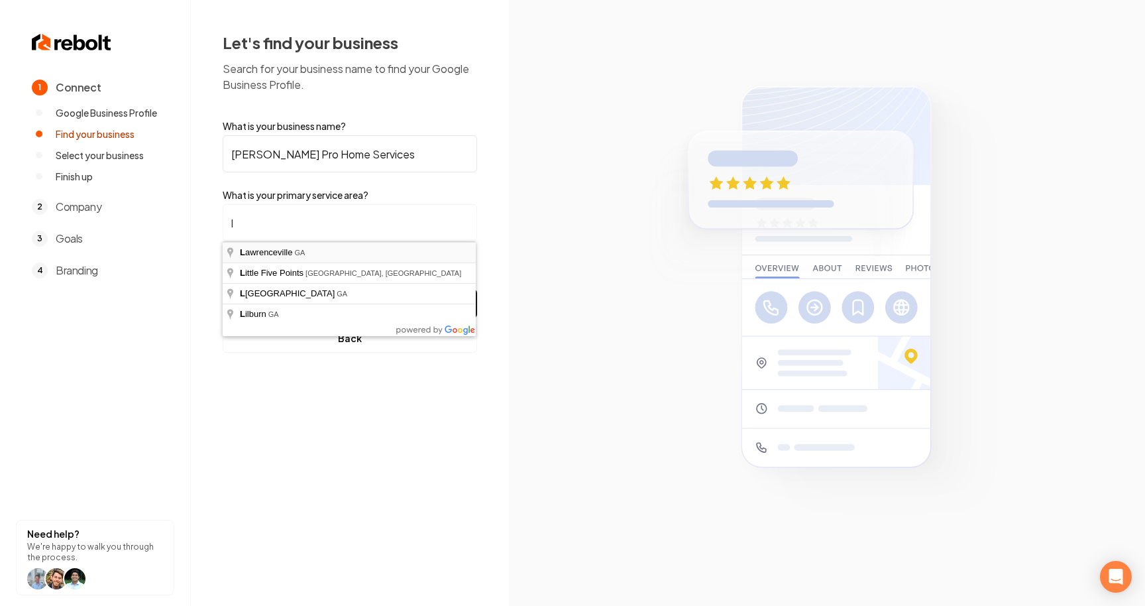
type input "[GEOGRAPHIC_DATA], [GEOGRAPHIC_DATA]"
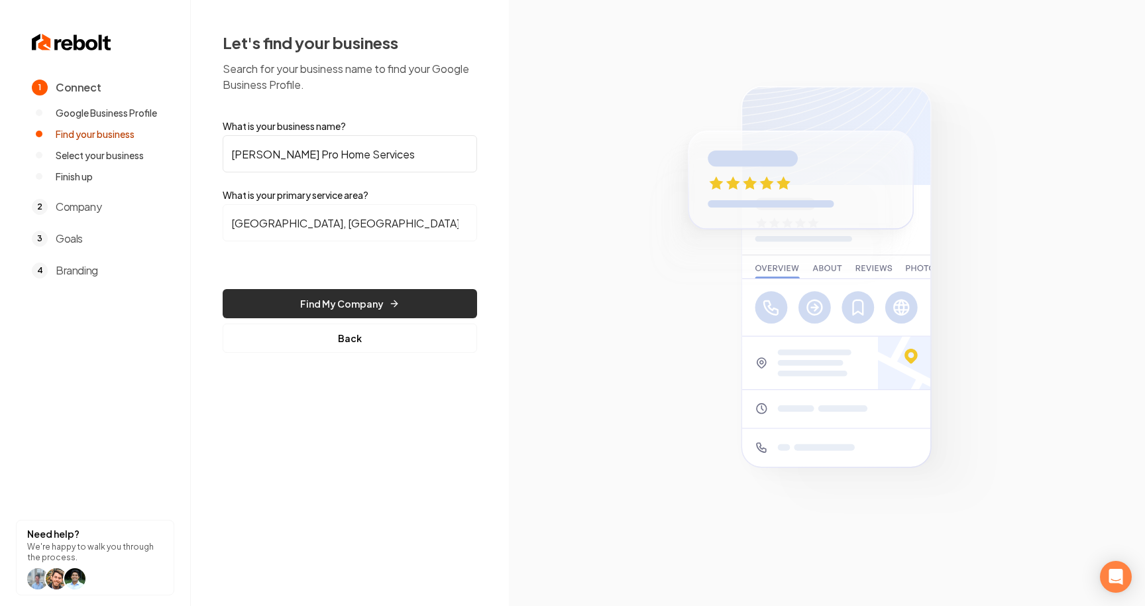
click at [358, 296] on button "Find My Company" at bounding box center [350, 303] width 254 height 29
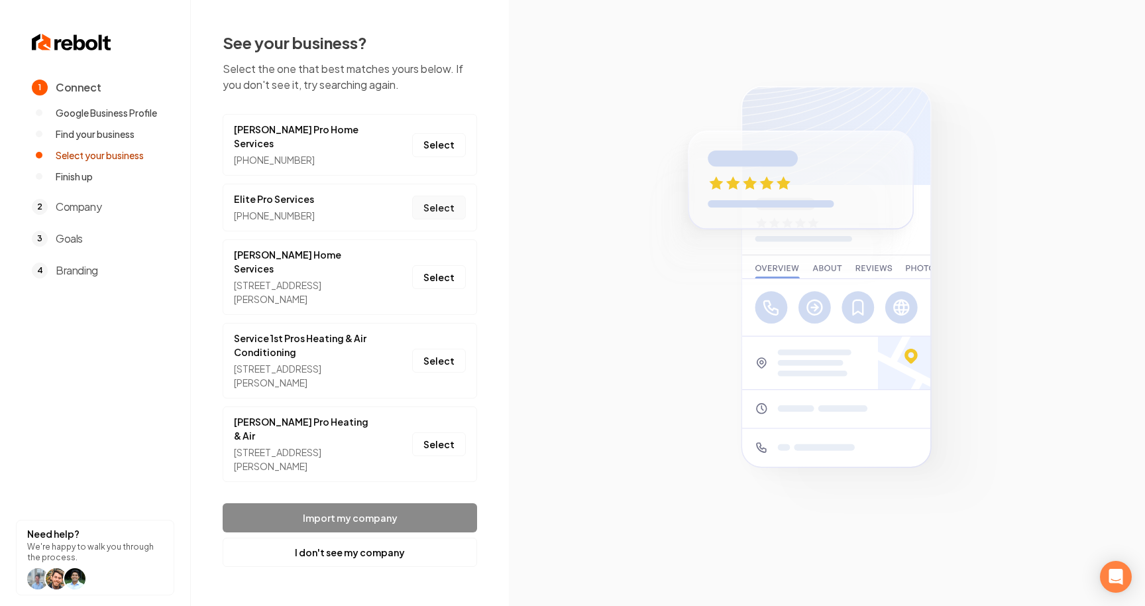
click at [433, 195] on button "Select" at bounding box center [439, 207] width 54 height 24
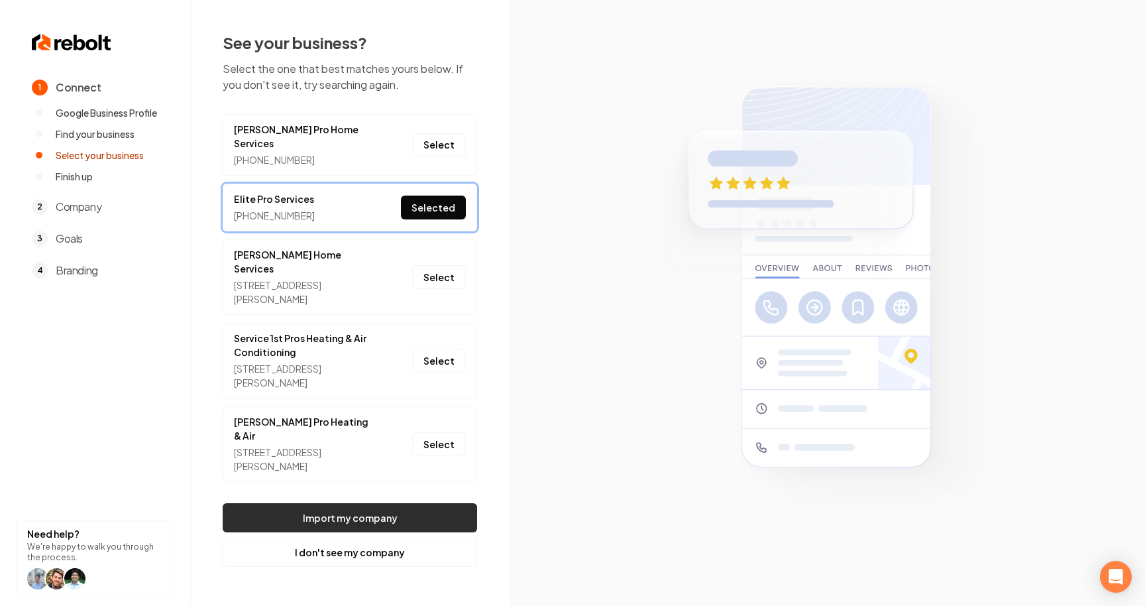
click at [413, 503] on button "Import my company" at bounding box center [350, 517] width 254 height 29
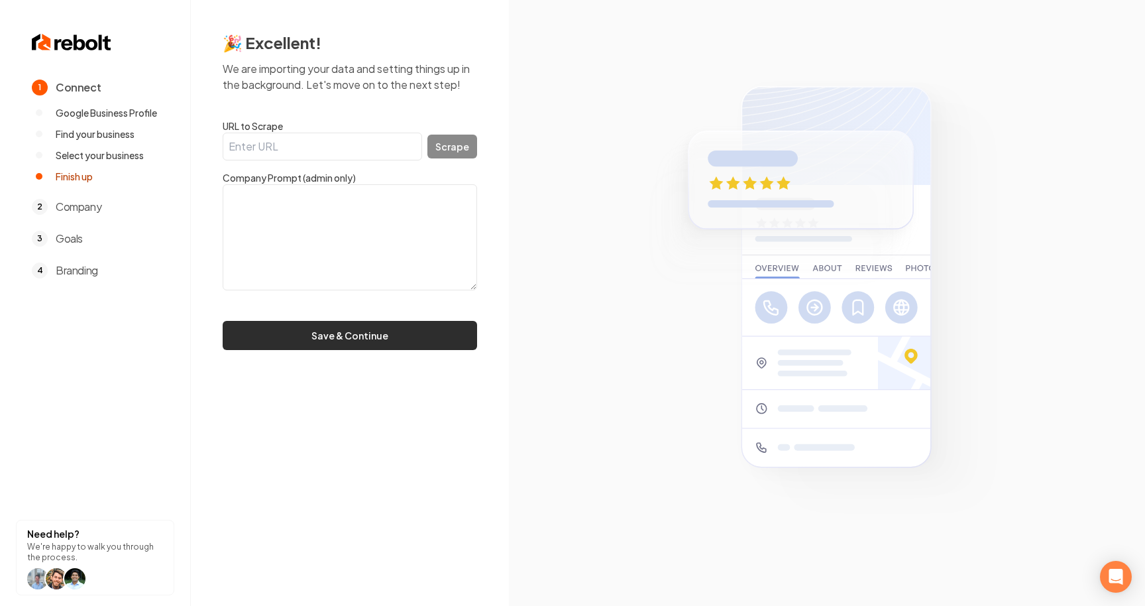
click at [392, 330] on button "Save & Continue" at bounding box center [350, 335] width 254 height 29
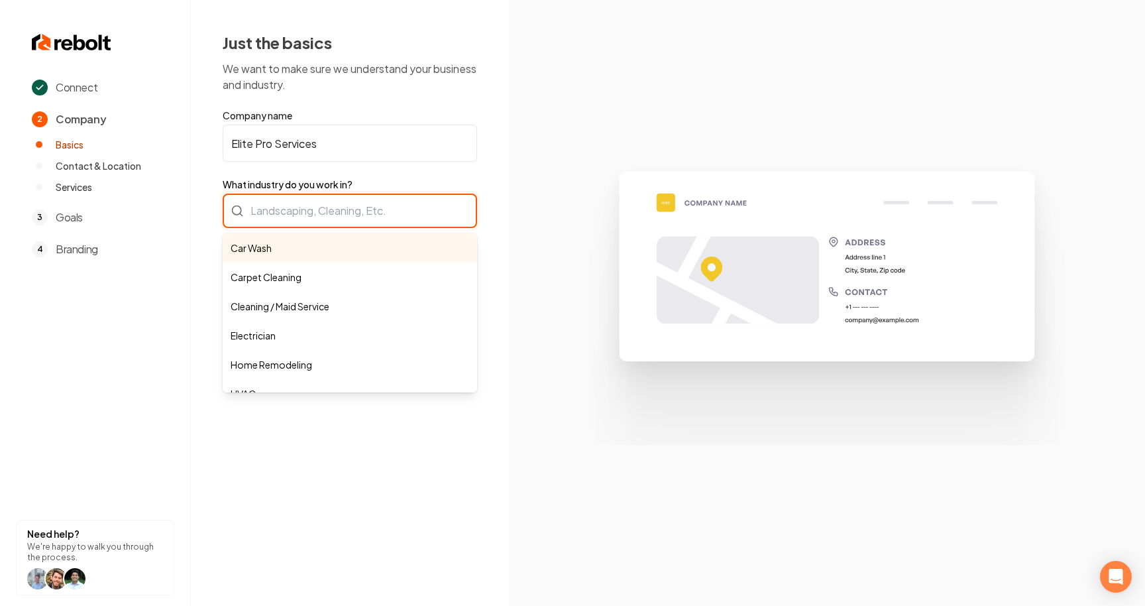
click at [299, 197] on div "Car Wash Carpet Cleaning Cleaning / Maid Service Electrician Home Remodeling HV…" at bounding box center [350, 210] width 254 height 34
type input "Car Wash"
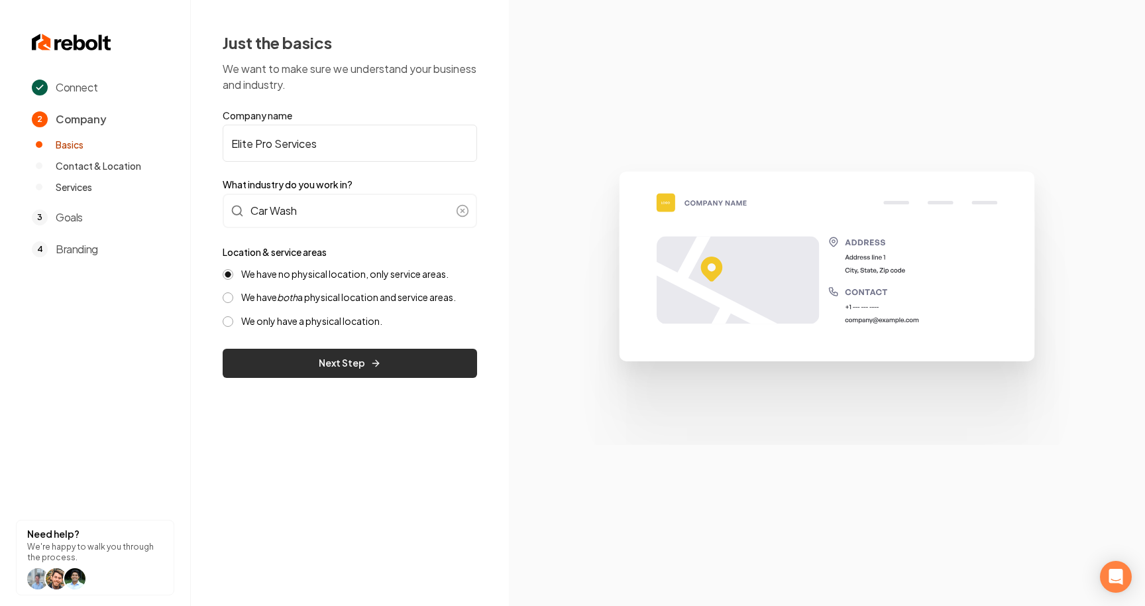
click at [326, 368] on button "Next Step" at bounding box center [350, 363] width 254 height 29
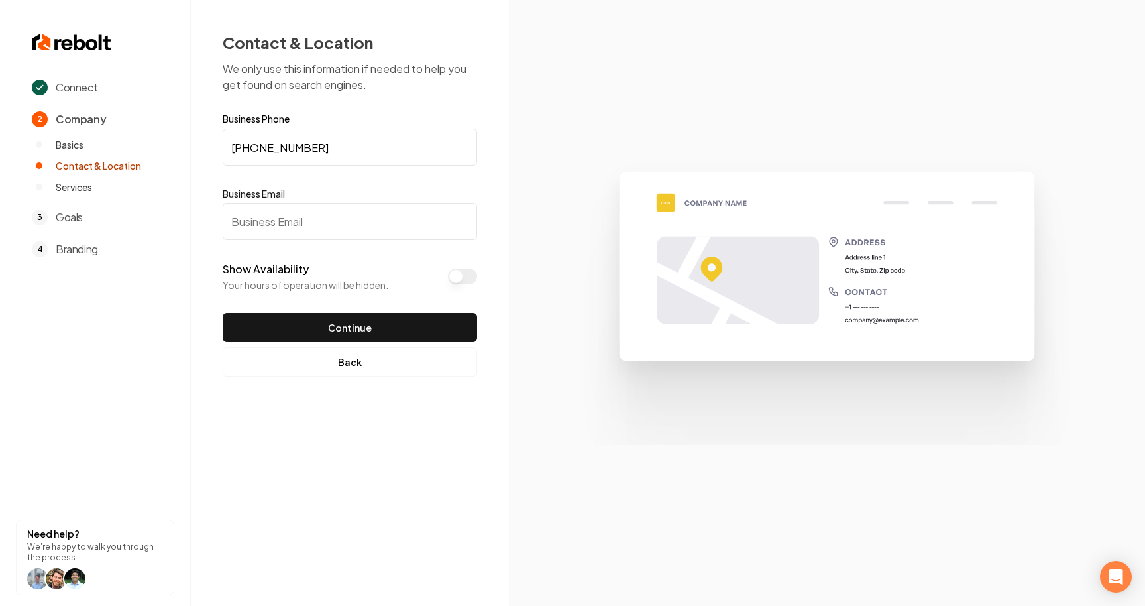
click at [329, 220] on input "Business Email" at bounding box center [350, 221] width 254 height 37
type input "[EMAIL_ADDRESS][DOMAIN_NAME]"
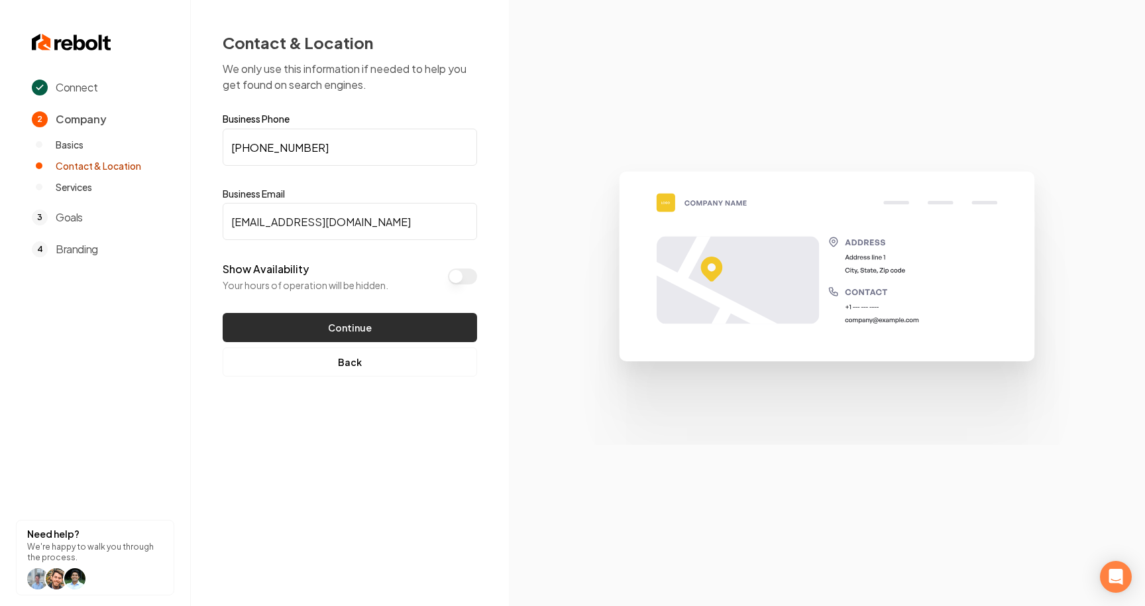
click at [331, 323] on button "Continue" at bounding box center [350, 327] width 254 height 29
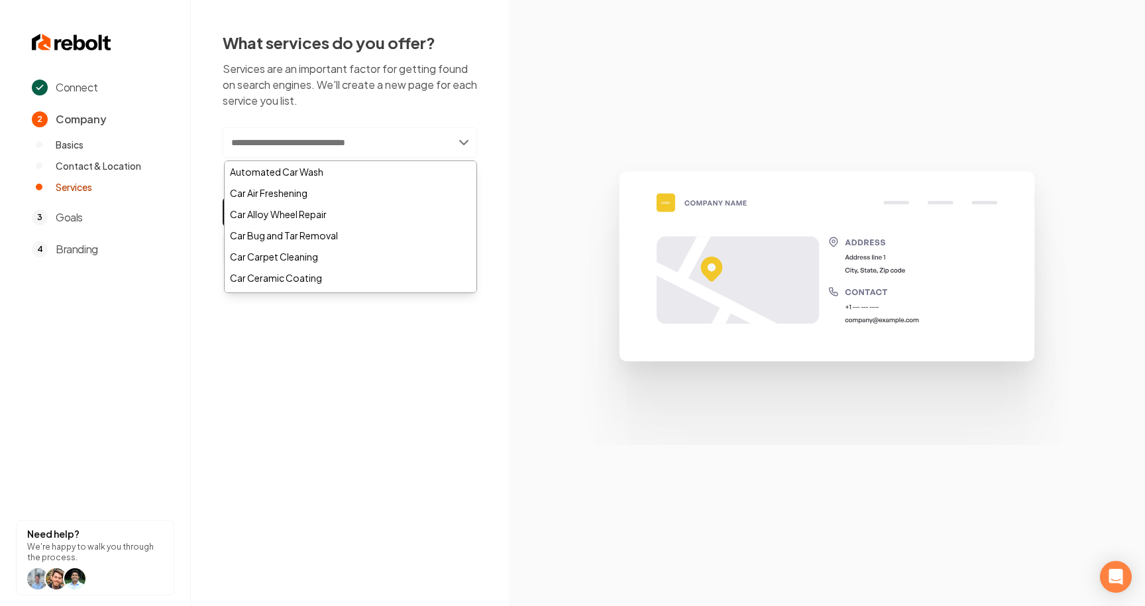
click at [368, 149] on input "text" at bounding box center [350, 142] width 254 height 30
click at [350, 174] on div "Automated Car Wash" at bounding box center [351, 171] width 252 height 21
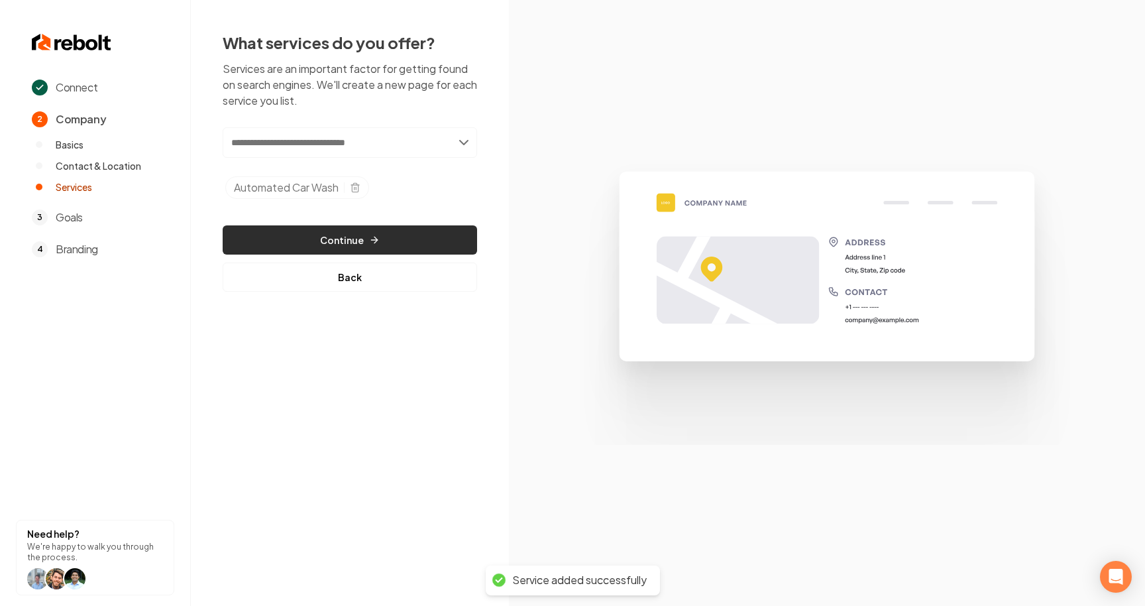
click at [358, 241] on button "Continue" at bounding box center [350, 239] width 254 height 29
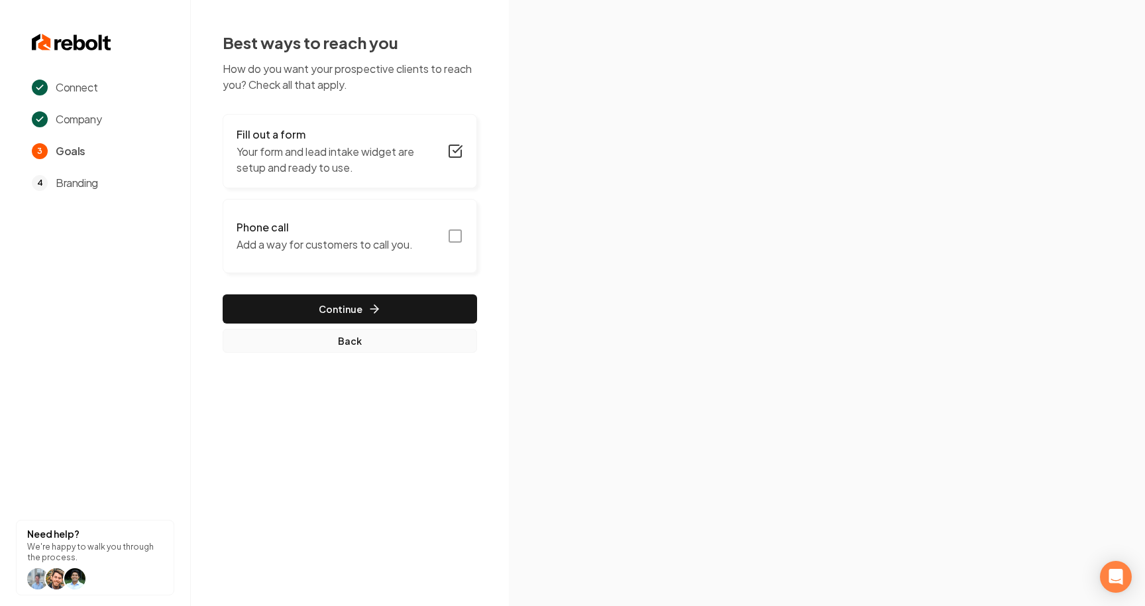
click at [382, 341] on button "Back" at bounding box center [350, 341] width 254 height 24
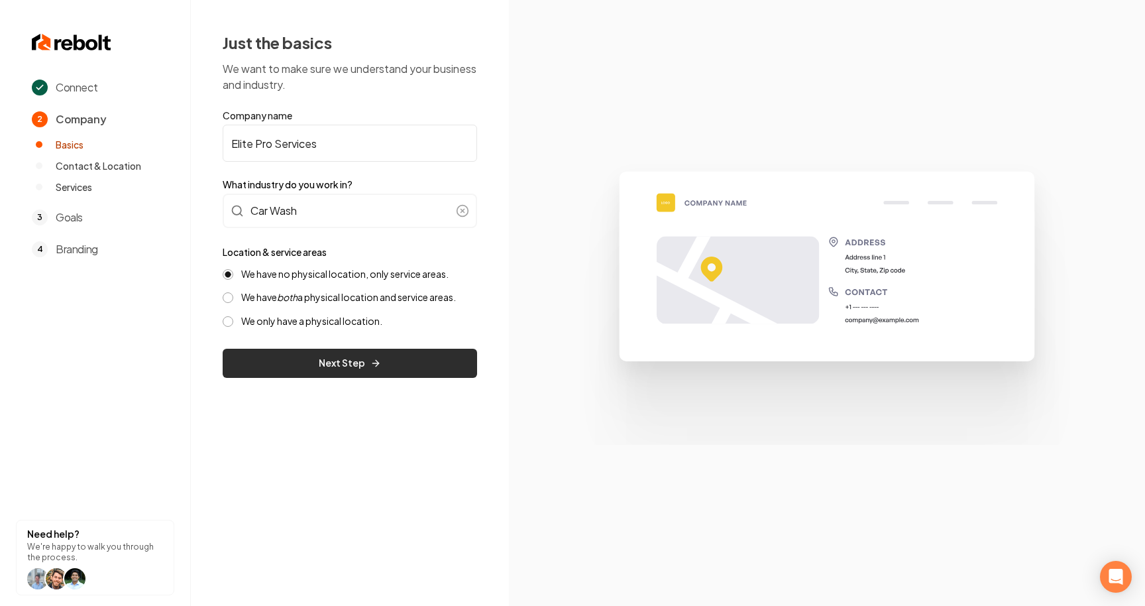
click at [353, 366] on button "Next Step" at bounding box center [350, 363] width 254 height 29
click at [355, 154] on input "Elite Pro Services" at bounding box center [350, 143] width 254 height 37
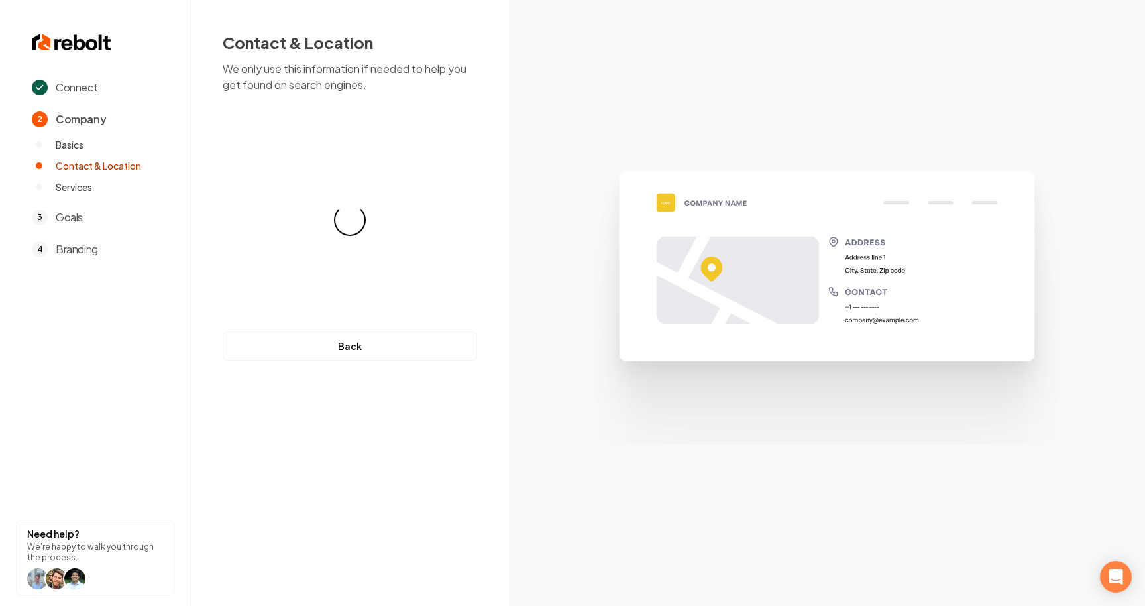
click at [355, 142] on div "Loading... Loading..." at bounding box center [350, 220] width 254 height 212
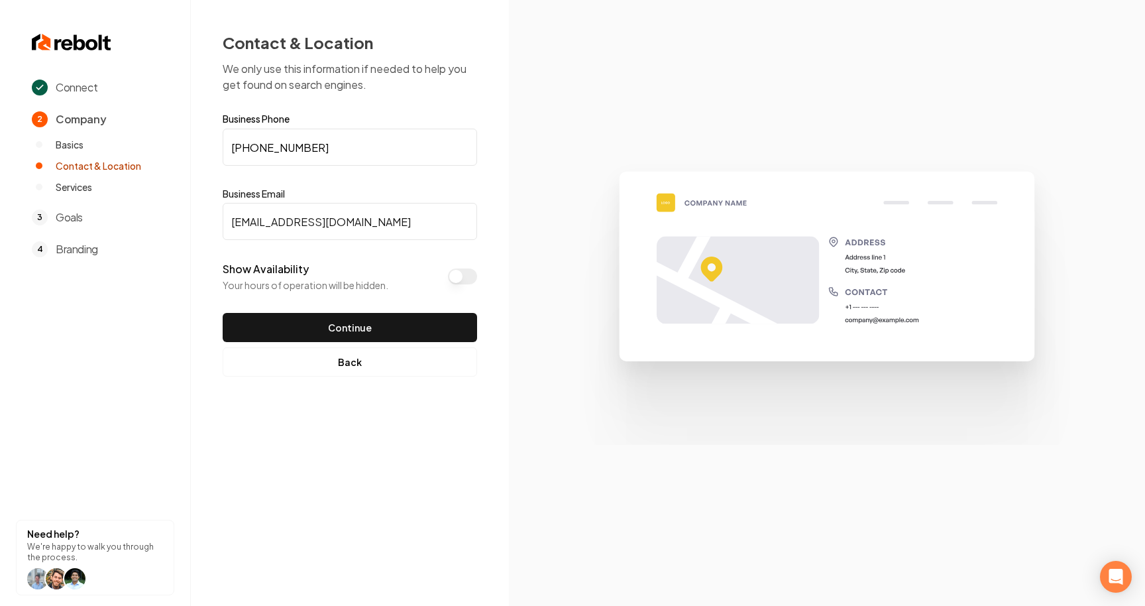
click at [348, 151] on input "[PHONE_NUMBER]" at bounding box center [350, 147] width 254 height 37
click at [356, 319] on button "Continue" at bounding box center [350, 327] width 254 height 29
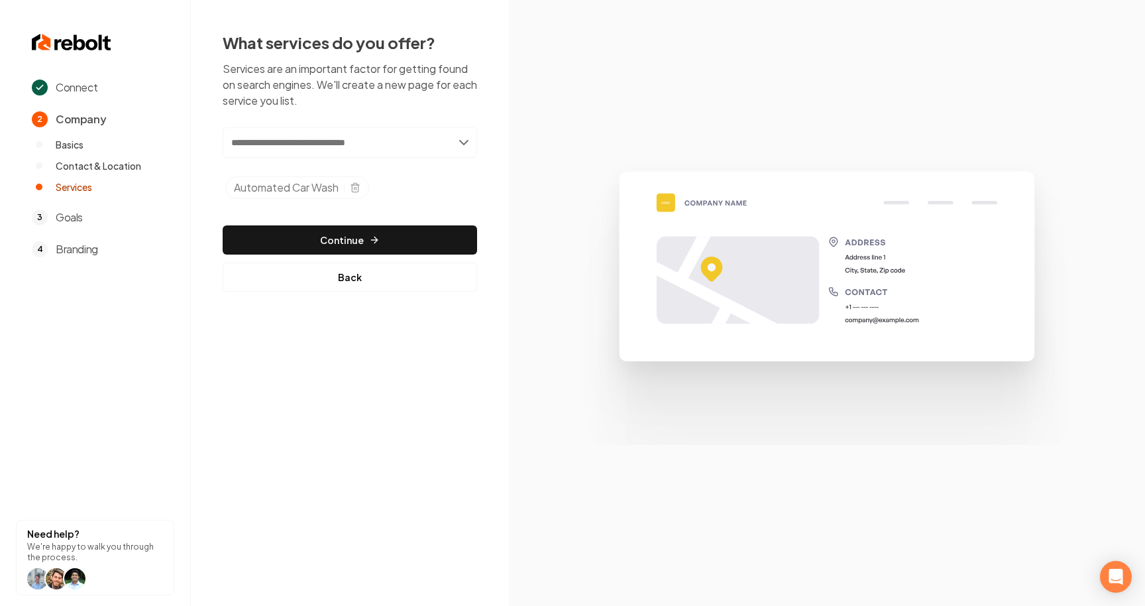
click at [345, 164] on div "Add new or select from suggestions Select a service Automated Car Wash Added ta…" at bounding box center [350, 165] width 254 height 77
click at [406, 174] on div "Select a service Automated Car Wash Added tag Automated Car Wash Removed tag Au…" at bounding box center [350, 189] width 254 height 30
click at [382, 229] on button "Continue" at bounding box center [350, 239] width 254 height 29
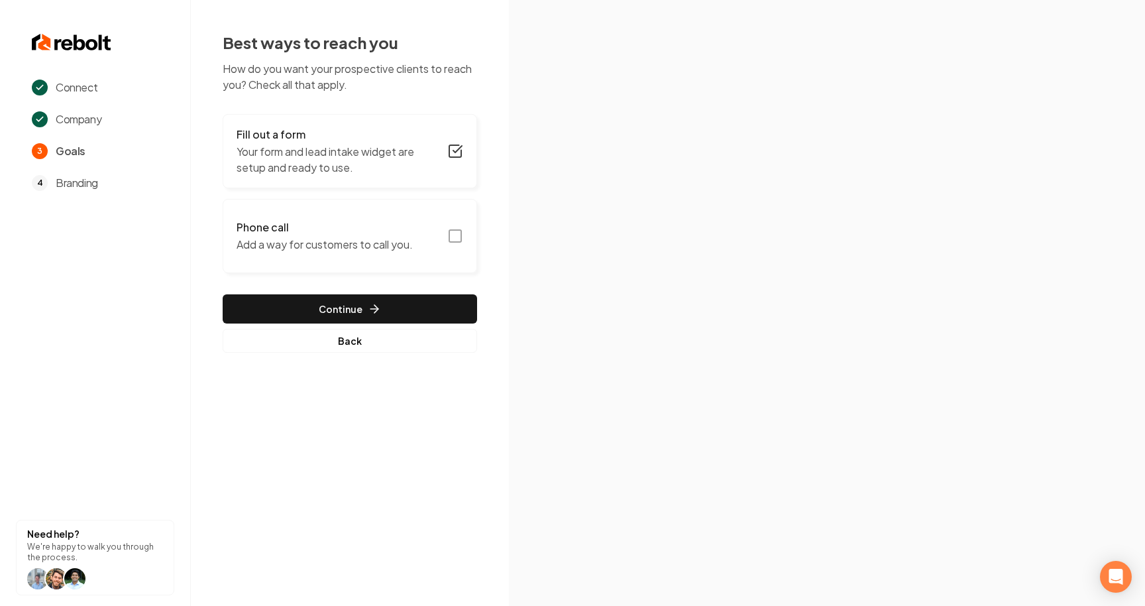
click at [382, 137] on h3 "Fill out a form" at bounding box center [338, 135] width 203 height 16
click at [373, 152] on p "Have your customers fill this and we'll email you the details." at bounding box center [338, 160] width 203 height 32
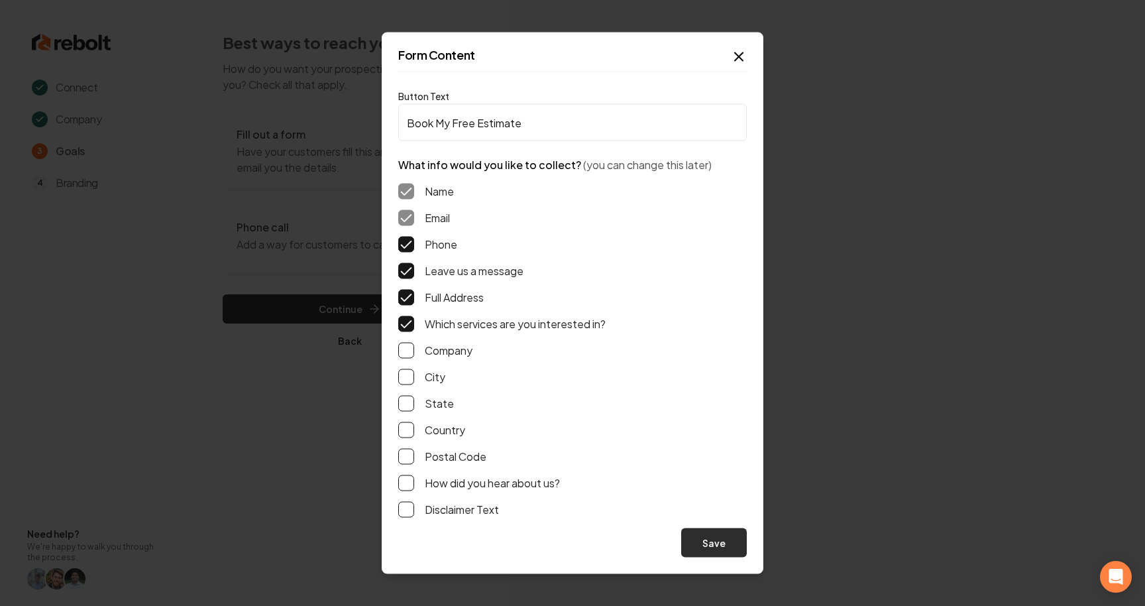
click at [729, 544] on button "Save" at bounding box center [714, 542] width 66 height 29
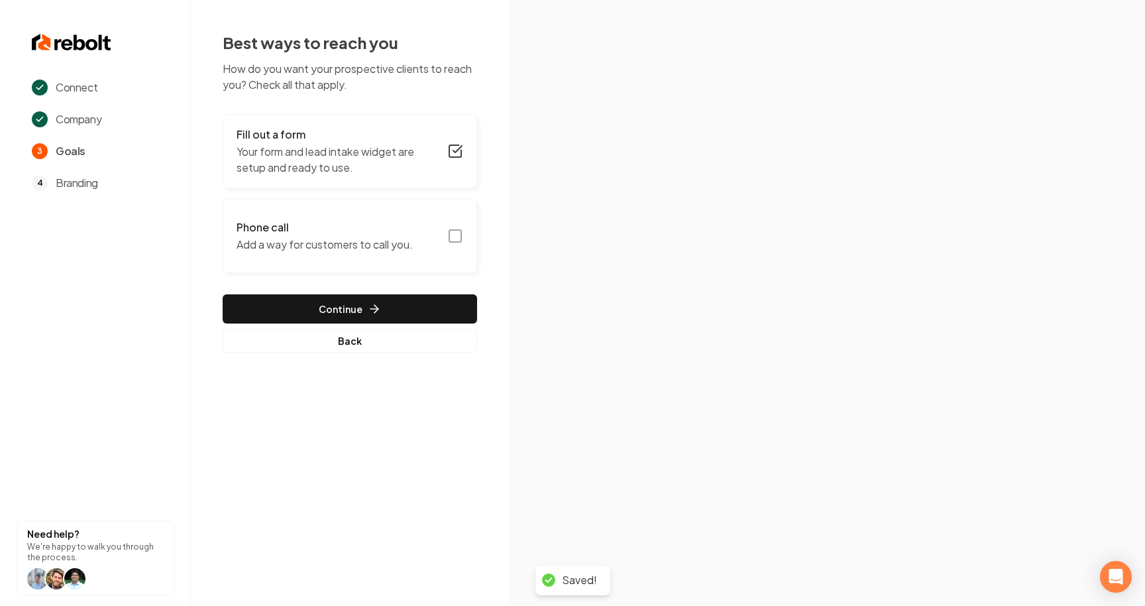
click at [366, 133] on h3 "Fill out a form" at bounding box center [338, 135] width 203 height 16
click at [353, 145] on p "Have your customers fill this and we'll email you the details." at bounding box center [338, 160] width 203 height 32
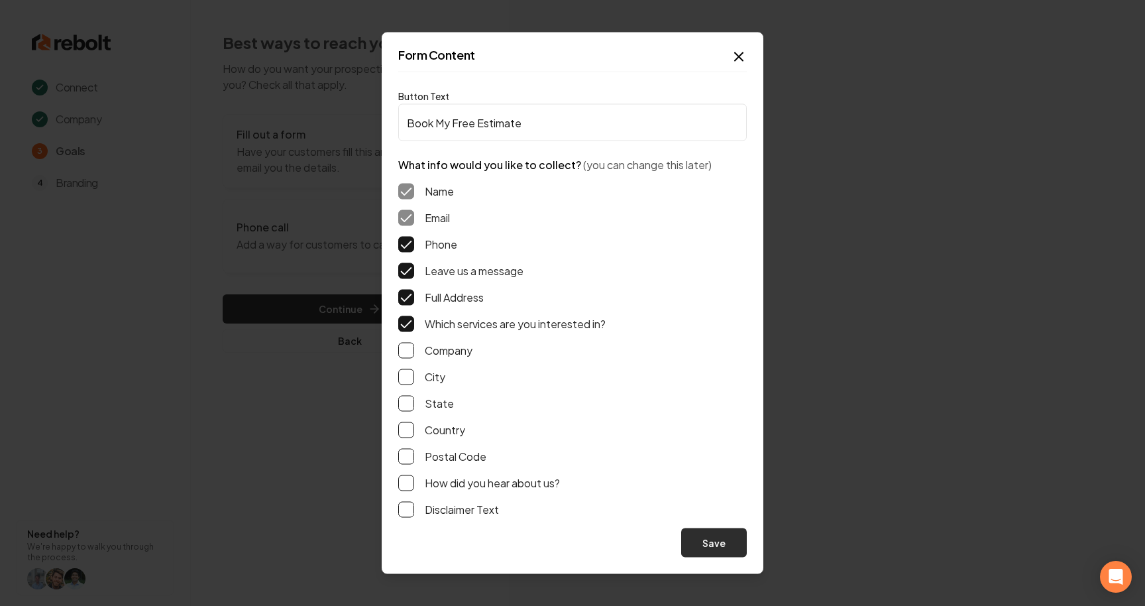
click at [702, 534] on button "Save" at bounding box center [714, 542] width 66 height 29
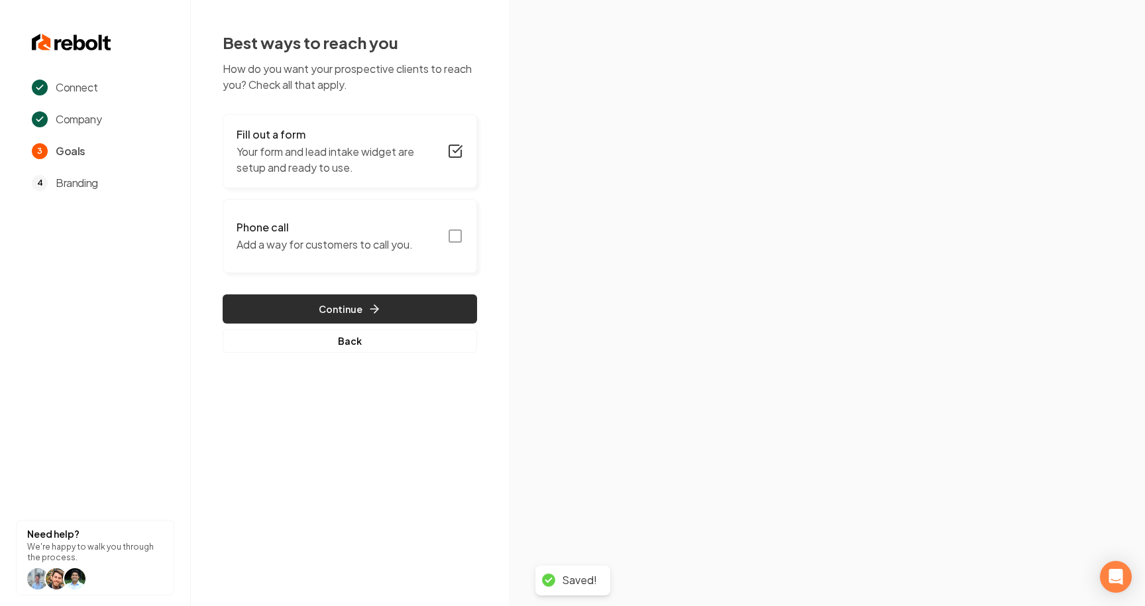
click at [371, 307] on icon "button" at bounding box center [374, 308] width 13 height 13
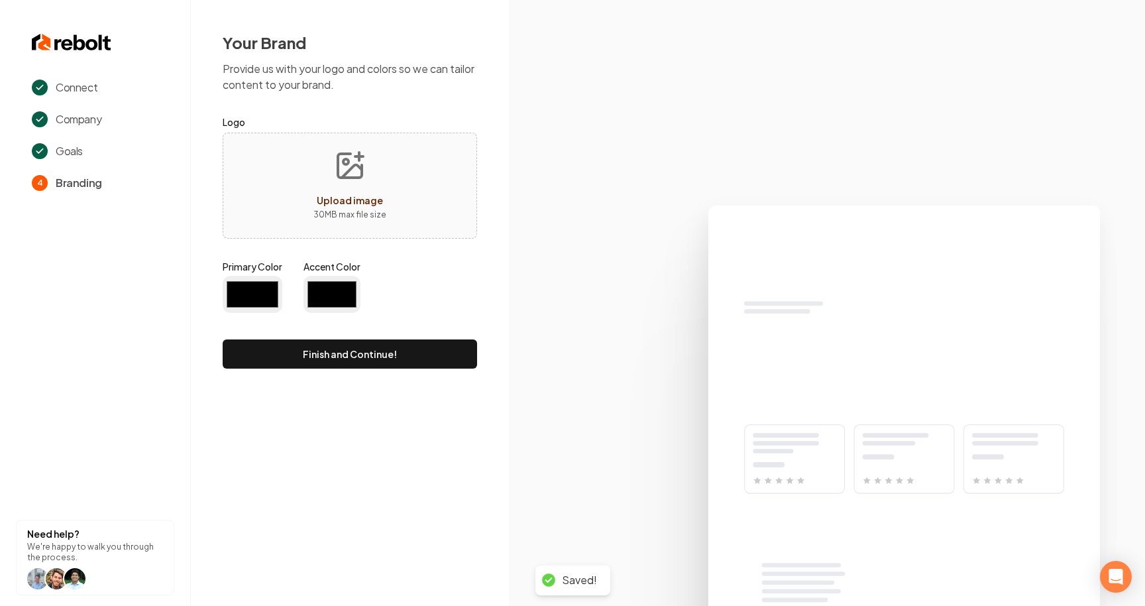
type input "#194d33"
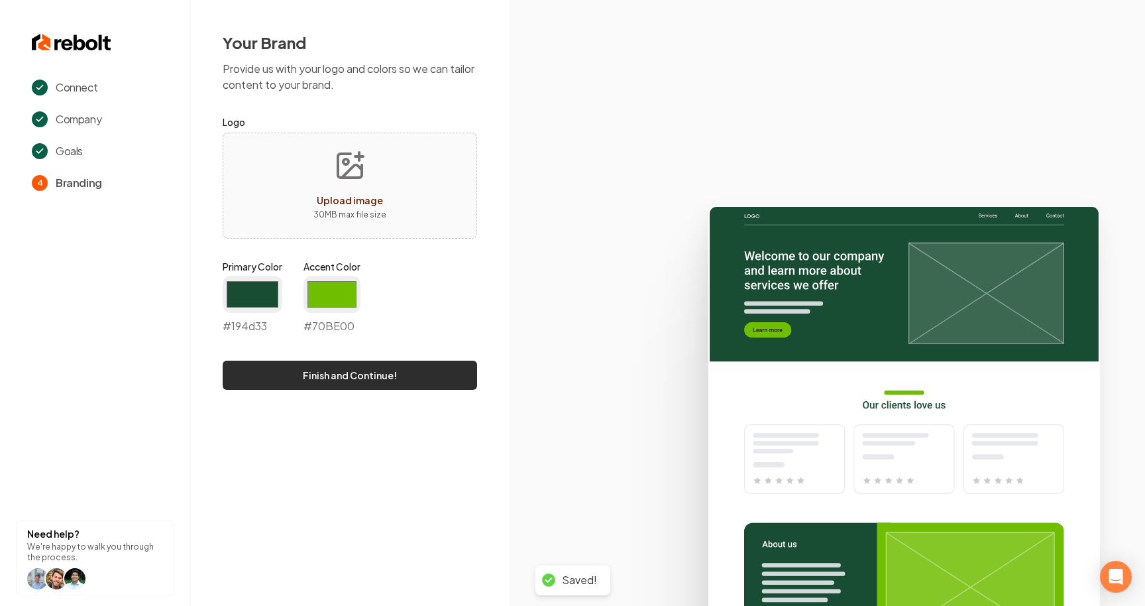
click at [354, 370] on button "Finish and Continue!" at bounding box center [350, 374] width 254 height 29
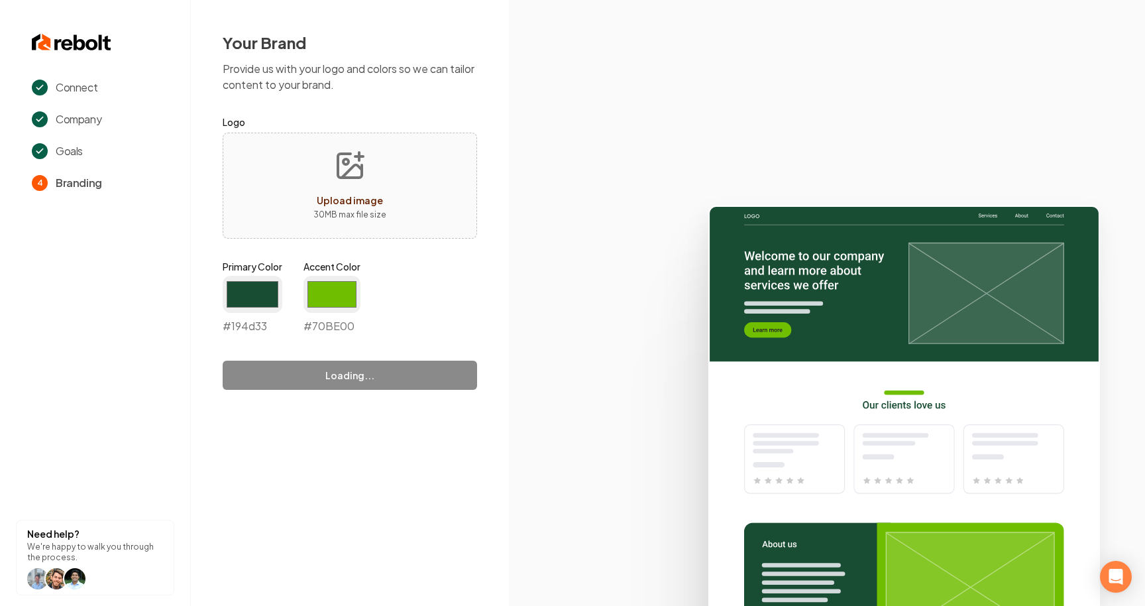
type input "#70be00"
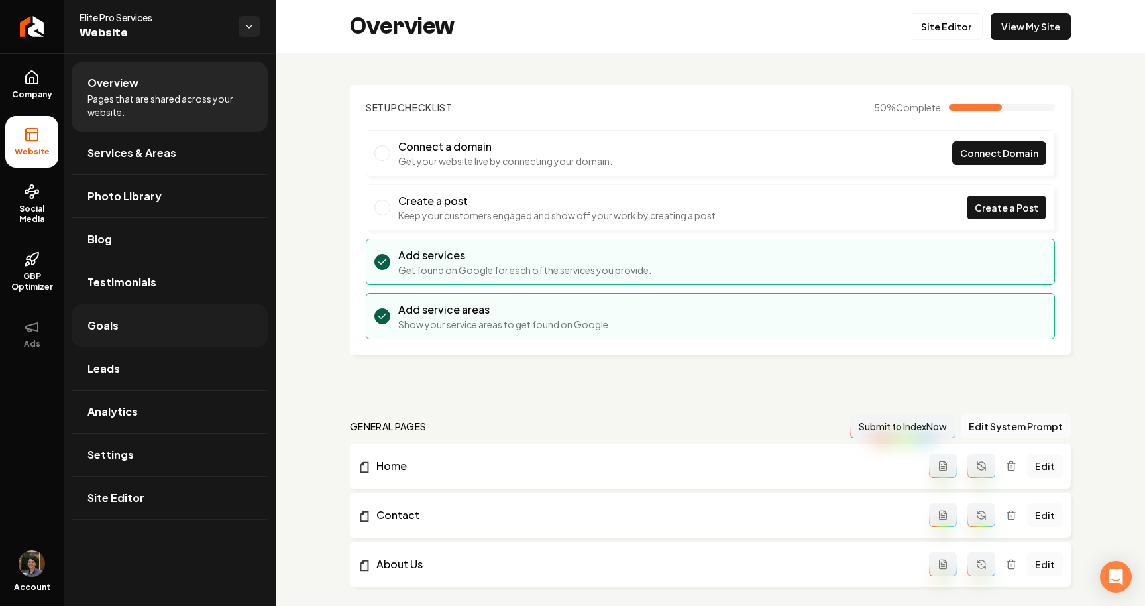
click at [138, 328] on link "Goals" at bounding box center [170, 325] width 196 height 42
